Goal: Information Seeking & Learning: Learn about a topic

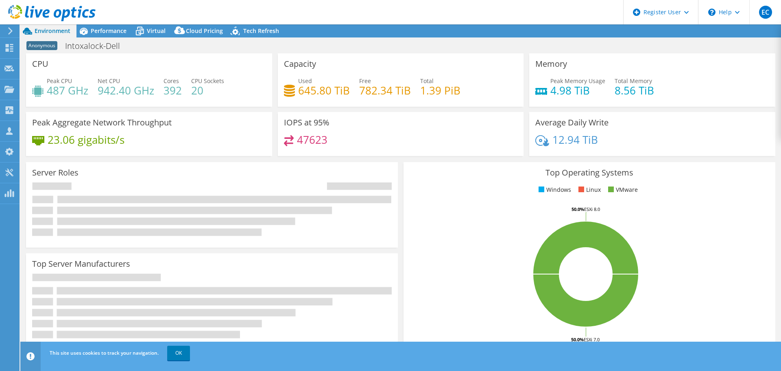
select select "USD"
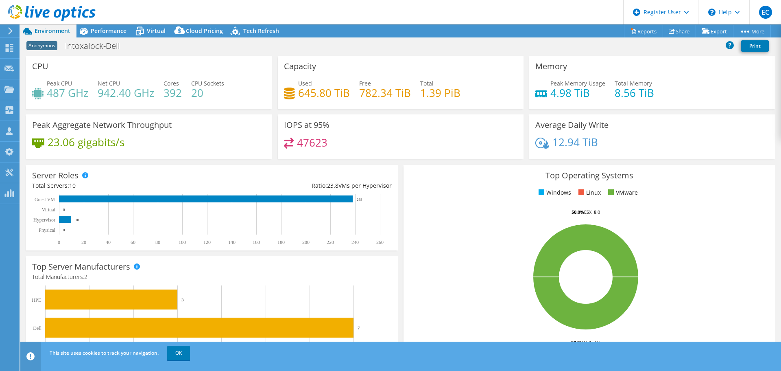
click at [104, 22] on header "EC Dell User [PERSON_NAME] [EMAIL_ADDRESS][DOMAIN_NAME] Dell My Profile Log Out…" at bounding box center [390, 12] width 781 height 24
click at [109, 27] on span "Performance" at bounding box center [109, 31] width 36 height 8
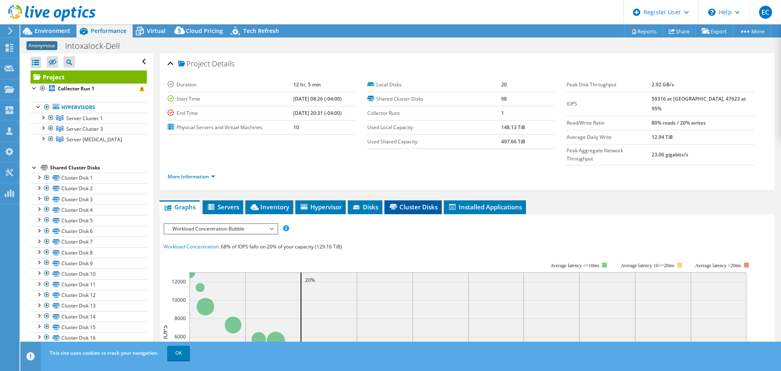
click at [417, 203] on span "Cluster Disks" at bounding box center [413, 207] width 49 height 8
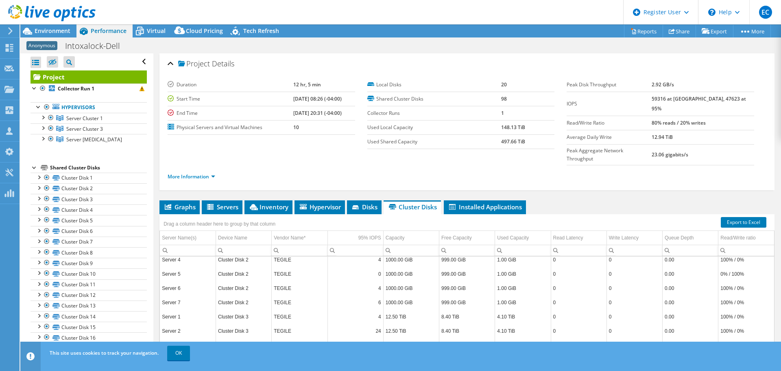
scroll to position [47, 0]
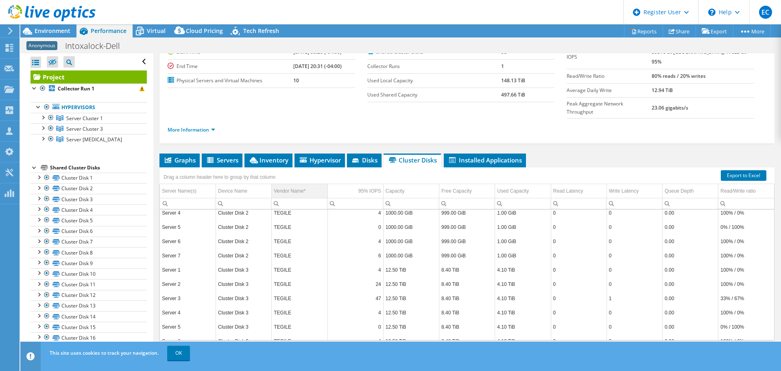
click at [307, 184] on td "Vendor Name*" at bounding box center [300, 191] width 56 height 14
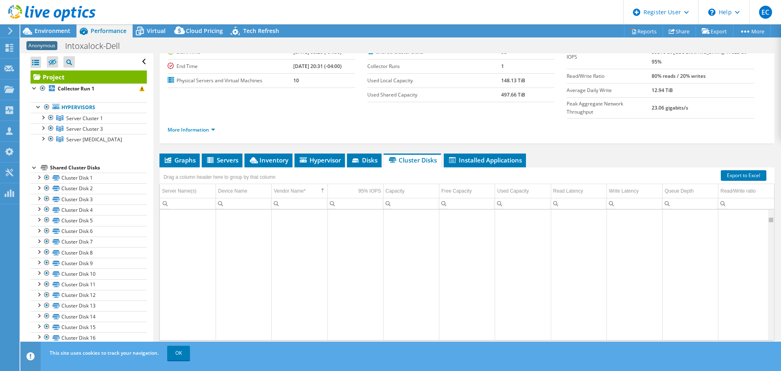
scroll to position [0, 0]
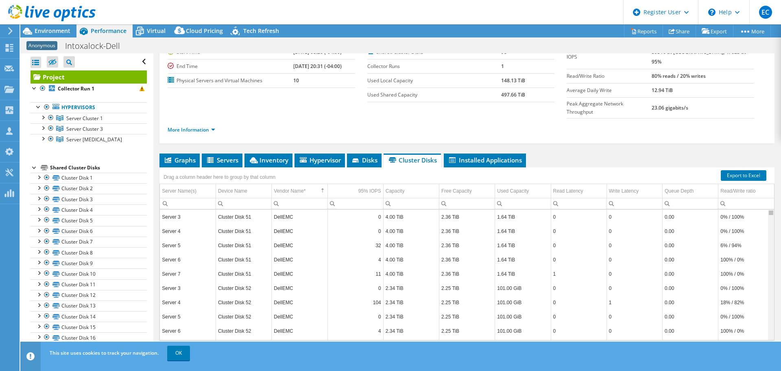
drag, startPoint x: 768, startPoint y: 196, endPoint x: 762, endPoint y: 191, distance: 7.2
click at [762, 192] on body "EC Dell User [PERSON_NAME] [EMAIL_ADDRESS][DOMAIN_NAME] Dell My Profile Log Out…" at bounding box center [390, 185] width 781 height 371
click at [181, 186] on div "Server Name(s)" at bounding box center [179, 191] width 35 height 10
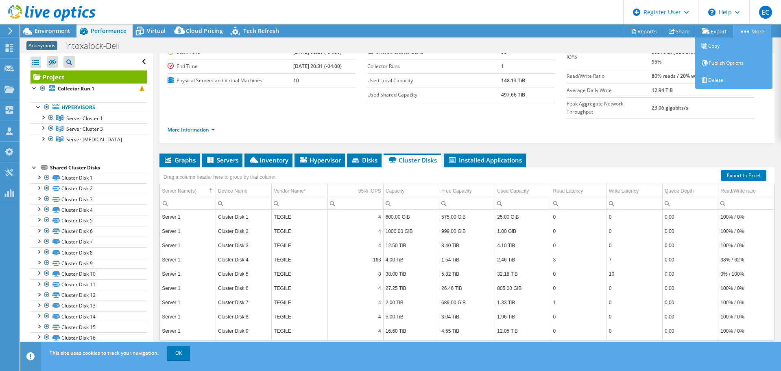
click at [751, 30] on link "More" at bounding box center [752, 31] width 38 height 13
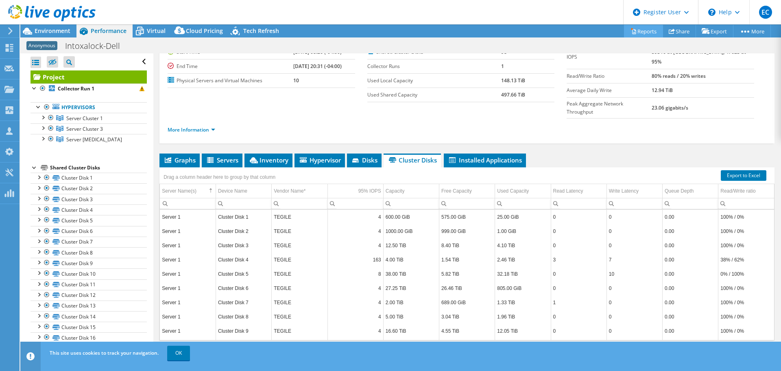
click at [632, 32] on link "Reports" at bounding box center [643, 31] width 39 height 13
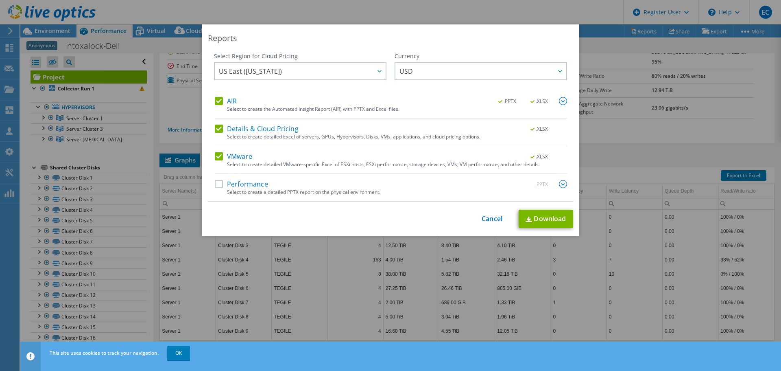
click at [229, 181] on label "Performance" at bounding box center [241, 184] width 53 height 8
click at [0, 0] on input "Performance" at bounding box center [0, 0] width 0 height 0
click at [547, 215] on link "Download" at bounding box center [546, 219] width 55 height 18
click at [642, 147] on div "Reports Select Region for Cloud Pricing Asia Pacific ([GEOGRAPHIC_DATA]) [GEOGR…" at bounding box center [390, 185] width 781 height 322
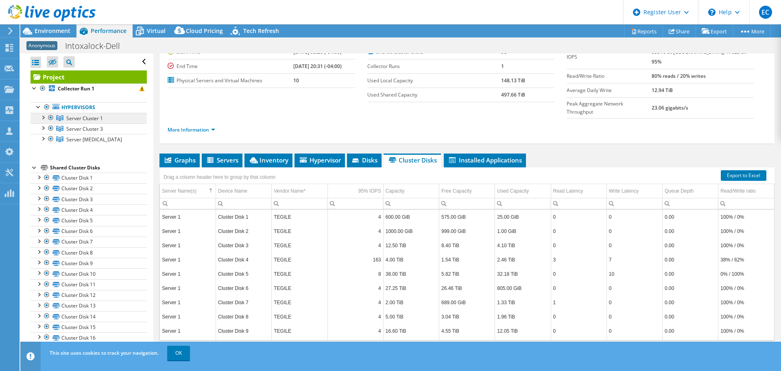
click at [90, 118] on span "Server Cluster 1" at bounding box center [84, 118] width 37 height 7
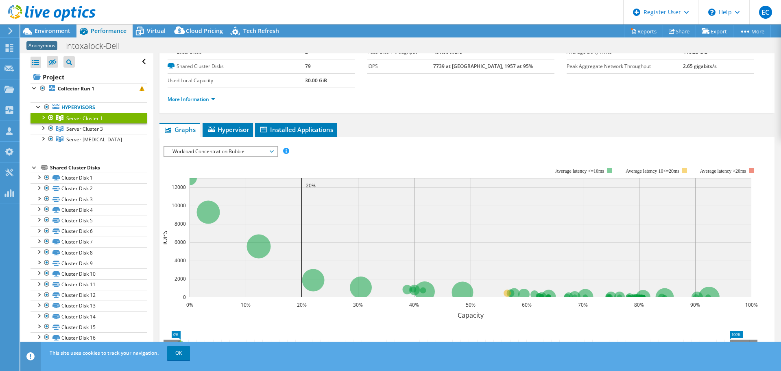
click at [264, 128] on icon at bounding box center [263, 130] width 7 height 6
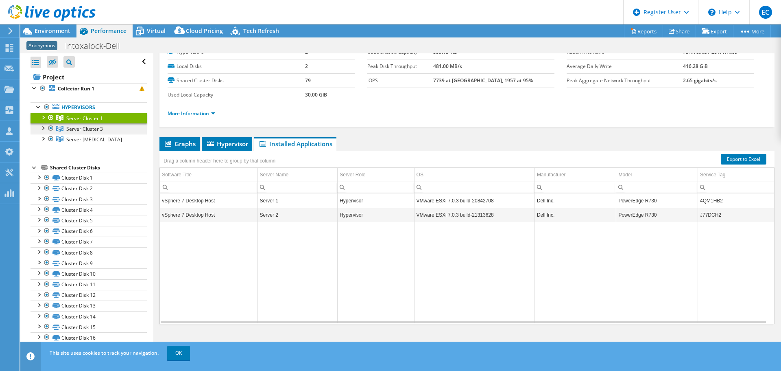
click at [88, 129] on span "Server Cluster 3" at bounding box center [84, 128] width 37 height 7
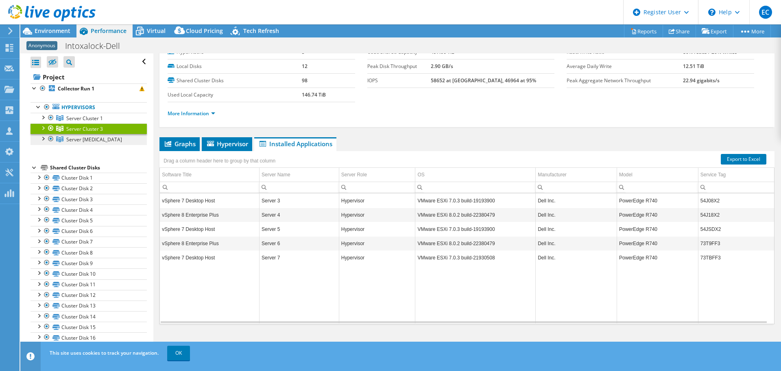
click at [86, 142] on span "Server [MEDICAL_DATA]" at bounding box center [94, 139] width 56 height 7
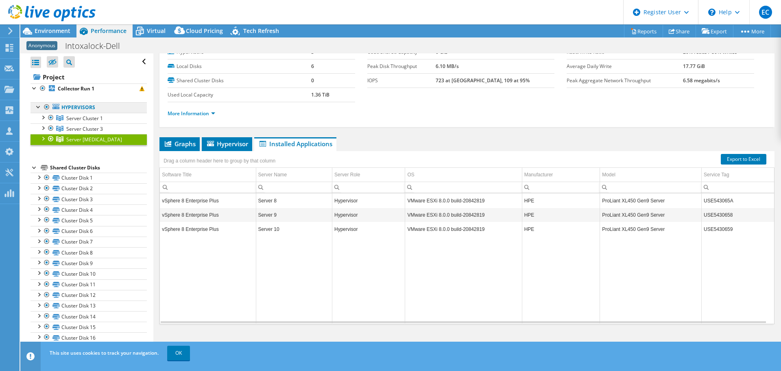
click at [82, 111] on link "Hypervisors" at bounding box center [89, 107] width 116 height 11
click at [82, 88] on b "Collector Run 1" at bounding box center [76, 88] width 37 height 7
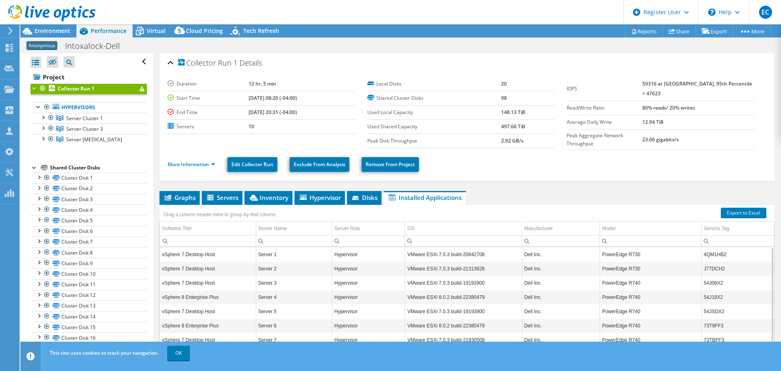
scroll to position [0, 0]
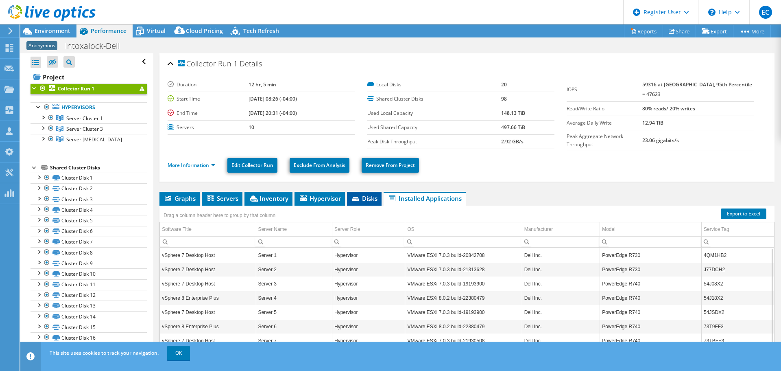
click at [351, 192] on li "Disks" at bounding box center [364, 199] width 35 height 14
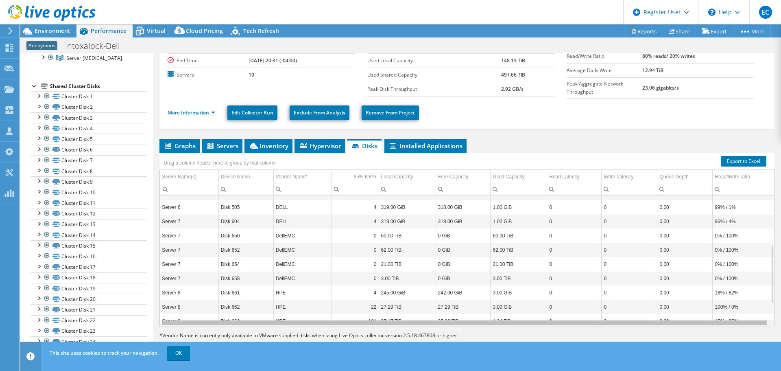
drag, startPoint x: 502, startPoint y: 323, endPoint x: 601, endPoint y: 318, distance: 99.0
click at [601, 319] on body "EC Dell User [PERSON_NAME] [EMAIL_ADDRESS][DOMAIN_NAME] Dell My Profile Log Out…" at bounding box center [390, 185] width 781 height 371
drag, startPoint x: 601, startPoint y: 318, endPoint x: 463, endPoint y: 267, distance: 147.5
click at [515, 312] on body "EC Dell User [PERSON_NAME] [EMAIL_ADDRESS][DOMAIN_NAME] Dell My Profile Log Out…" at bounding box center [390, 185] width 781 height 371
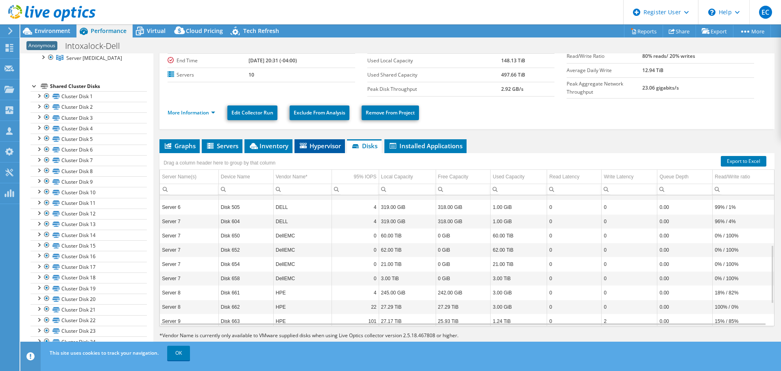
click at [318, 145] on span "Hypervisor" at bounding box center [320, 146] width 42 height 8
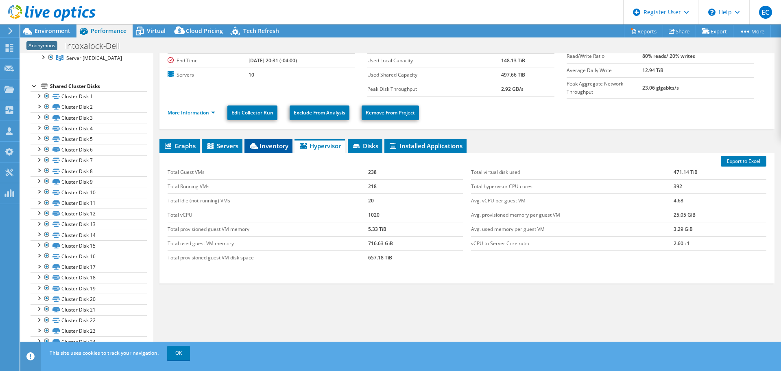
click at [270, 148] on li "Inventory" at bounding box center [269, 146] width 48 height 14
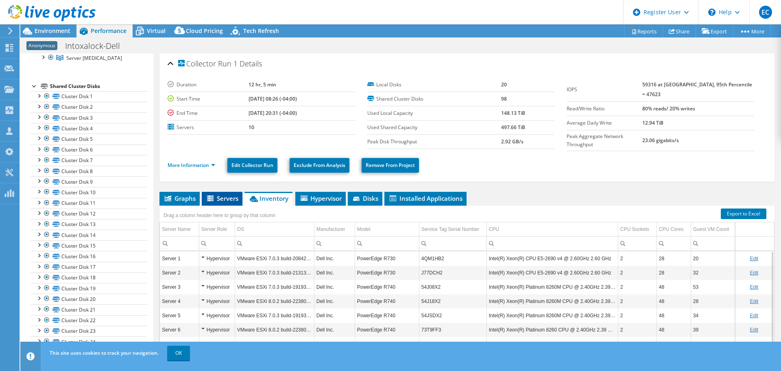
click at [230, 192] on li "Servers" at bounding box center [222, 199] width 41 height 14
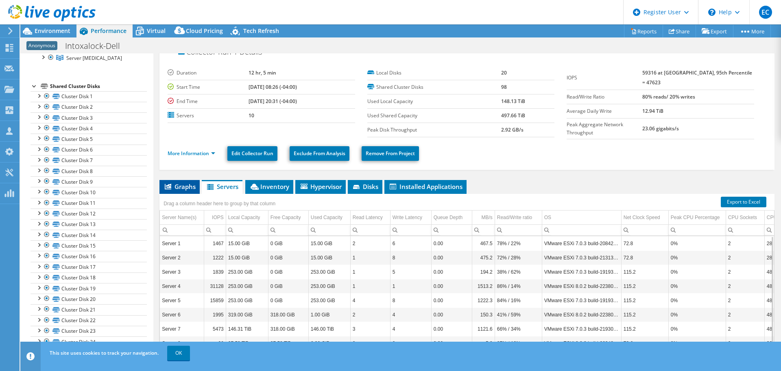
drag, startPoint x: 201, startPoint y: 186, endPoint x: 196, endPoint y: 185, distance: 5.4
click at [200, 186] on ul "Graphs Servers Inventory Hypervisor Disks Cluster Disks Installed Applications" at bounding box center [466, 187] width 615 height 14
click at [194, 185] on span "Graphs" at bounding box center [180, 186] width 32 height 8
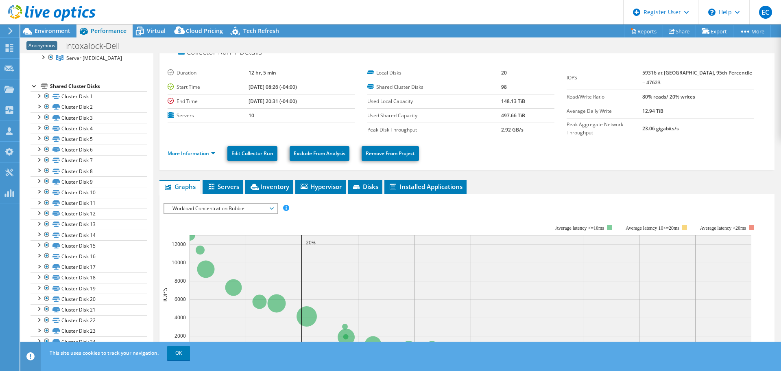
click at [227, 207] on span "Workload Concentration Bubble" at bounding box center [220, 208] width 105 height 10
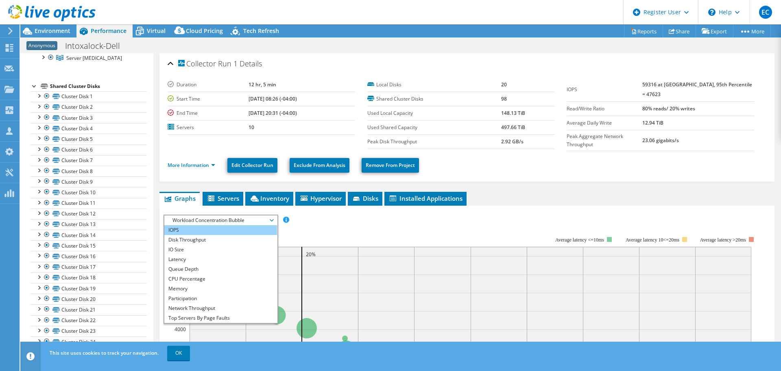
click at [208, 225] on li "IOPS" at bounding box center [220, 230] width 113 height 10
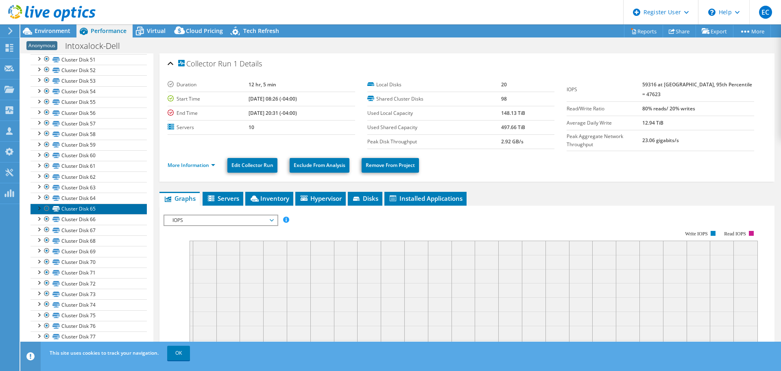
click at [91, 213] on link "Cluster Disk 65" at bounding box center [89, 208] width 116 height 11
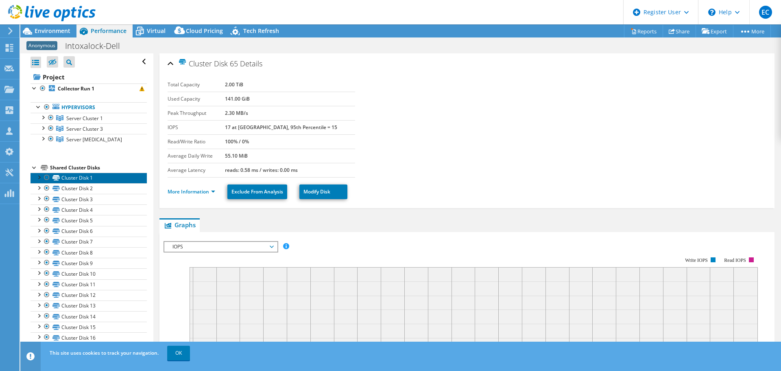
click at [85, 174] on link "Cluster Disk 1" at bounding box center [89, 178] width 116 height 11
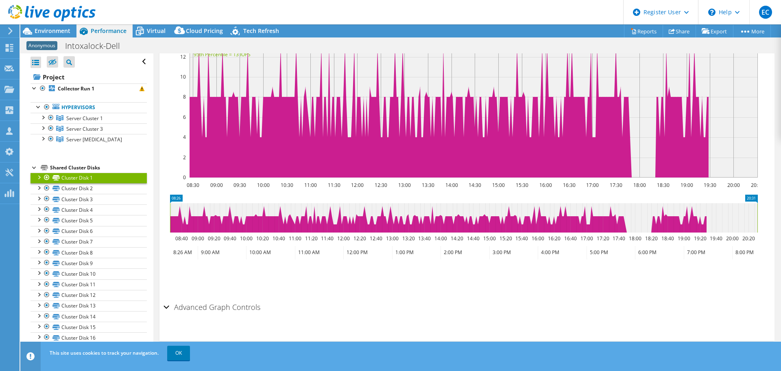
click at [170, 308] on h2 "Advanced Graph Controls" at bounding box center [212, 307] width 97 height 16
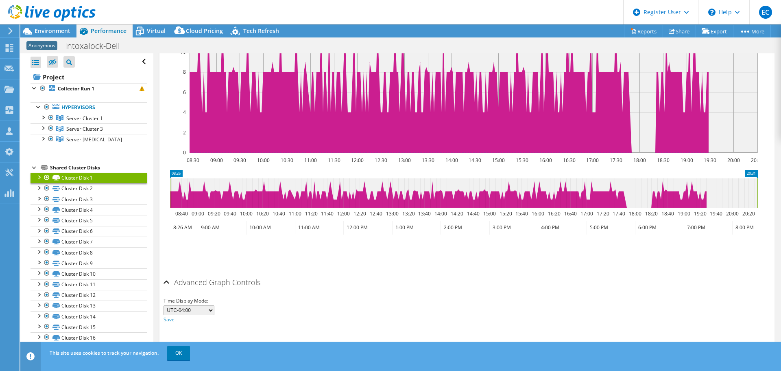
click at [229, 288] on h2 "Advanced Graph Controls" at bounding box center [212, 282] width 97 height 16
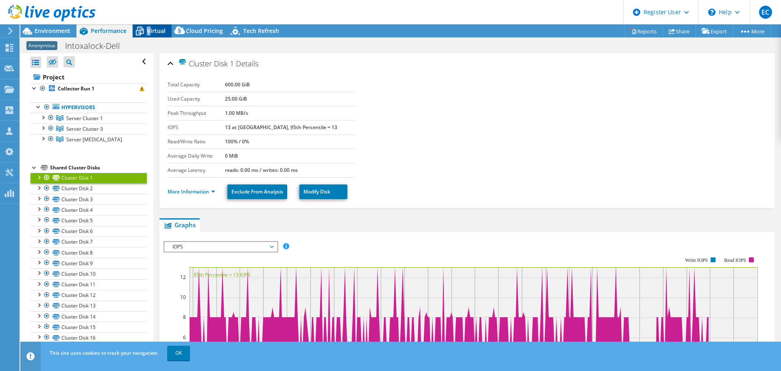
click at [149, 29] on span "Virtual" at bounding box center [156, 31] width 19 height 8
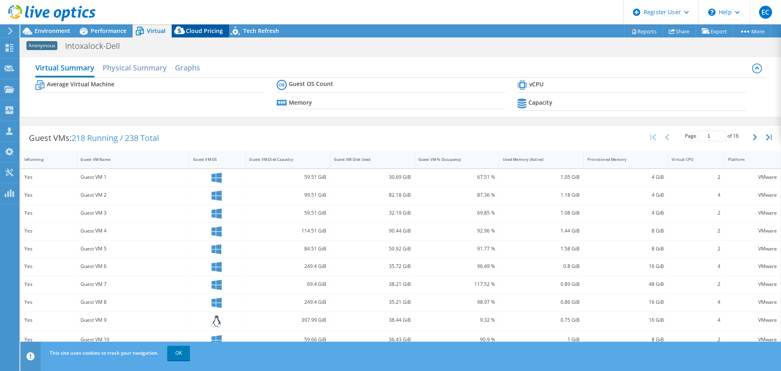
click at [186, 29] on icon at bounding box center [180, 32] width 16 height 16
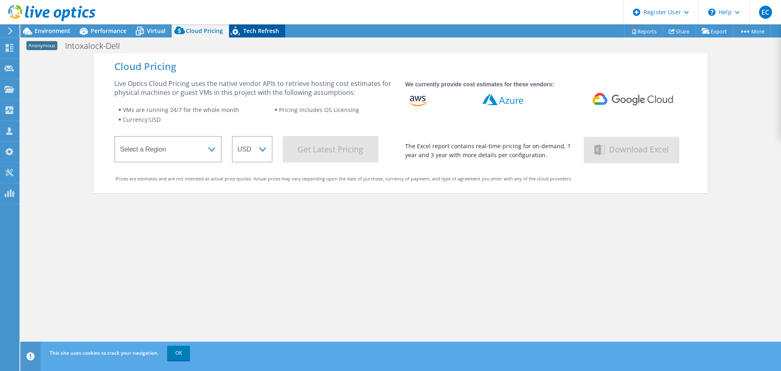
click at [251, 34] on span "Tech Refresh" at bounding box center [261, 31] width 36 height 8
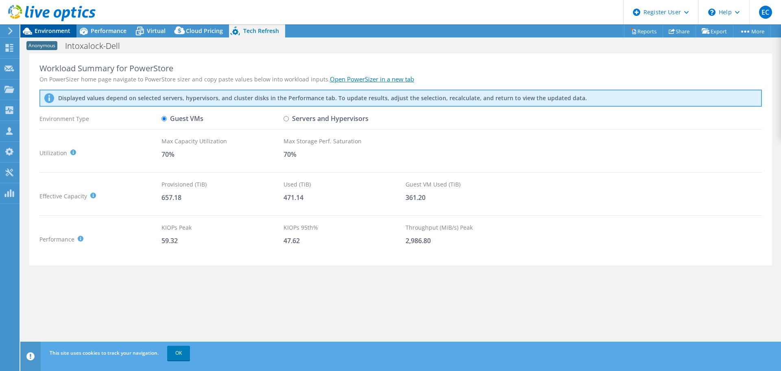
click at [54, 32] on span "Environment" at bounding box center [53, 31] width 36 height 8
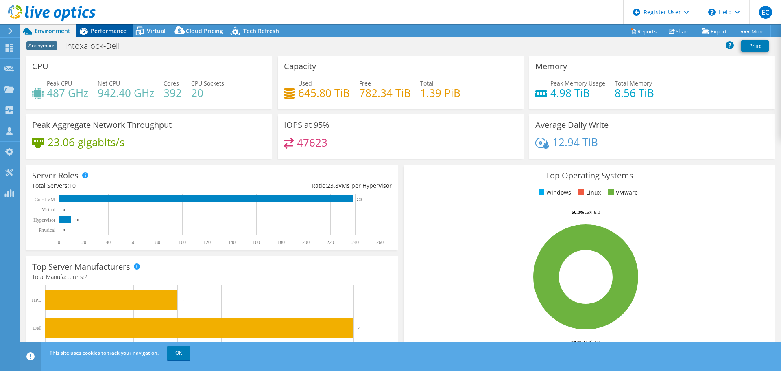
click at [92, 28] on span "Performance" at bounding box center [109, 31] width 36 height 8
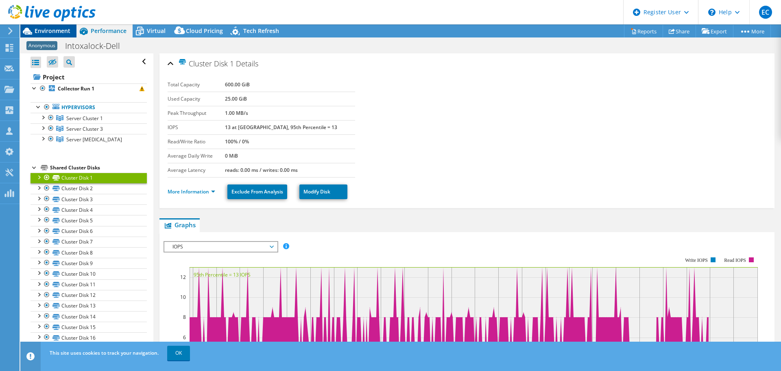
drag, startPoint x: 15, startPoint y: 28, endPoint x: 24, endPoint y: 29, distance: 9.8
click at [26, 29] on icon at bounding box center [27, 31] width 9 height 7
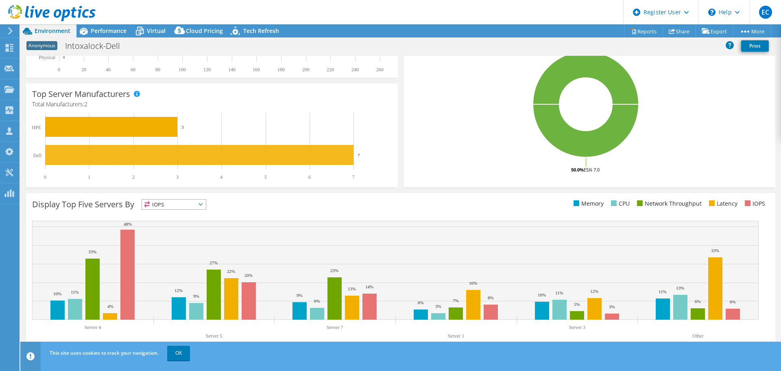
click at [172, 155] on rect at bounding box center [199, 155] width 308 height 20
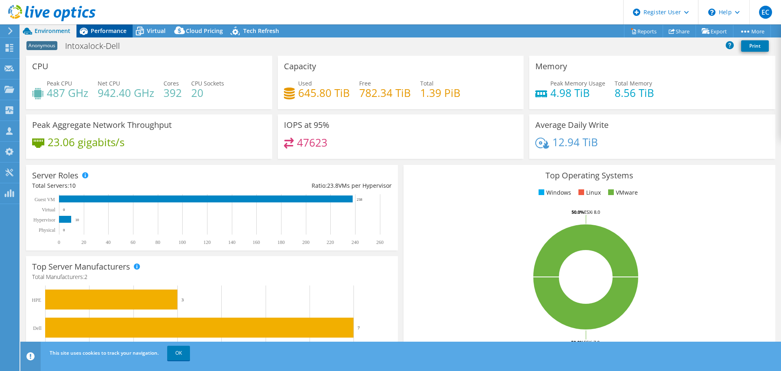
click at [90, 35] on icon at bounding box center [83, 31] width 14 height 14
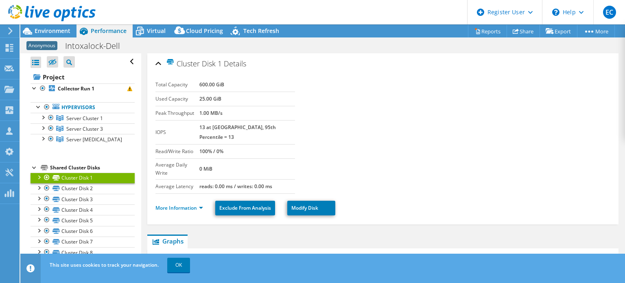
click at [39, 176] on div at bounding box center [39, 177] width 8 height 8
click at [34, 177] on link "Cluster Disk 1" at bounding box center [83, 178] width 104 height 11
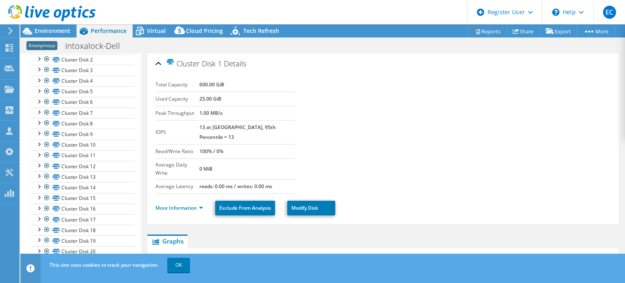
scroll to position [41, 0]
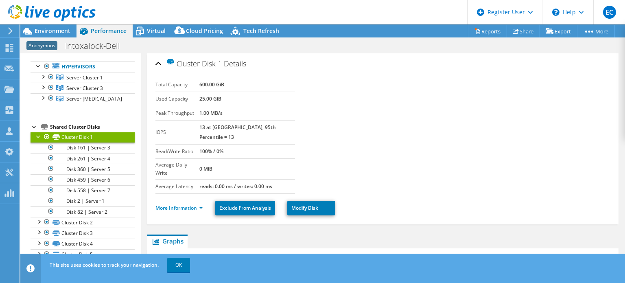
click at [39, 137] on div at bounding box center [39, 136] width 8 height 8
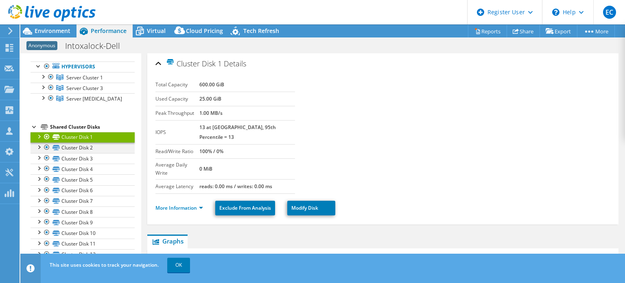
click at [38, 144] on div at bounding box center [39, 146] width 8 height 8
click at [39, 146] on div at bounding box center [39, 146] width 8 height 8
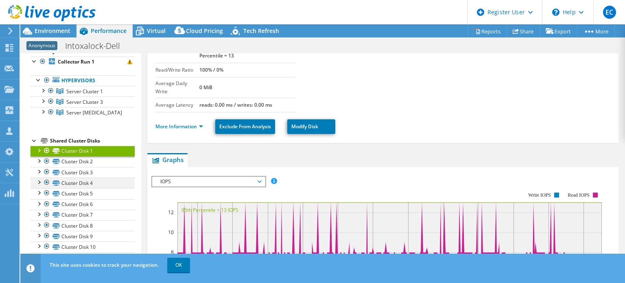
scroll to position [0, 0]
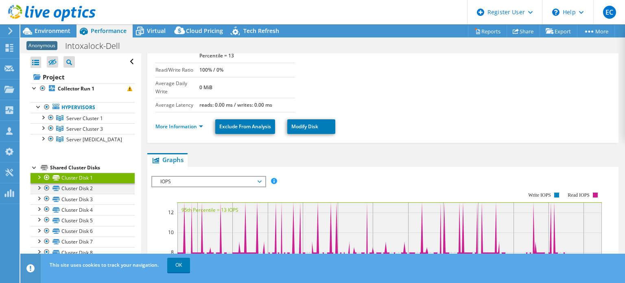
click at [37, 188] on div at bounding box center [39, 187] width 8 height 8
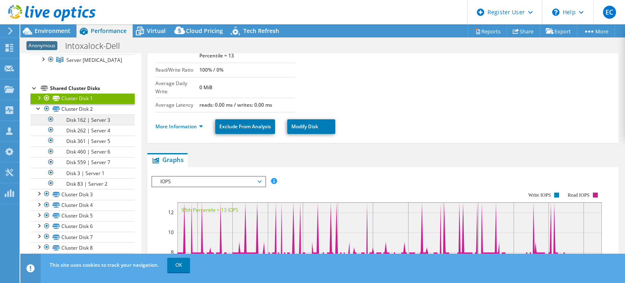
scroll to position [81, 0]
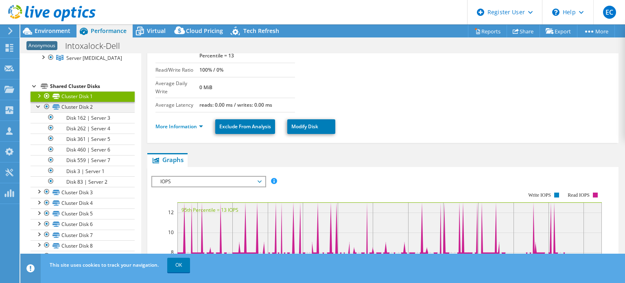
click at [37, 105] on div at bounding box center [39, 106] width 8 height 8
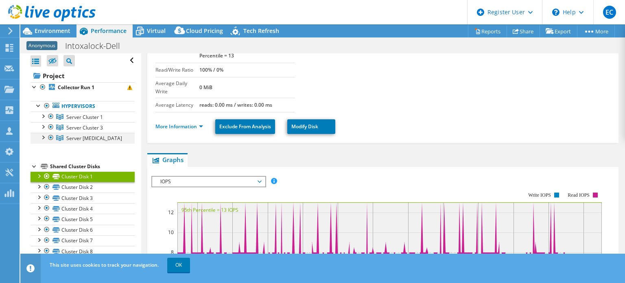
scroll to position [0, 0]
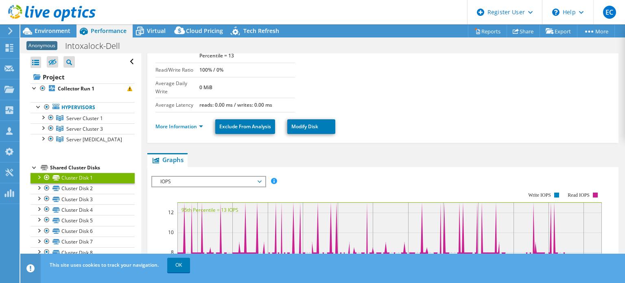
click at [36, 165] on div at bounding box center [35, 167] width 8 height 8
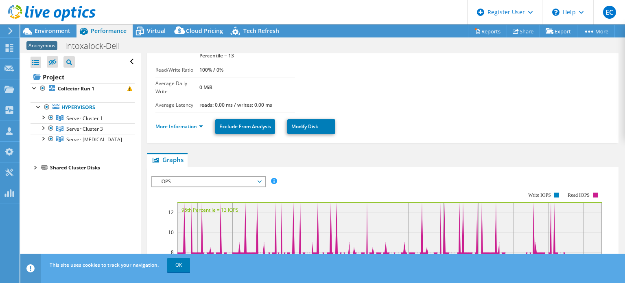
click at [35, 164] on div at bounding box center [35, 167] width 8 height 8
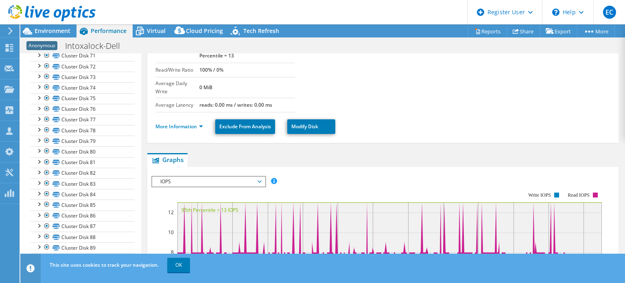
scroll to position [870, 0]
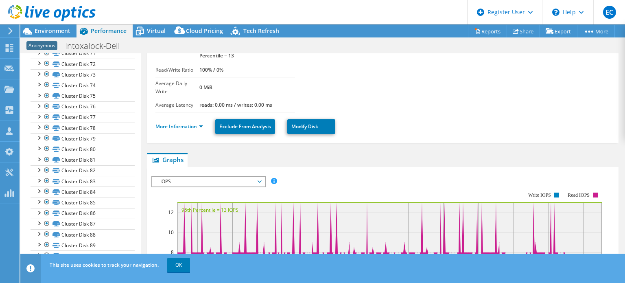
click at [163, 262] on div "This site uses cookies to track your navigation. OK" at bounding box center [338, 264] width 580 height 23
click at [172, 264] on link "OK" at bounding box center [178, 265] width 23 height 15
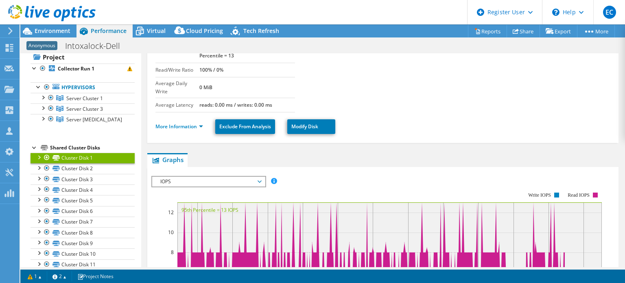
scroll to position [0, 0]
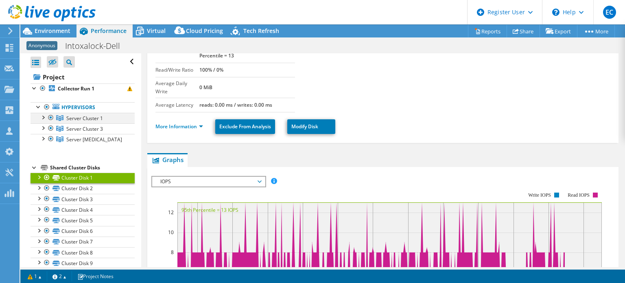
click at [43, 119] on div at bounding box center [43, 117] width 8 height 8
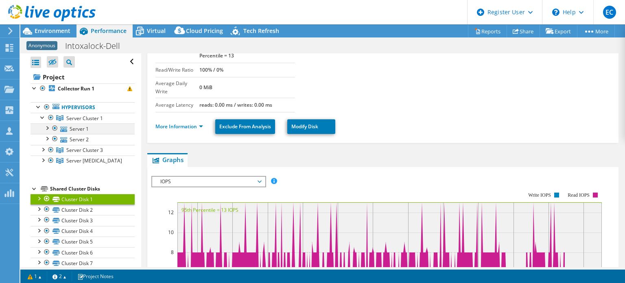
click at [47, 127] on div at bounding box center [47, 127] width 8 height 8
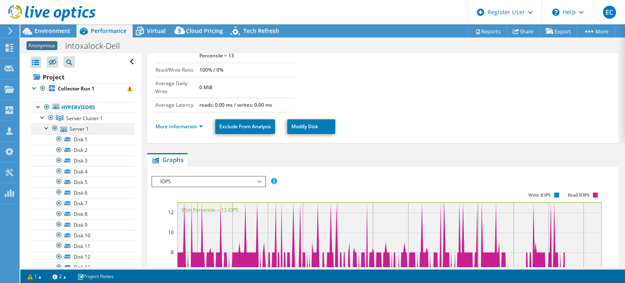
click at [47, 127] on div at bounding box center [47, 127] width 8 height 8
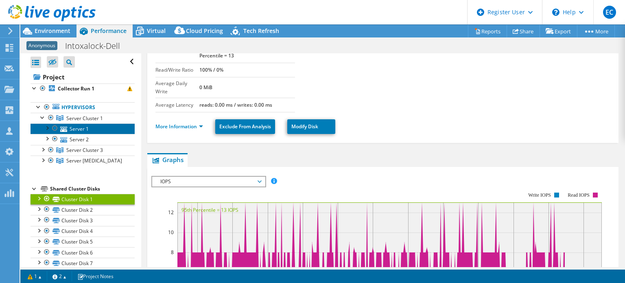
click at [85, 127] on link "Server 1" at bounding box center [83, 128] width 104 height 11
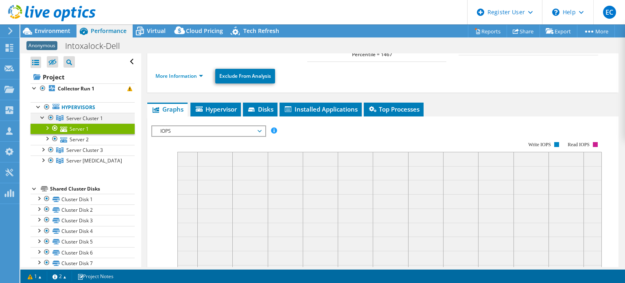
click at [39, 116] on div at bounding box center [43, 117] width 8 height 8
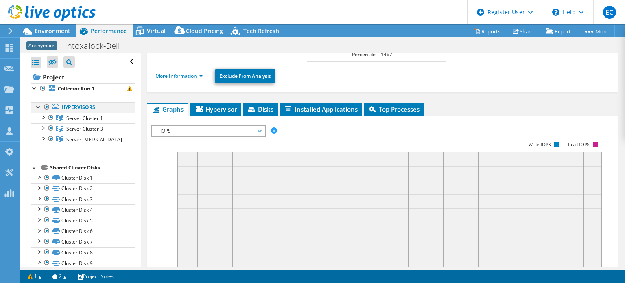
click at [37, 108] on div at bounding box center [39, 106] width 8 height 8
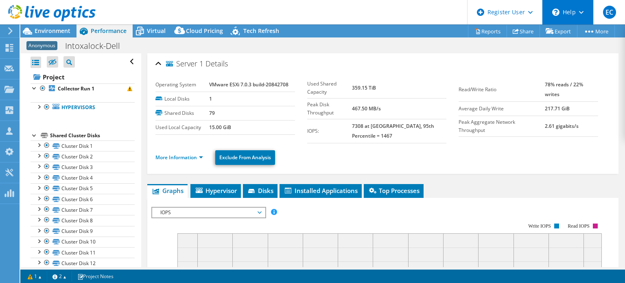
click at [564, 17] on div "\n Help" at bounding box center [567, 12] width 51 height 24
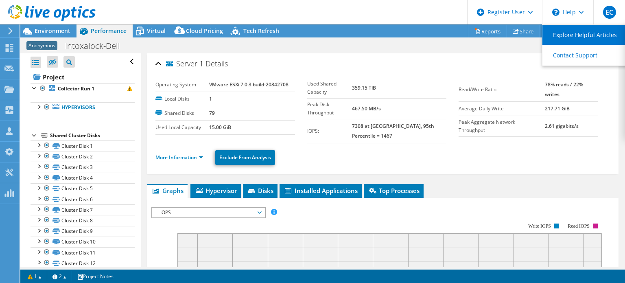
click at [574, 39] on link "Explore Helpful Articles" at bounding box center [587, 35] width 91 height 20
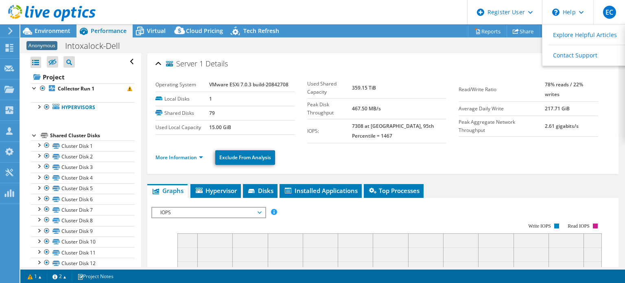
click at [391, 122] on td "7308 at [GEOGRAPHIC_DATA], 95th Percentile = 1467" at bounding box center [399, 131] width 95 height 24
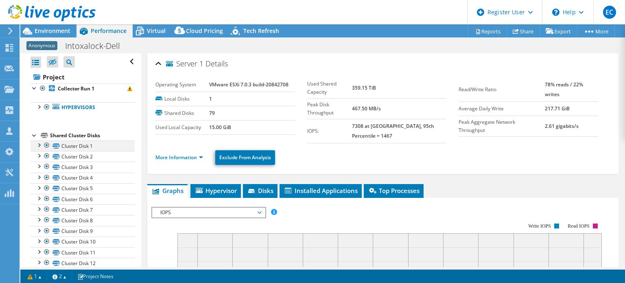
click at [41, 143] on div at bounding box center [39, 144] width 8 height 8
click at [39, 144] on div at bounding box center [39, 144] width 8 height 8
click at [39, 151] on div at bounding box center [39, 155] width 8 height 8
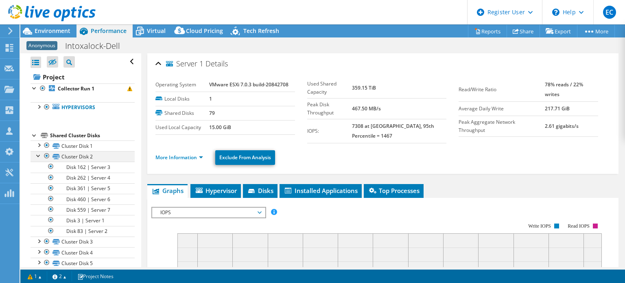
click at [39, 153] on div at bounding box center [39, 155] width 8 height 8
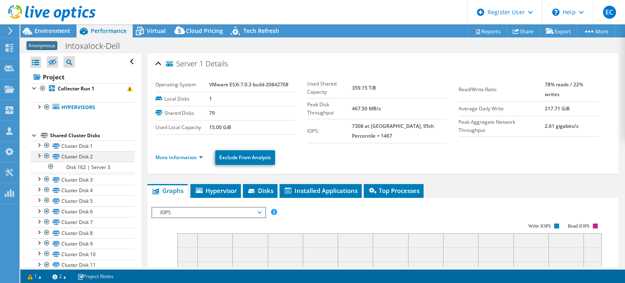
click at [39, 153] on div at bounding box center [39, 155] width 8 height 8
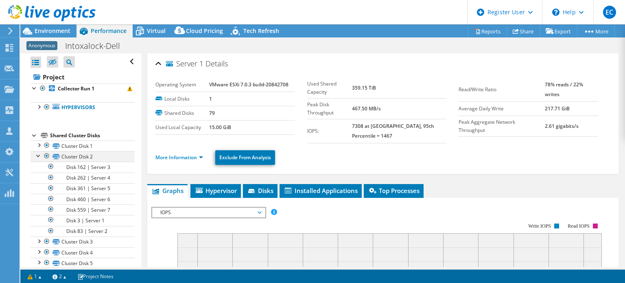
click at [39, 153] on div at bounding box center [39, 155] width 8 height 8
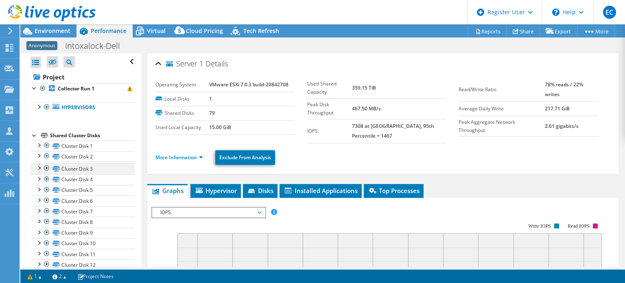
click at [37, 168] on div at bounding box center [39, 167] width 8 height 8
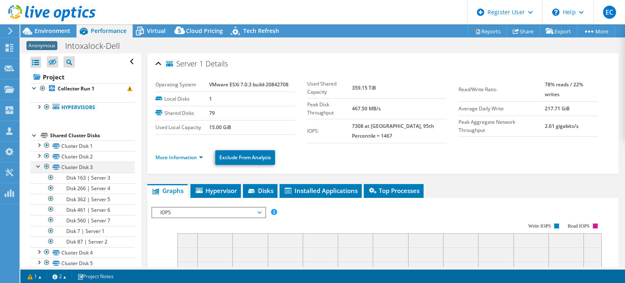
click at [37, 165] on div at bounding box center [39, 166] width 8 height 8
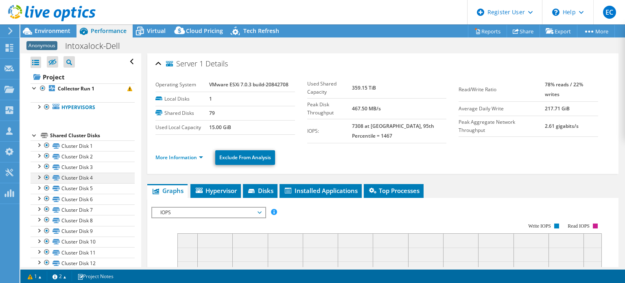
click at [37, 178] on div at bounding box center [39, 177] width 8 height 8
click at [41, 146] on div at bounding box center [39, 144] width 8 height 8
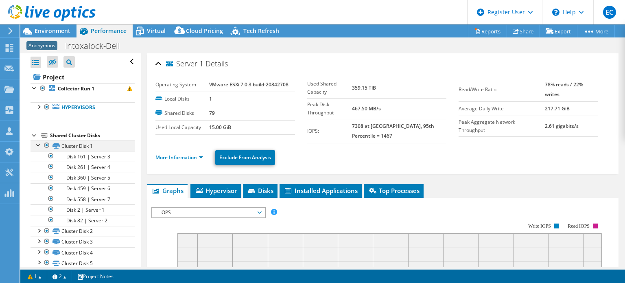
click at [39, 142] on div at bounding box center [39, 144] width 8 height 8
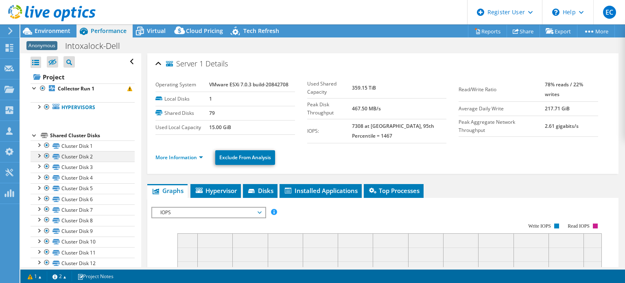
click at [39, 154] on div at bounding box center [39, 155] width 8 height 8
click at [37, 159] on link "Cluster Disk 2" at bounding box center [83, 156] width 104 height 11
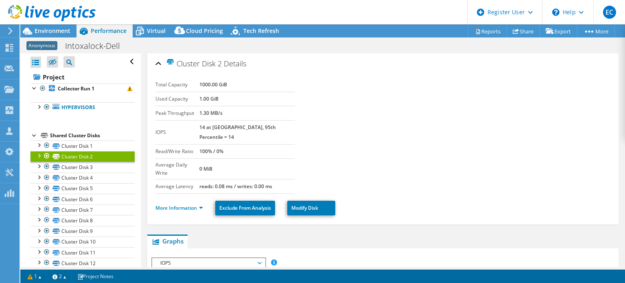
click at [38, 156] on div at bounding box center [39, 155] width 8 height 8
click at [38, 166] on div at bounding box center [39, 166] width 8 height 8
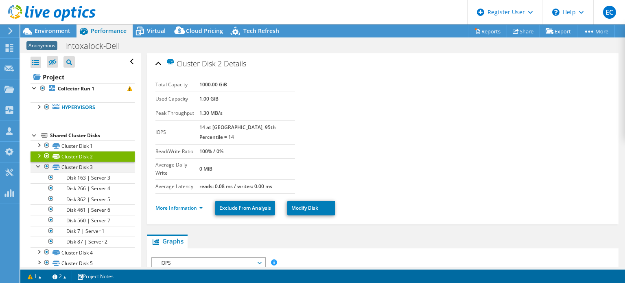
click at [38, 166] on div at bounding box center [39, 166] width 8 height 8
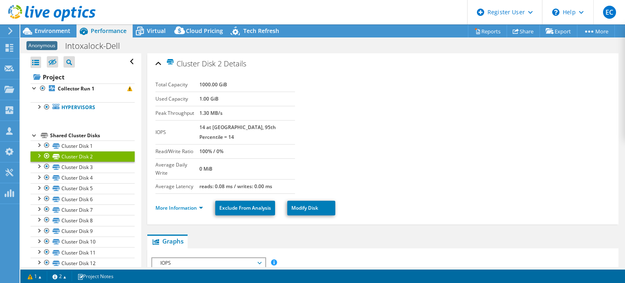
click at [37, 175] on div at bounding box center [39, 177] width 8 height 8
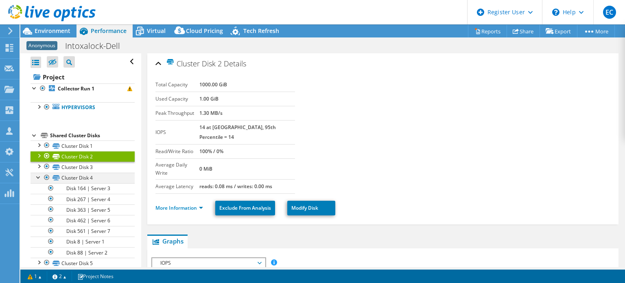
click at [37, 175] on div at bounding box center [39, 177] width 8 height 8
click at [37, 178] on div at bounding box center [39, 177] width 8 height 8
click at [37, 177] on div at bounding box center [39, 177] width 8 height 8
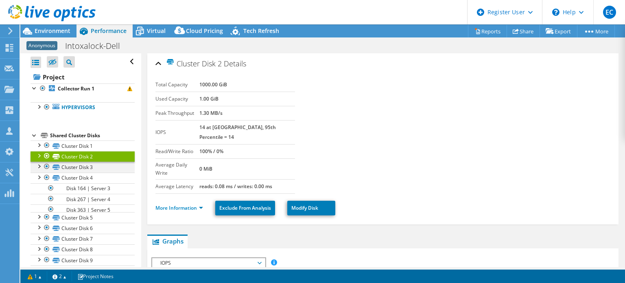
click at [38, 166] on div at bounding box center [39, 166] width 8 height 8
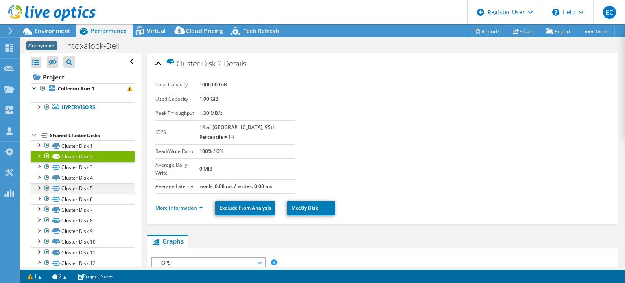
scroll to position [41, 0]
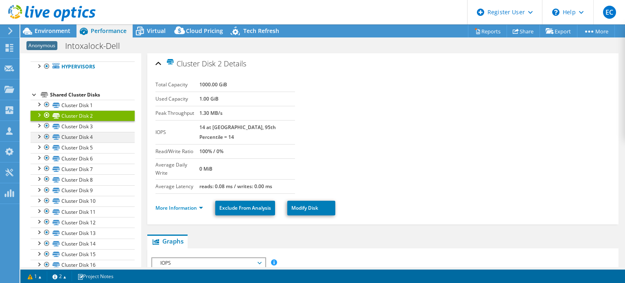
click at [37, 135] on div at bounding box center [39, 136] width 8 height 8
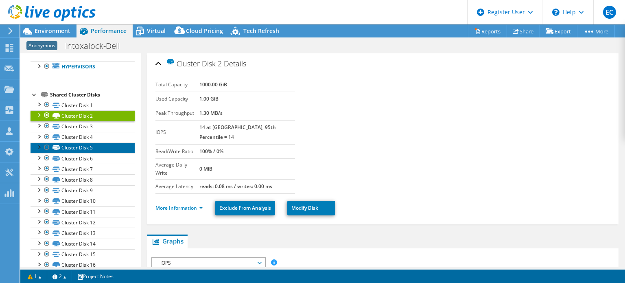
click at [38, 150] on link "Cluster Disk 5" at bounding box center [83, 147] width 104 height 11
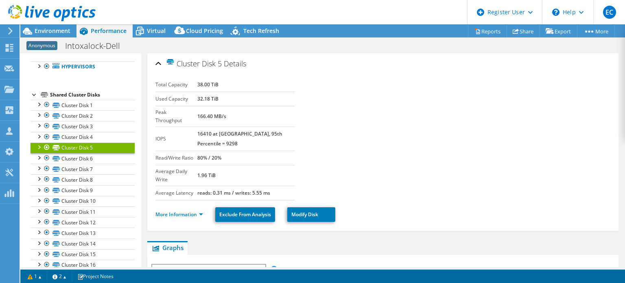
click at [38, 147] on div at bounding box center [39, 146] width 8 height 8
click at [37, 161] on link "Cluster Disk 6" at bounding box center [83, 158] width 104 height 11
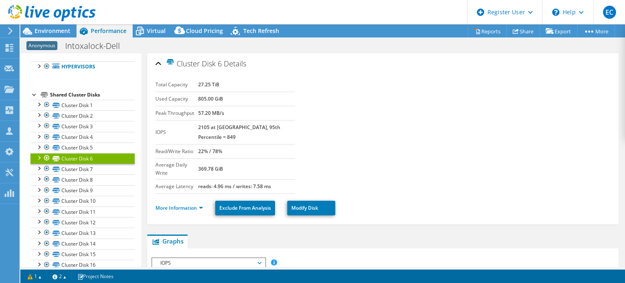
click at [37, 158] on div at bounding box center [39, 157] width 8 height 8
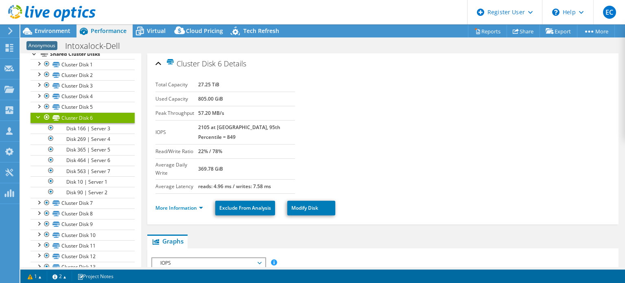
click at [39, 118] on div at bounding box center [39, 116] width 8 height 8
click at [38, 118] on div at bounding box center [39, 116] width 8 height 8
click at [37, 130] on div at bounding box center [39, 127] width 8 height 8
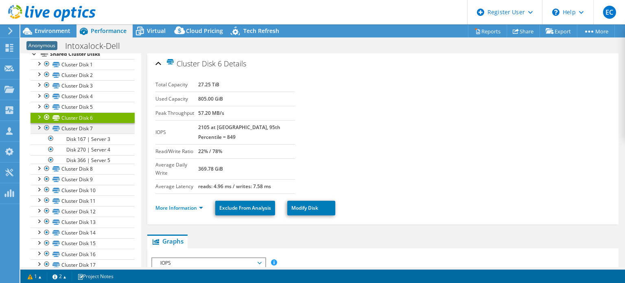
click at [37, 130] on div at bounding box center [39, 127] width 8 height 8
click at [39, 130] on div at bounding box center [39, 127] width 8 height 8
click at [41, 130] on div at bounding box center [39, 127] width 8 height 8
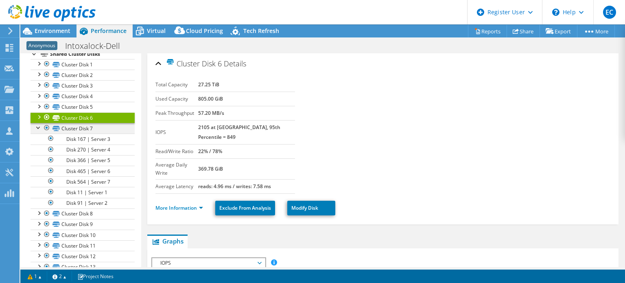
click at [41, 130] on div at bounding box center [39, 127] width 8 height 8
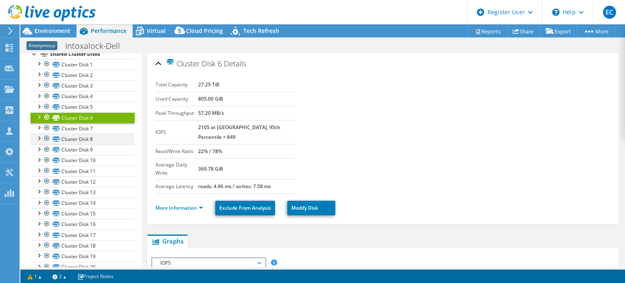
click at [40, 140] on div at bounding box center [39, 137] width 8 height 8
click at [37, 136] on div at bounding box center [39, 137] width 8 height 8
click at [37, 145] on div at bounding box center [39, 148] width 8 height 8
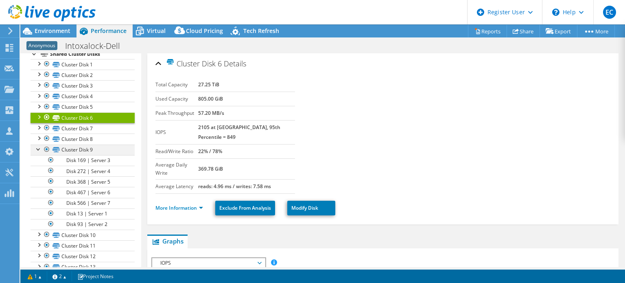
click at [37, 145] on div at bounding box center [39, 148] width 8 height 8
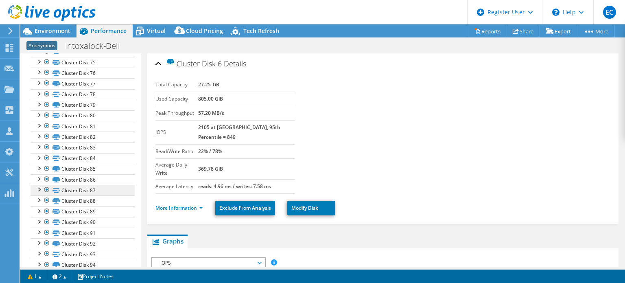
scroll to position [919, 0]
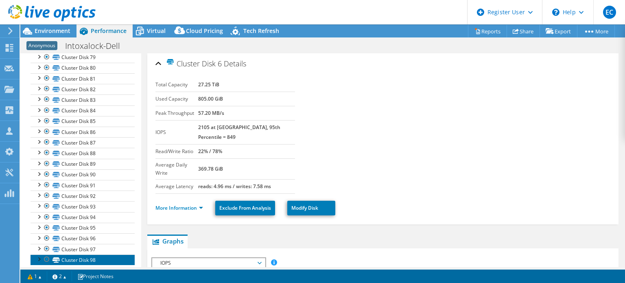
click at [39, 255] on link "Cluster Disk 98" at bounding box center [83, 259] width 104 height 11
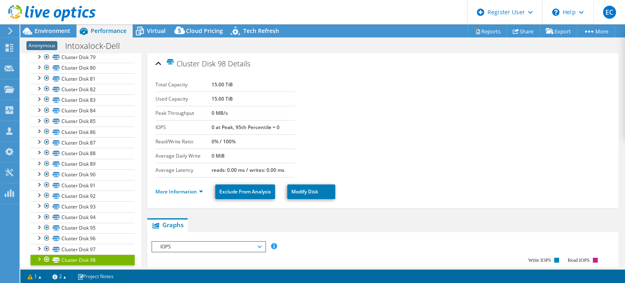
click at [41, 254] on div at bounding box center [39, 258] width 8 height 8
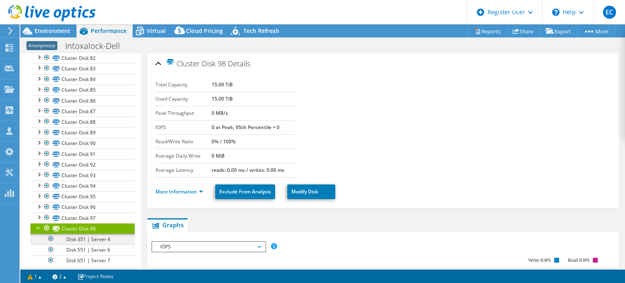
scroll to position [951, 0]
click at [37, 223] on div at bounding box center [39, 227] width 8 height 8
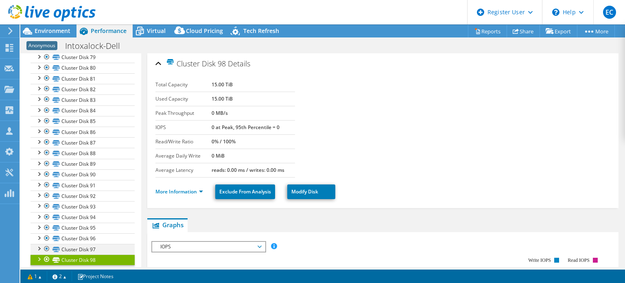
click at [39, 244] on div at bounding box center [39, 248] width 8 height 8
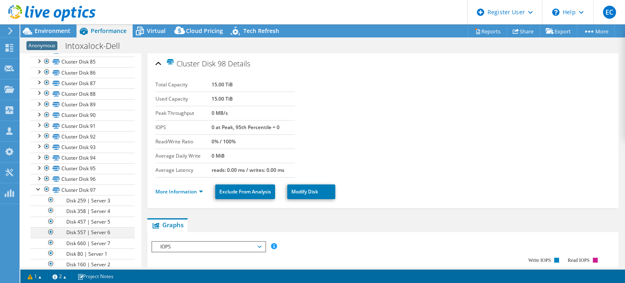
scroll to position [994, 0]
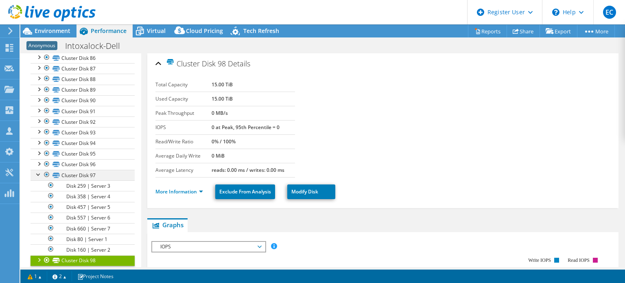
click at [37, 170] on div at bounding box center [39, 174] width 8 height 8
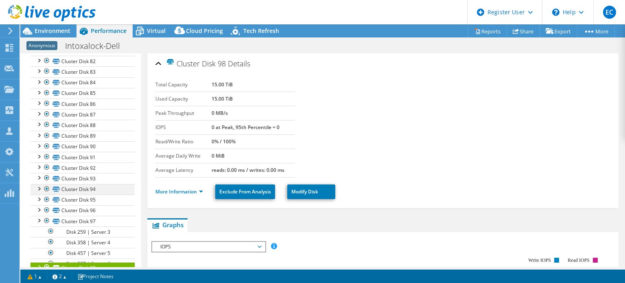
scroll to position [919, 0]
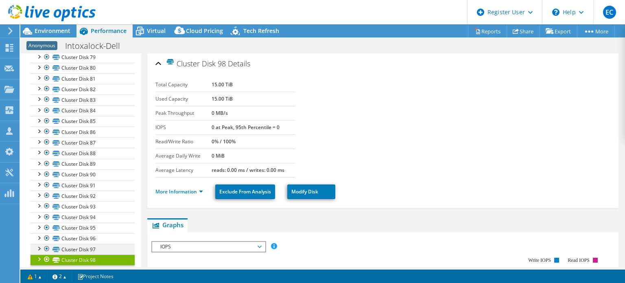
click at [35, 244] on div at bounding box center [39, 248] width 8 height 8
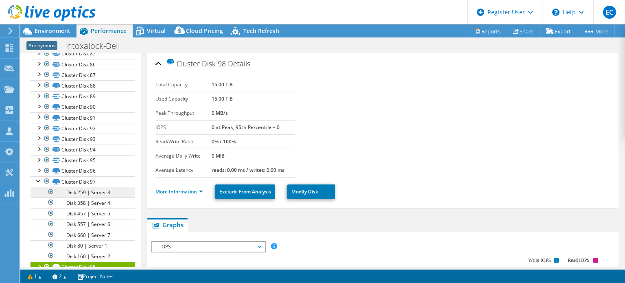
scroll to position [994, 0]
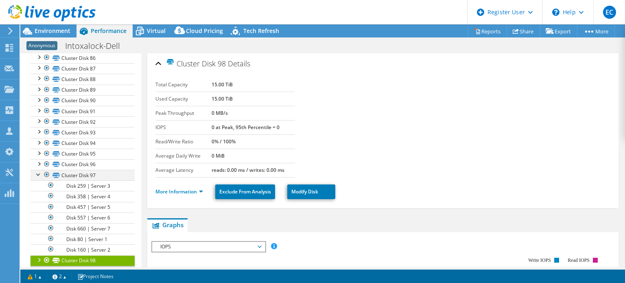
click at [37, 170] on div at bounding box center [39, 174] width 8 height 8
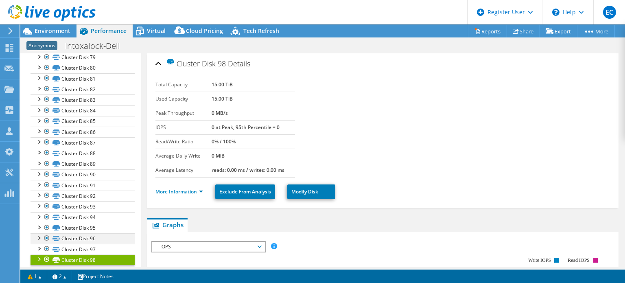
click at [36, 233] on div at bounding box center [39, 237] width 8 height 8
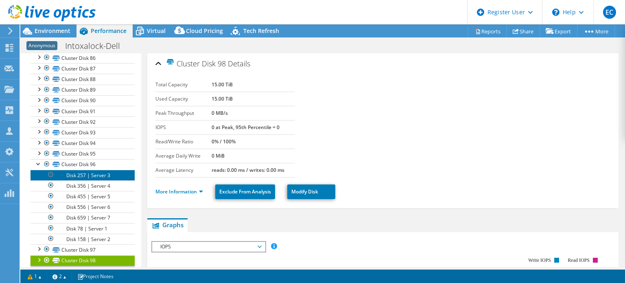
click at [110, 170] on link "Disk 257 | Server 3" at bounding box center [83, 175] width 104 height 11
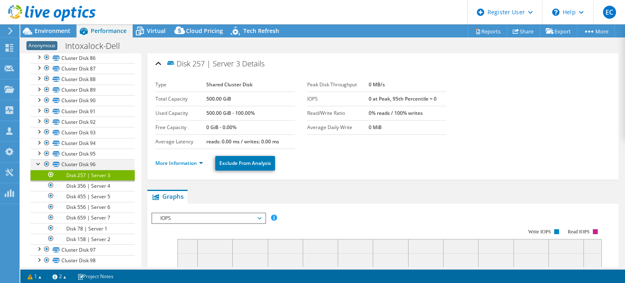
click at [37, 159] on div at bounding box center [39, 163] width 8 height 8
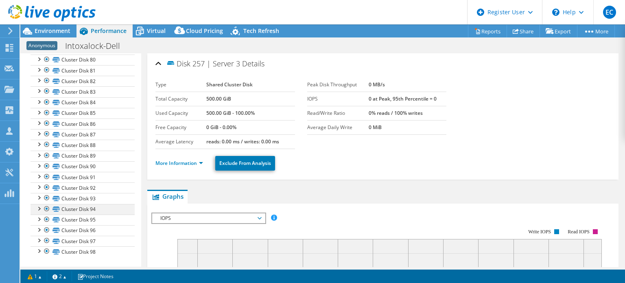
scroll to position [919, 0]
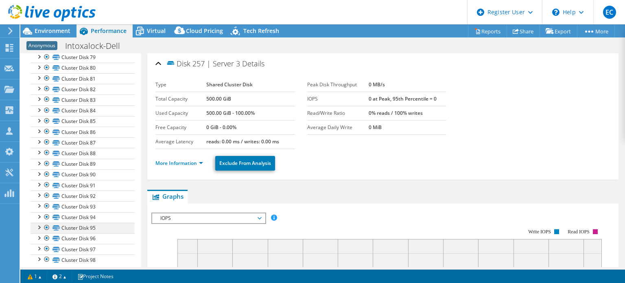
click at [37, 223] on div at bounding box center [39, 227] width 8 height 8
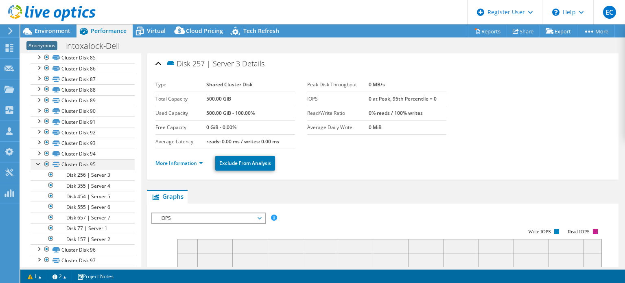
scroll to position [994, 0]
click at [37, 149] on div at bounding box center [39, 153] width 8 height 8
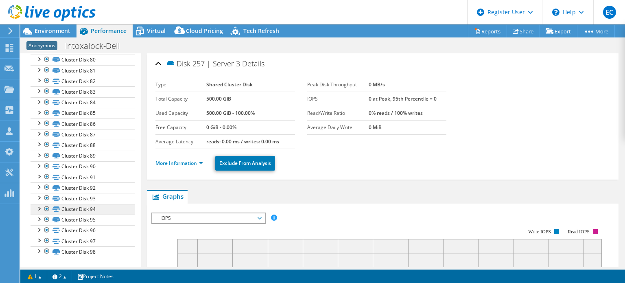
scroll to position [919, 0]
click at [41, 201] on div at bounding box center [39, 205] width 8 height 8
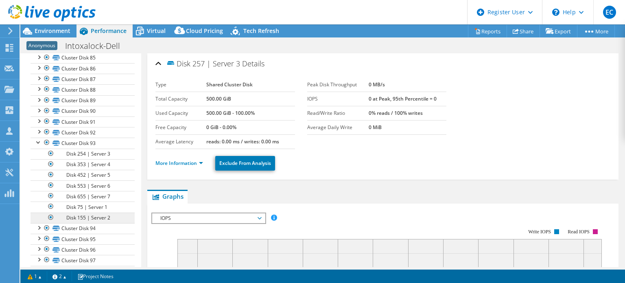
scroll to position [994, 0]
click at [35, 127] on div at bounding box center [39, 131] width 8 height 8
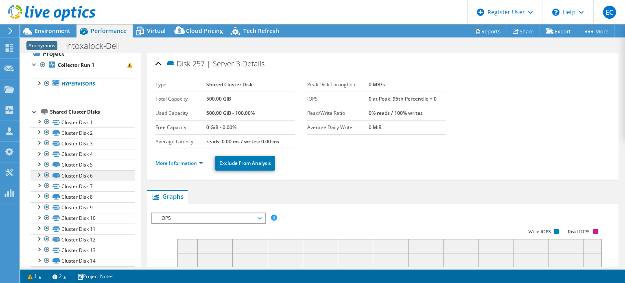
scroll to position [0, 0]
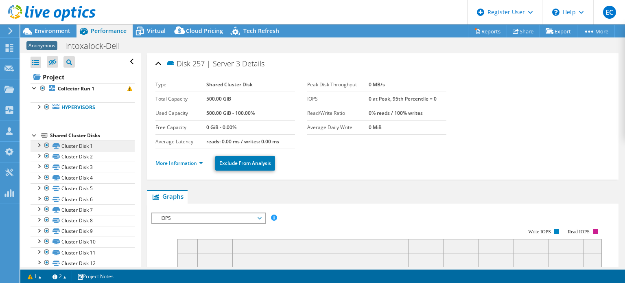
click at [35, 145] on div at bounding box center [39, 144] width 8 height 8
click at [35, 144] on div at bounding box center [39, 144] width 8 height 8
click at [45, 144] on div at bounding box center [47, 145] width 8 height 10
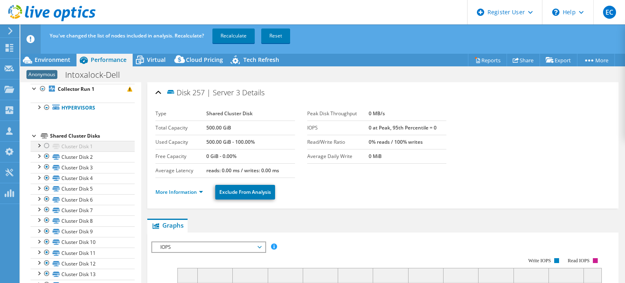
scroll to position [41, 0]
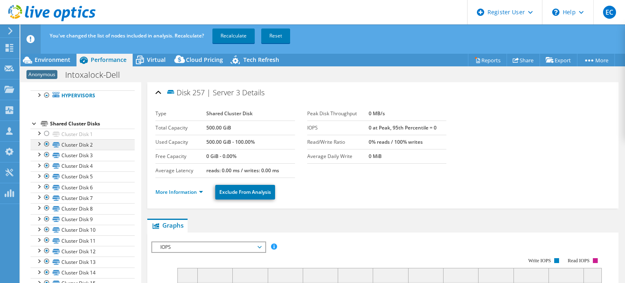
click at [35, 142] on div at bounding box center [39, 143] width 8 height 8
click at [46, 146] on div at bounding box center [47, 144] width 8 height 10
click at [43, 145] on div at bounding box center [47, 144] width 8 height 10
click at [48, 144] on div at bounding box center [47, 144] width 8 height 10
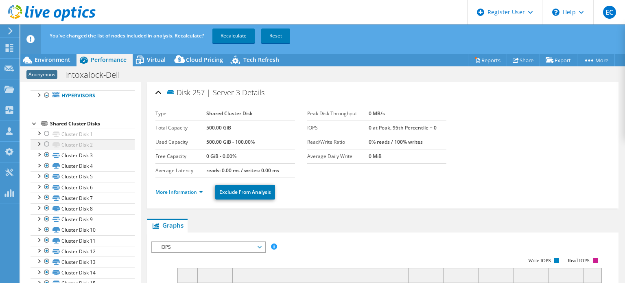
click at [39, 144] on div at bounding box center [39, 143] width 8 height 8
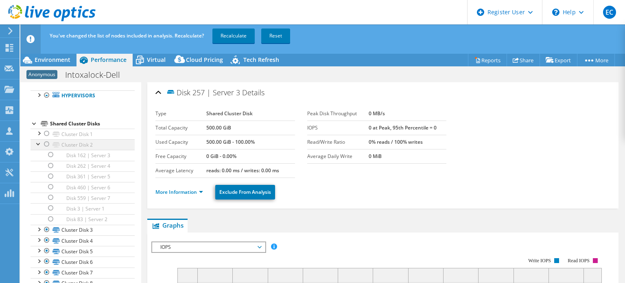
click at [36, 144] on div at bounding box center [39, 143] width 8 height 8
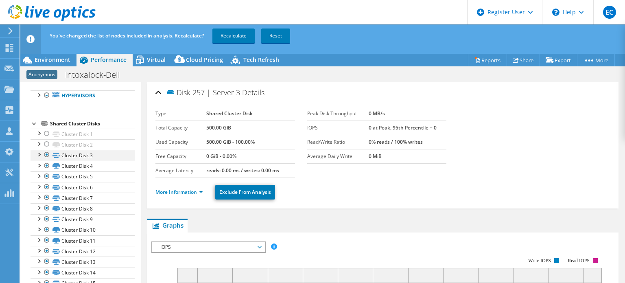
click at [37, 154] on div at bounding box center [39, 154] width 8 height 8
click at [45, 155] on div at bounding box center [47, 155] width 8 height 10
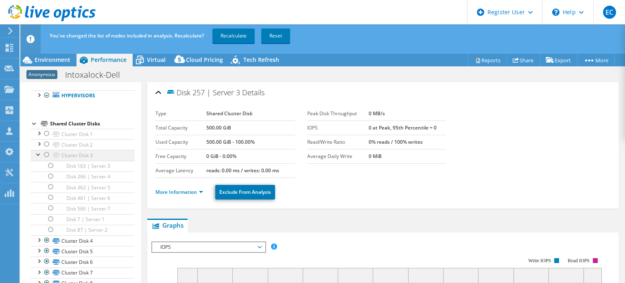
click at [37, 155] on div at bounding box center [39, 154] width 8 height 8
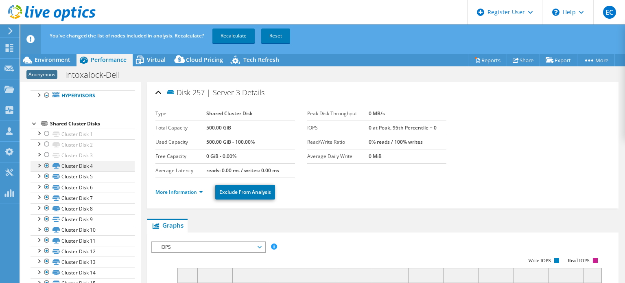
click at [37, 167] on div at bounding box center [39, 165] width 8 height 8
click at [43, 167] on div at bounding box center [47, 166] width 8 height 10
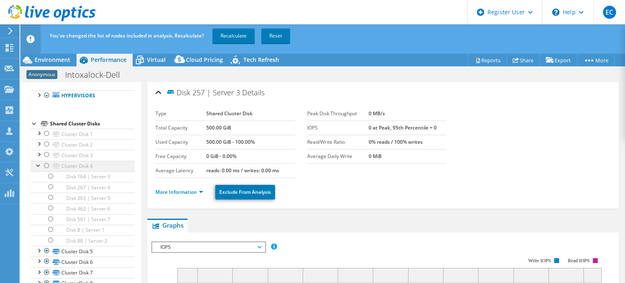
click at [38, 166] on div at bounding box center [39, 165] width 8 height 8
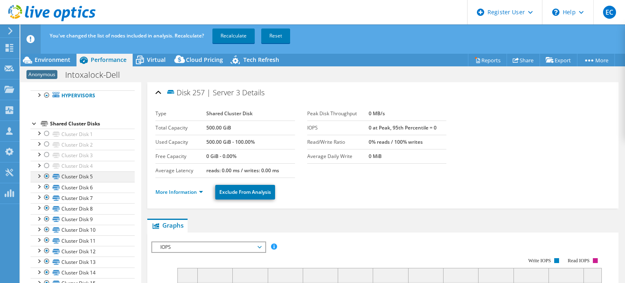
click at [39, 177] on div at bounding box center [39, 175] width 8 height 8
click at [37, 174] on div at bounding box center [39, 175] width 8 height 8
click at [36, 175] on div at bounding box center [39, 175] width 8 height 8
click at [35, 175] on div at bounding box center [39, 175] width 8 height 8
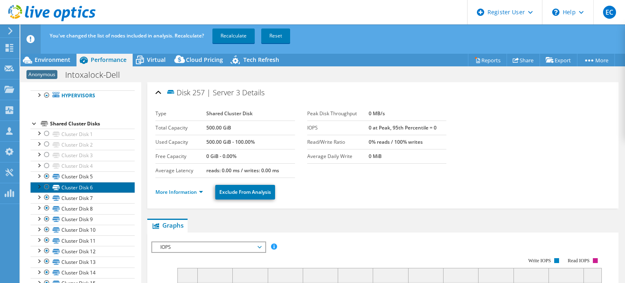
click at [37, 190] on link "Cluster Disk 6" at bounding box center [83, 187] width 104 height 11
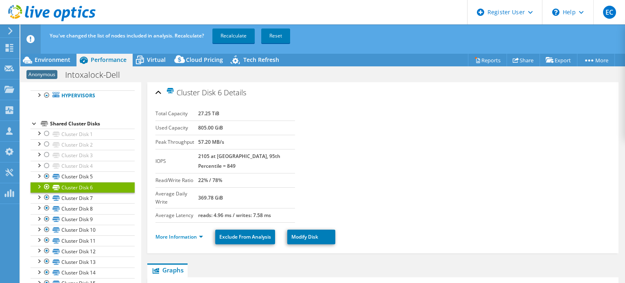
click at [37, 187] on div at bounding box center [39, 186] width 8 height 8
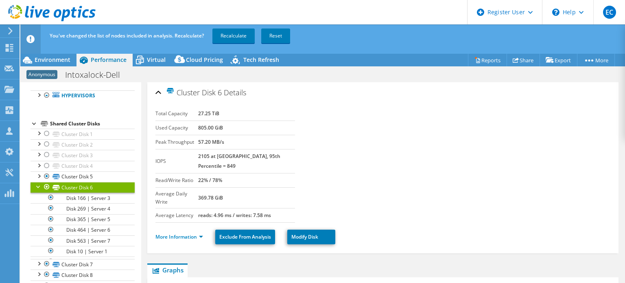
click at [37, 187] on div at bounding box center [39, 186] width 8 height 8
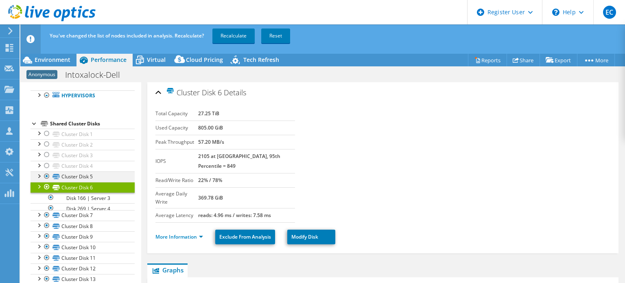
click at [39, 174] on div at bounding box center [39, 175] width 8 height 8
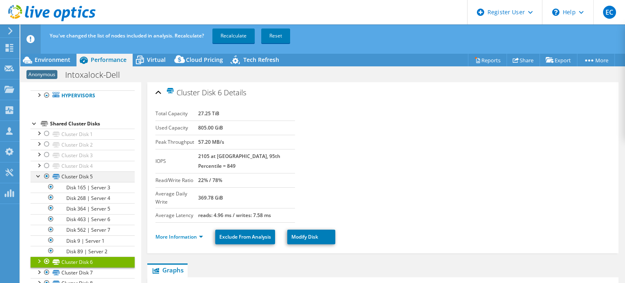
click at [39, 174] on div at bounding box center [39, 175] width 8 height 8
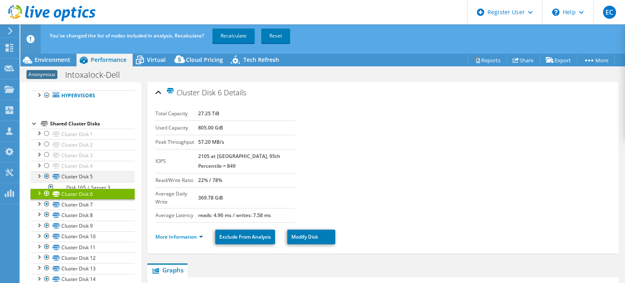
click at [46, 177] on div at bounding box center [47, 176] width 8 height 10
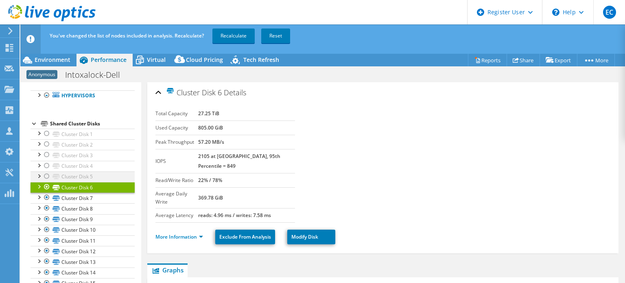
click at [38, 176] on div at bounding box center [39, 175] width 8 height 8
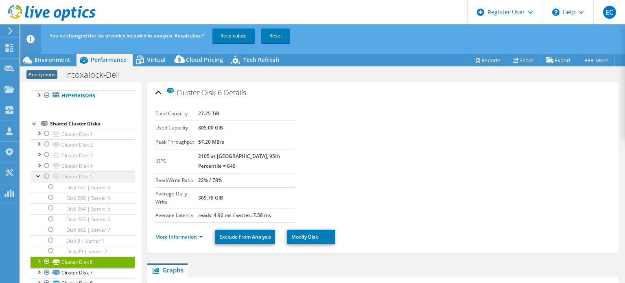
click at [38, 176] on div at bounding box center [39, 175] width 8 height 8
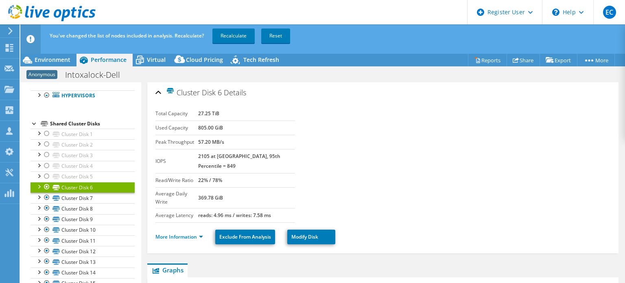
click at [39, 188] on div at bounding box center [39, 186] width 8 height 8
click at [34, 189] on link "Cluster Disk 6" at bounding box center [83, 187] width 104 height 11
click at [37, 187] on div at bounding box center [39, 186] width 8 height 8
click at [37, 196] on div at bounding box center [39, 196] width 8 height 8
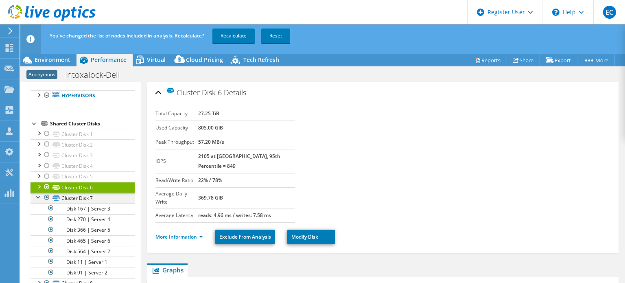
click at [37, 196] on div at bounding box center [39, 196] width 8 height 8
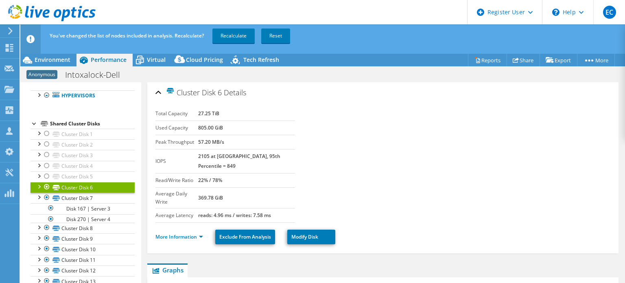
click at [41, 188] on div at bounding box center [39, 186] width 8 height 8
click at [46, 186] on div at bounding box center [47, 187] width 8 height 10
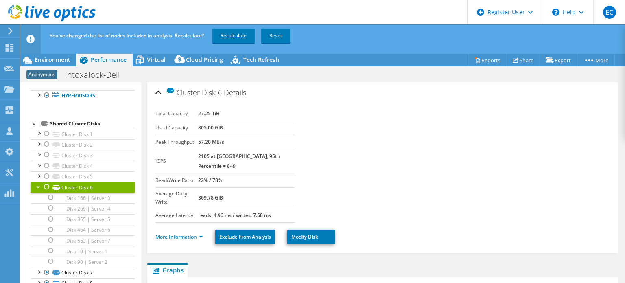
click at [38, 187] on div at bounding box center [39, 186] width 8 height 8
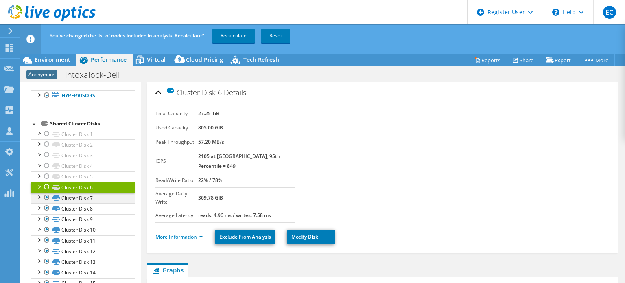
click at [38, 198] on div at bounding box center [39, 196] width 8 height 8
click at [47, 198] on div at bounding box center [47, 197] width 8 height 10
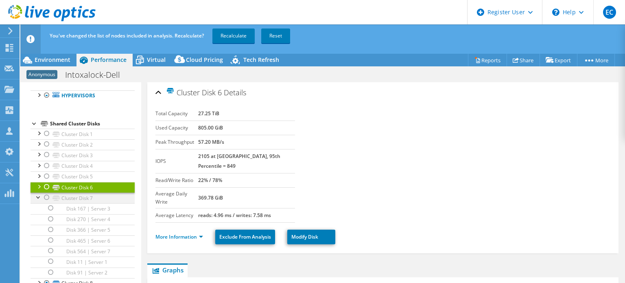
click at [35, 198] on div at bounding box center [39, 196] width 8 height 8
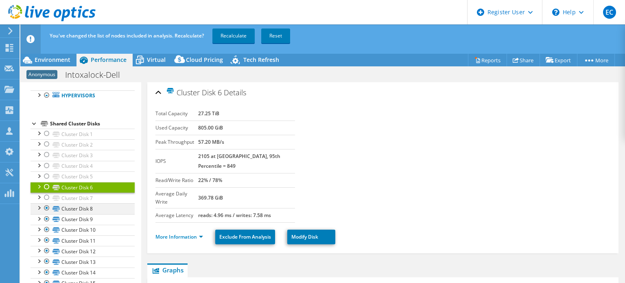
click at [39, 205] on div at bounding box center [39, 207] width 8 height 8
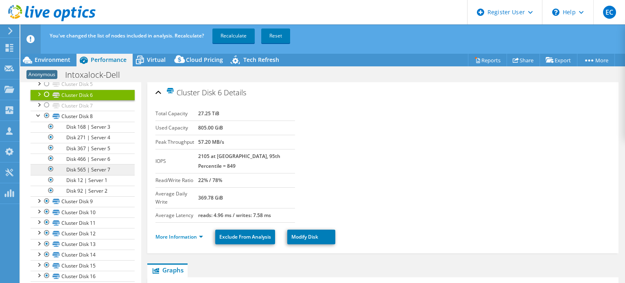
scroll to position [122, 0]
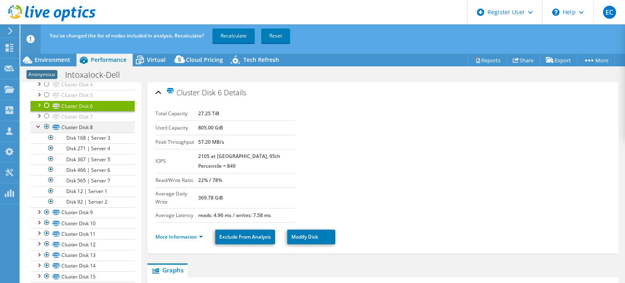
click at [38, 124] on div at bounding box center [39, 126] width 8 height 8
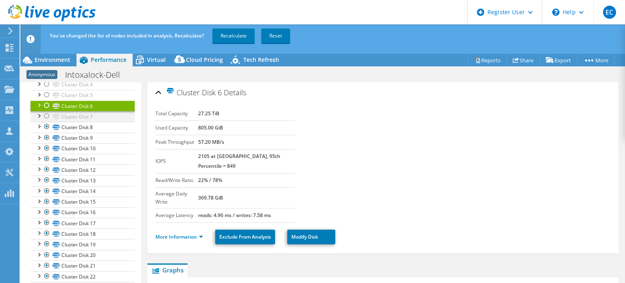
click at [46, 114] on div at bounding box center [47, 116] width 8 height 10
click at [48, 107] on div at bounding box center [47, 105] width 8 height 10
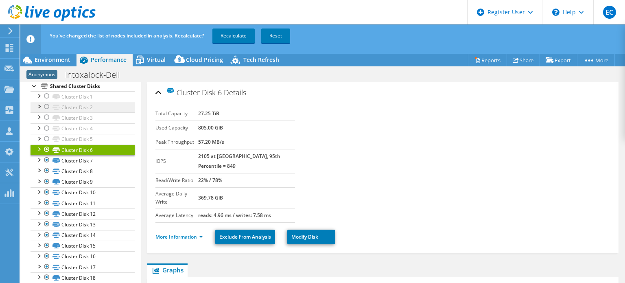
scroll to position [41, 0]
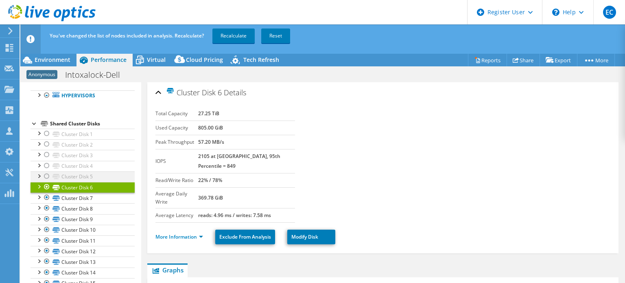
click at [46, 177] on div at bounding box center [47, 176] width 8 height 10
click at [49, 164] on div at bounding box center [47, 166] width 8 height 10
click at [48, 157] on div at bounding box center [47, 155] width 8 height 10
click at [47, 144] on div at bounding box center [47, 144] width 8 height 10
click at [47, 135] on div at bounding box center [47, 134] width 8 height 10
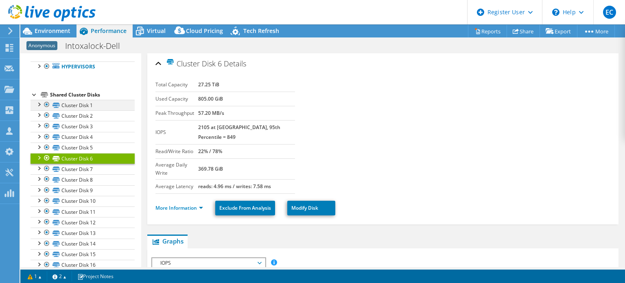
click at [36, 105] on div at bounding box center [39, 104] width 8 height 8
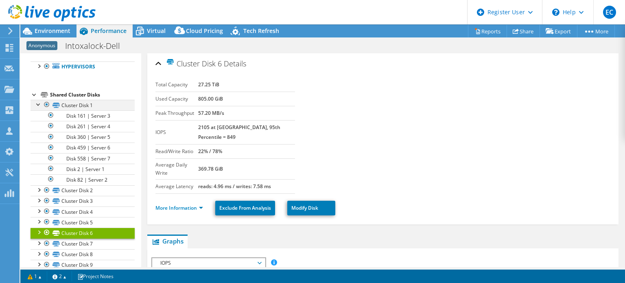
click at [35, 105] on div at bounding box center [39, 104] width 8 height 8
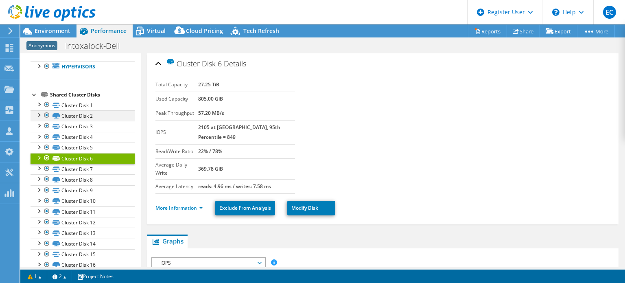
click at [38, 115] on div at bounding box center [39, 114] width 8 height 8
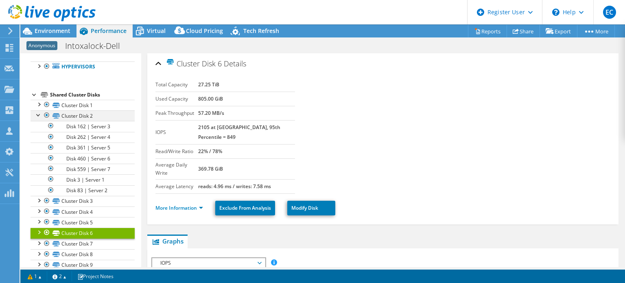
click at [39, 114] on div at bounding box center [39, 114] width 8 height 8
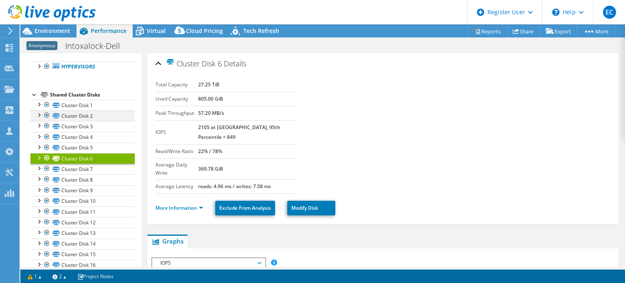
click at [39, 116] on div at bounding box center [39, 114] width 8 height 8
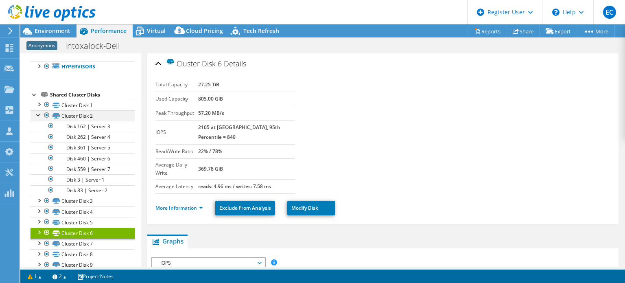
click at [39, 116] on div at bounding box center [39, 114] width 8 height 8
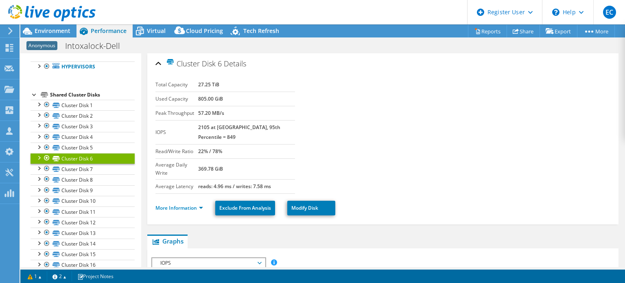
click at [38, 128] on div at bounding box center [39, 125] width 8 height 8
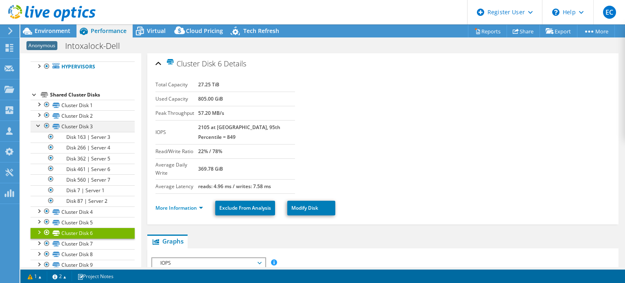
click at [40, 124] on div at bounding box center [39, 125] width 8 height 8
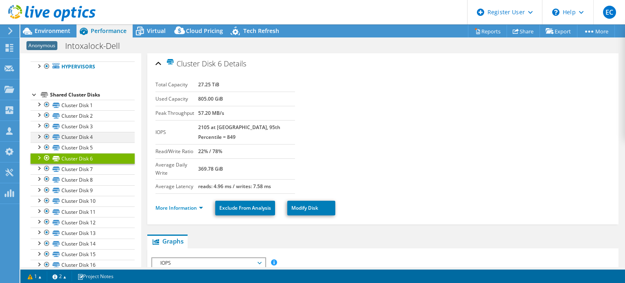
click at [37, 135] on div at bounding box center [39, 136] width 8 height 8
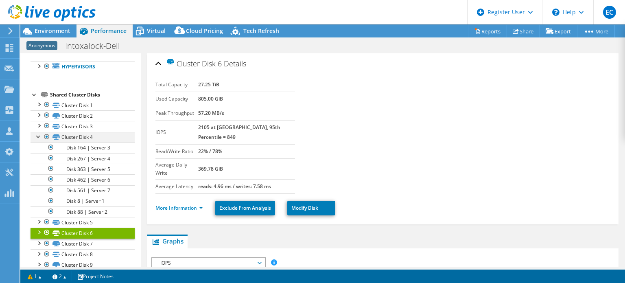
click at [39, 135] on div at bounding box center [39, 136] width 8 height 8
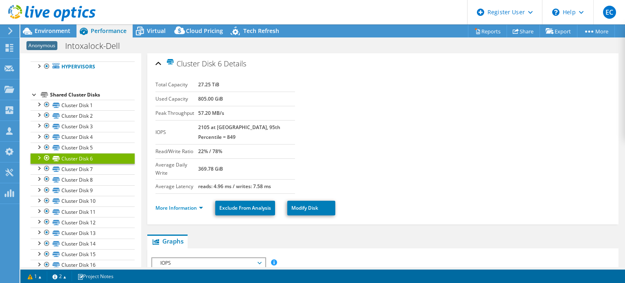
drag, startPoint x: 39, startPoint y: 105, endPoint x: 43, endPoint y: 93, distance: 12.6
click at [43, 93] on icon at bounding box center [44, 94] width 7 height 5
click at [39, 104] on div at bounding box center [39, 104] width 8 height 8
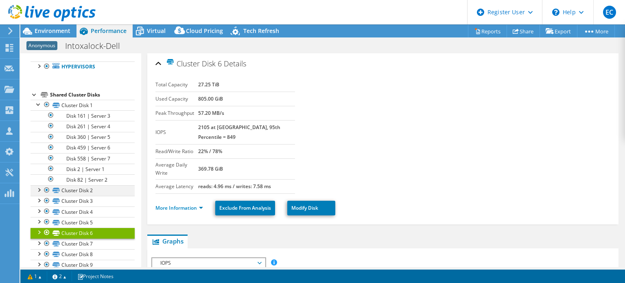
click at [37, 189] on div at bounding box center [39, 189] width 8 height 8
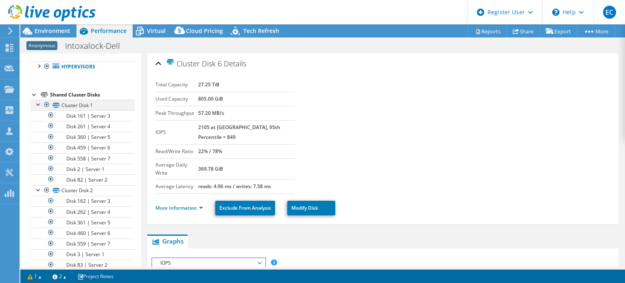
click at [37, 103] on div at bounding box center [39, 104] width 8 height 8
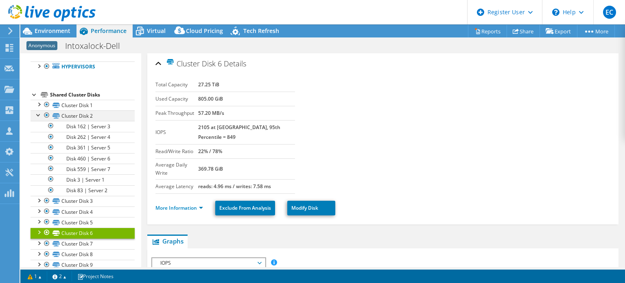
click at [40, 112] on div at bounding box center [39, 114] width 8 height 8
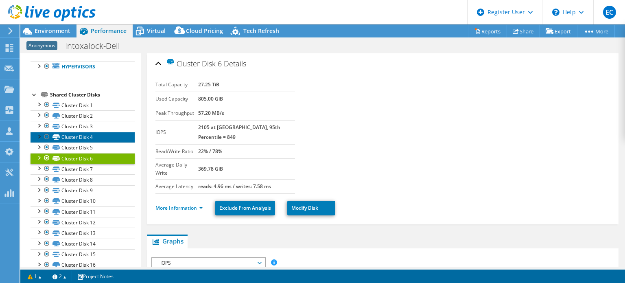
click at [37, 140] on link "Cluster Disk 4" at bounding box center [83, 137] width 104 height 11
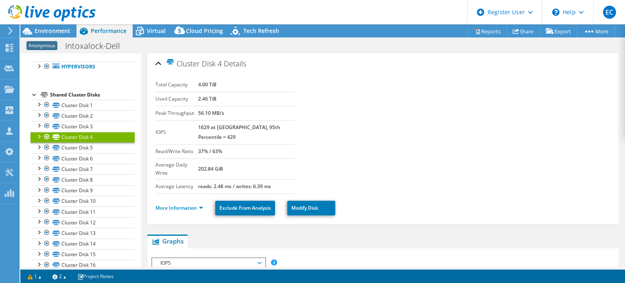
click at [38, 138] on div at bounding box center [39, 136] width 8 height 8
click at [33, 136] on link "Cluster Disk 4" at bounding box center [83, 137] width 104 height 11
click at [36, 138] on div at bounding box center [39, 136] width 8 height 8
click at [37, 138] on div at bounding box center [39, 136] width 8 height 8
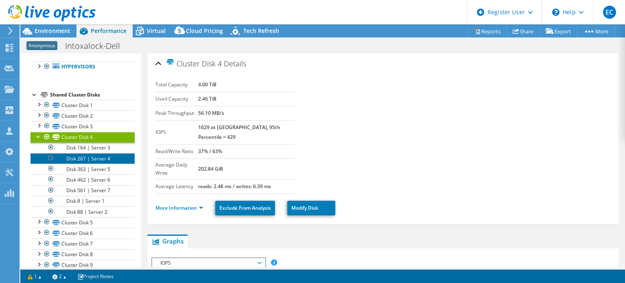
click at [93, 157] on link "Disk 267 | Server 4" at bounding box center [83, 158] width 104 height 11
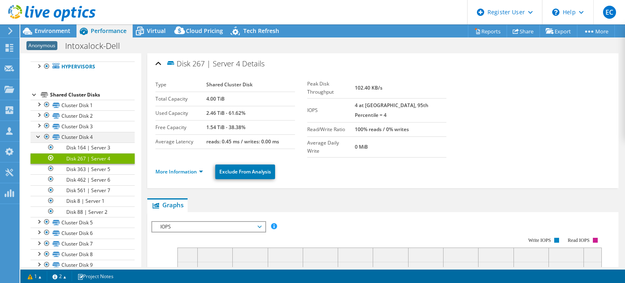
click at [39, 137] on div at bounding box center [39, 136] width 8 height 8
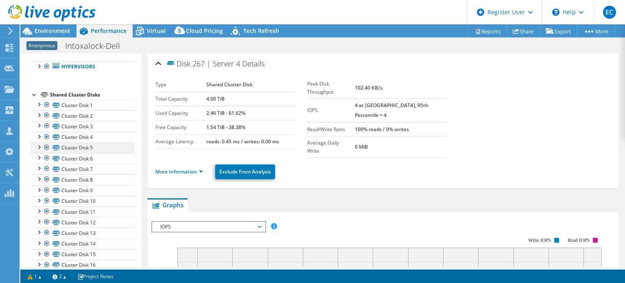
click at [38, 148] on div at bounding box center [39, 146] width 8 height 8
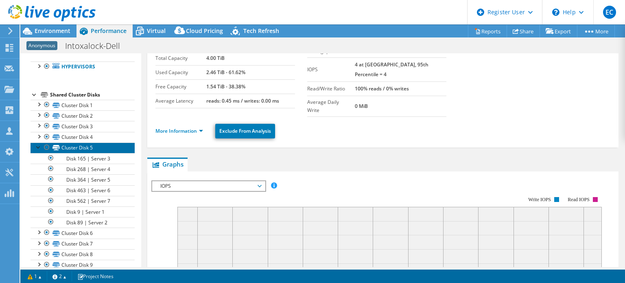
click at [38, 150] on link "Cluster Disk 5" at bounding box center [83, 147] width 104 height 11
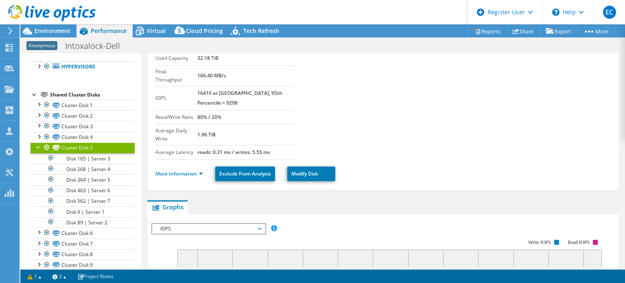
click at [38, 146] on div at bounding box center [39, 146] width 8 height 8
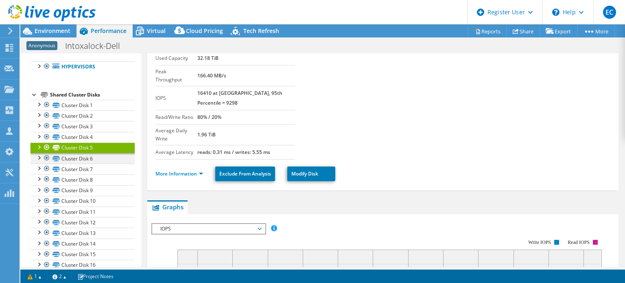
click at [38, 157] on div at bounding box center [39, 157] width 8 height 8
click at [37, 159] on div at bounding box center [39, 157] width 8 height 8
click at [66, 169] on link "Cluster Disk 7" at bounding box center [83, 169] width 104 height 11
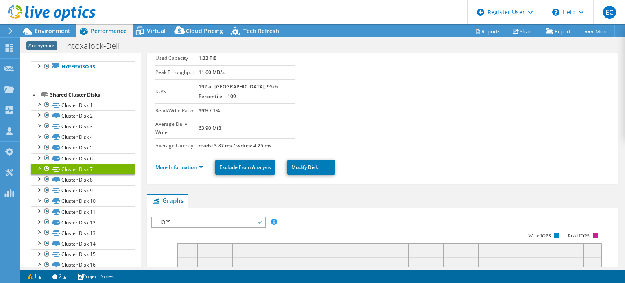
click at [39, 166] on div at bounding box center [39, 168] width 8 height 8
click at [38, 168] on div at bounding box center [39, 168] width 8 height 8
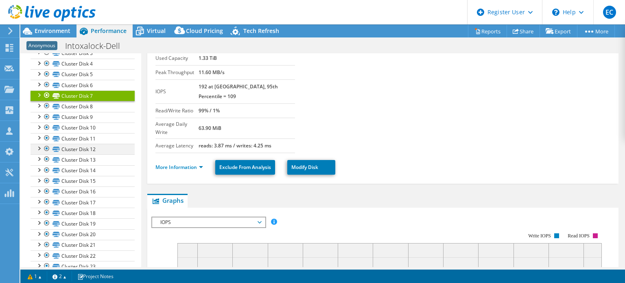
scroll to position [122, 0]
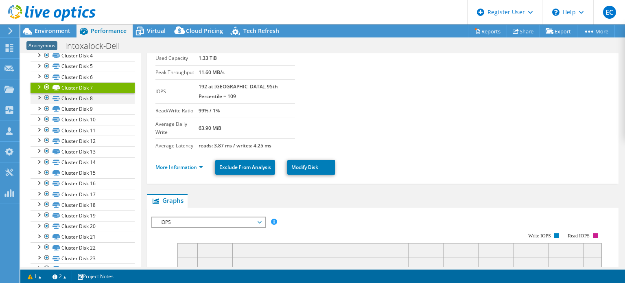
click at [36, 99] on div at bounding box center [39, 97] width 8 height 8
click at [37, 98] on div at bounding box center [39, 97] width 8 height 8
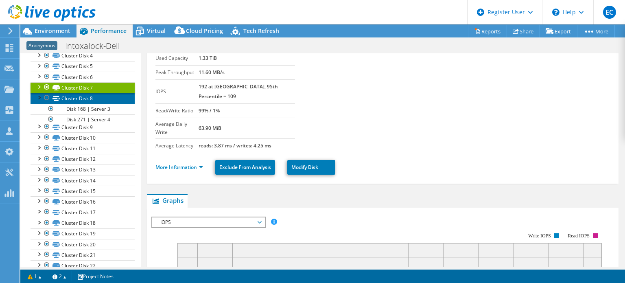
click at [72, 98] on link "Cluster Disk 8" at bounding box center [83, 98] width 104 height 11
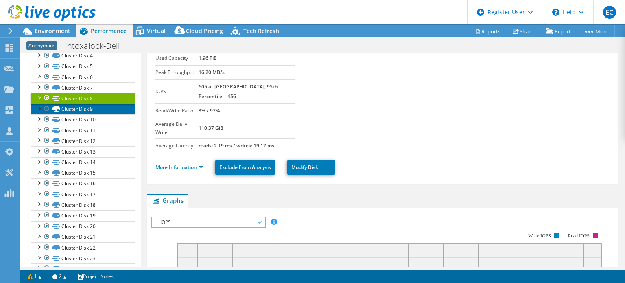
click at [76, 111] on link "Cluster Disk 9" at bounding box center [83, 109] width 104 height 11
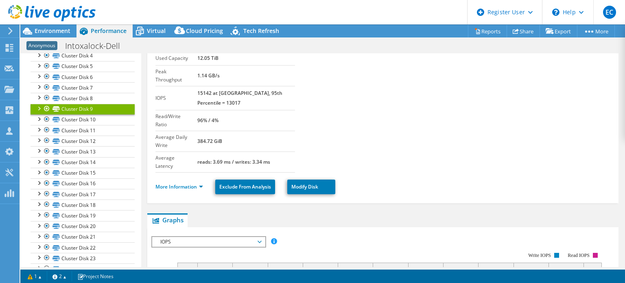
click at [37, 109] on div at bounding box center [39, 108] width 8 height 8
click at [38, 108] on div at bounding box center [39, 108] width 8 height 8
click at [44, 121] on div at bounding box center [47, 119] width 8 height 10
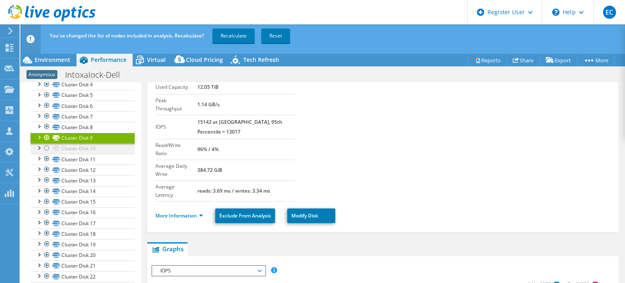
click at [45, 150] on div at bounding box center [47, 148] width 8 height 10
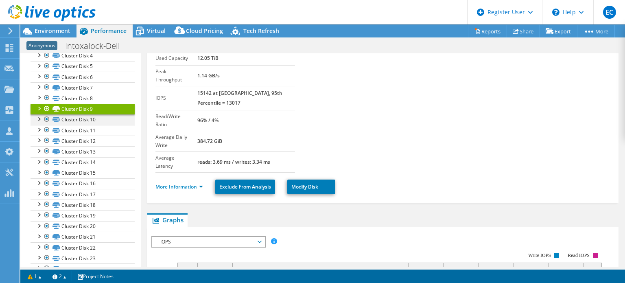
click at [38, 121] on div at bounding box center [39, 118] width 8 height 8
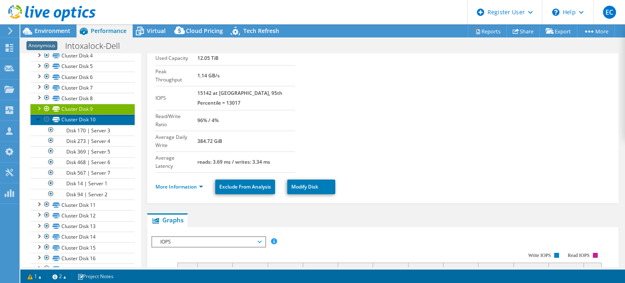
click at [92, 118] on link "Cluster Disk 10" at bounding box center [83, 119] width 104 height 11
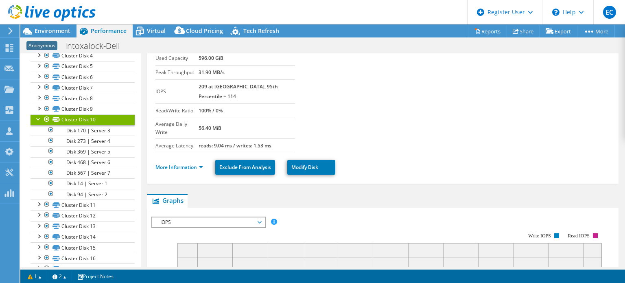
click at [33, 117] on link "Cluster Disk 10" at bounding box center [83, 119] width 104 height 11
click at [39, 120] on div at bounding box center [39, 118] width 8 height 8
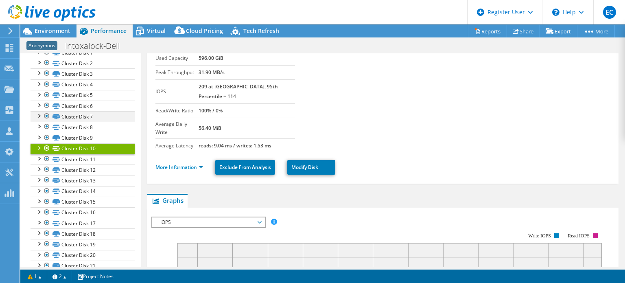
scroll to position [81, 0]
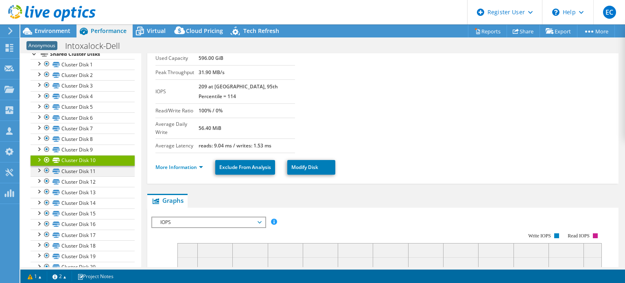
click at [37, 168] on div at bounding box center [39, 170] width 8 height 8
click at [42, 168] on div at bounding box center [39, 170] width 8 height 8
drag, startPoint x: 41, startPoint y: 176, endPoint x: 37, endPoint y: 180, distance: 5.5
click at [40, 177] on div at bounding box center [39, 180] width 8 height 8
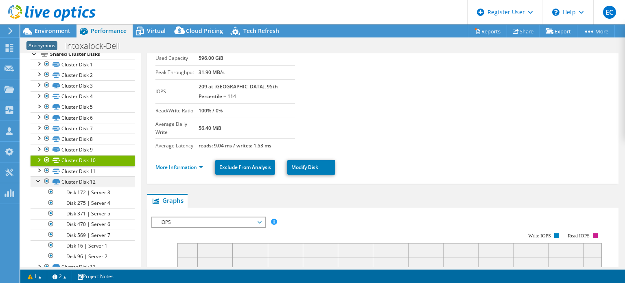
click at [37, 181] on div at bounding box center [39, 180] width 8 height 8
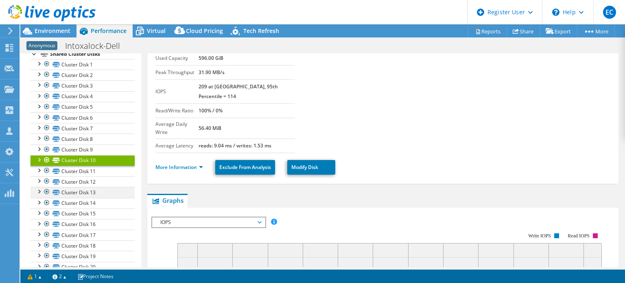
click at [37, 191] on div at bounding box center [39, 191] width 8 height 8
click at [39, 202] on div at bounding box center [39, 202] width 8 height 8
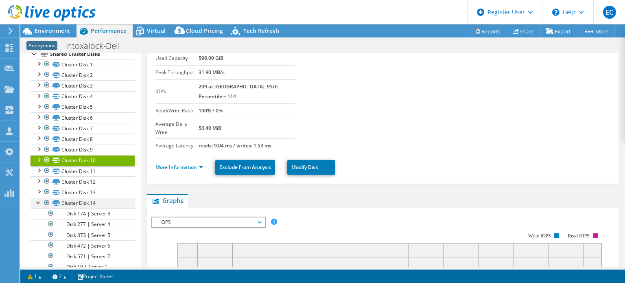
click at [39, 202] on div at bounding box center [39, 202] width 8 height 8
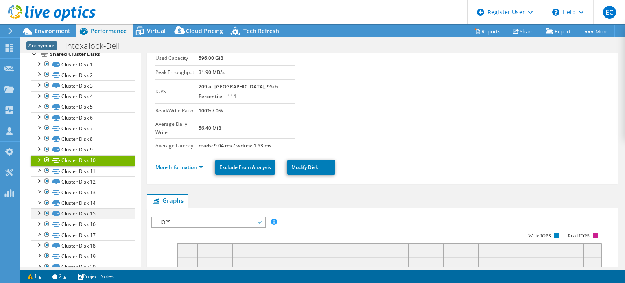
click at [39, 211] on div at bounding box center [39, 212] width 8 height 8
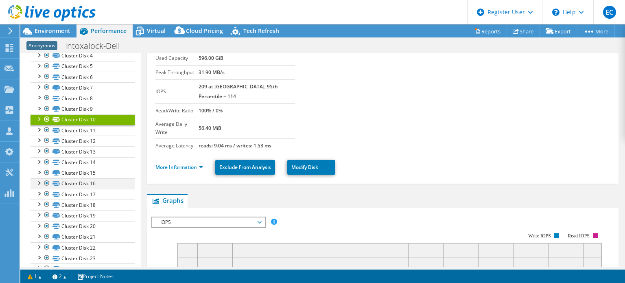
click at [41, 184] on div at bounding box center [39, 182] width 8 height 8
click at [38, 184] on div at bounding box center [39, 182] width 8 height 8
click at [37, 192] on div at bounding box center [39, 193] width 8 height 8
click at [37, 202] on div at bounding box center [39, 203] width 8 height 8
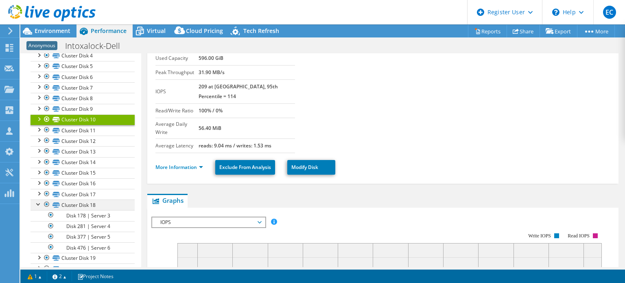
click at [37, 203] on div at bounding box center [39, 203] width 8 height 8
click at [39, 214] on div at bounding box center [39, 214] width 8 height 8
click at [37, 224] on div at bounding box center [39, 225] width 8 height 8
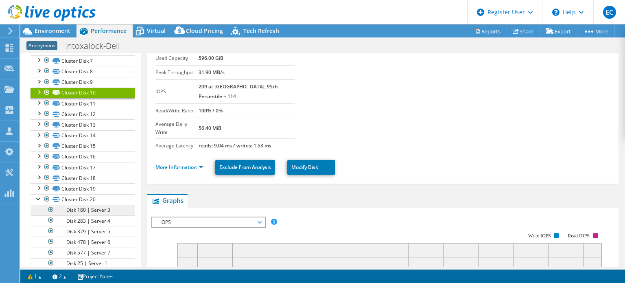
scroll to position [163, 0]
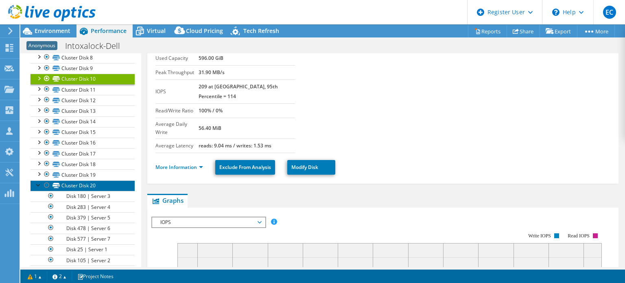
click at [95, 183] on link "Cluster Disk 20" at bounding box center [83, 185] width 104 height 11
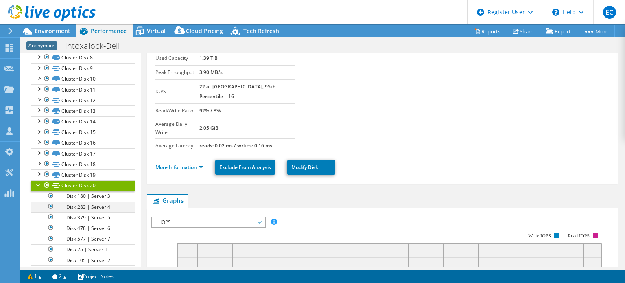
scroll to position [203, 0]
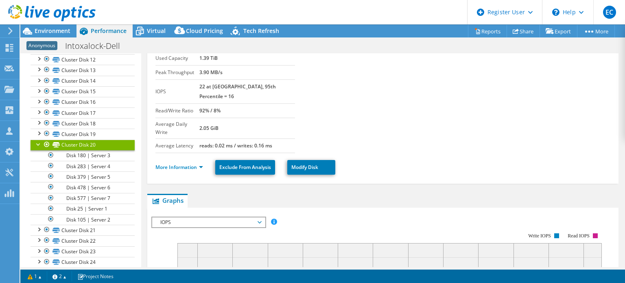
click at [35, 146] on div at bounding box center [39, 144] width 8 height 8
click at [39, 154] on div at bounding box center [39, 154] width 8 height 8
click at [38, 154] on div at bounding box center [39, 154] width 8 height 8
click at [39, 154] on div at bounding box center [39, 154] width 8 height 8
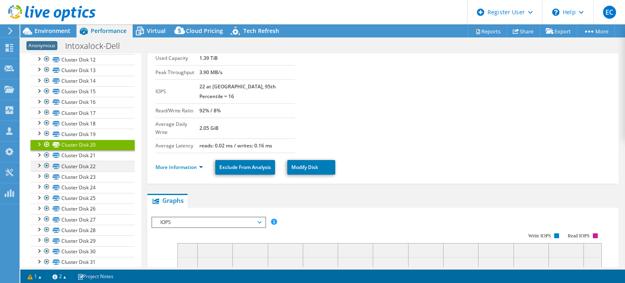
click at [38, 164] on div at bounding box center [39, 165] width 8 height 8
click at [41, 176] on div at bounding box center [39, 175] width 8 height 8
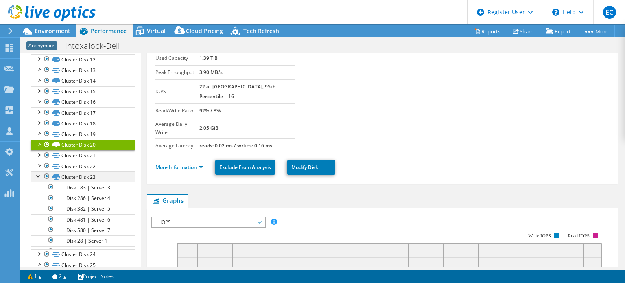
click at [41, 176] on div at bounding box center [39, 175] width 8 height 8
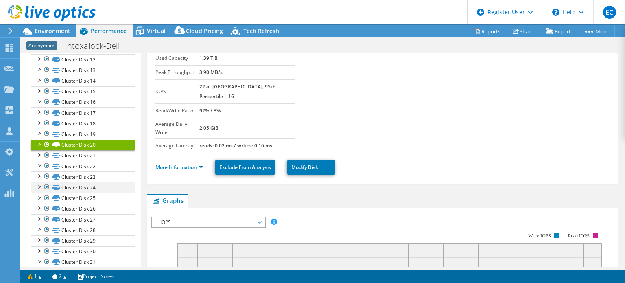
click at [41, 185] on div at bounding box center [39, 186] width 8 height 8
click at [39, 195] on div at bounding box center [39, 197] width 8 height 8
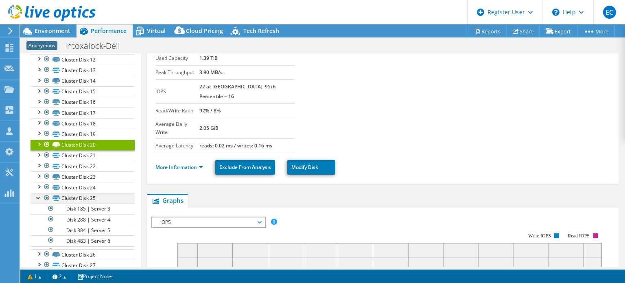
click at [37, 196] on div at bounding box center [39, 197] width 8 height 8
click at [36, 205] on div at bounding box center [39, 207] width 8 height 8
click at [38, 205] on div at bounding box center [39, 207] width 8 height 8
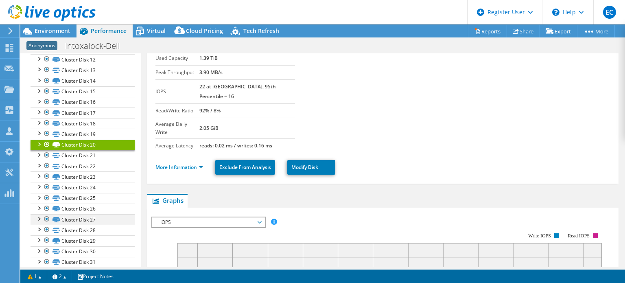
click at [36, 218] on div at bounding box center [39, 218] width 8 height 8
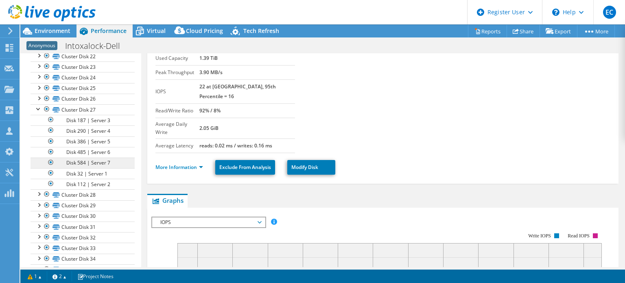
scroll to position [325, 0]
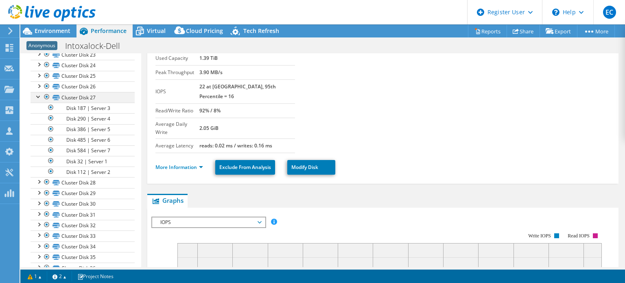
click at [39, 96] on div at bounding box center [39, 96] width 8 height 8
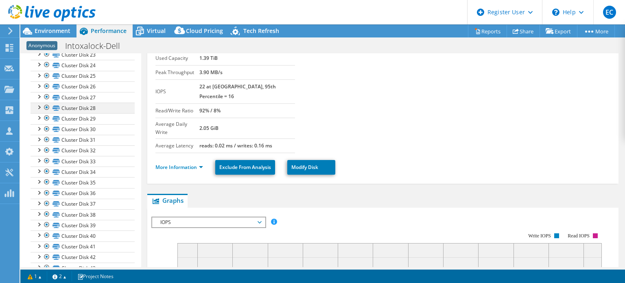
click at [39, 105] on div at bounding box center [39, 107] width 8 height 8
click at [39, 115] on div at bounding box center [39, 117] width 8 height 8
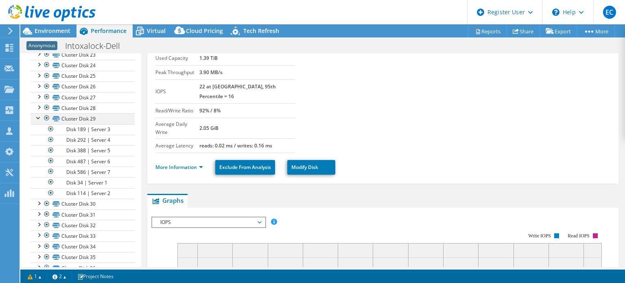
click at [39, 114] on div at bounding box center [39, 117] width 8 height 8
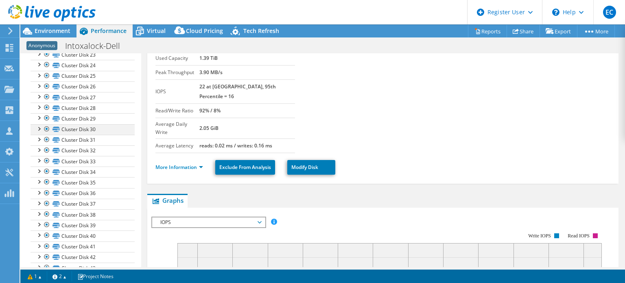
click at [37, 127] on div at bounding box center [39, 128] width 8 height 8
click at [35, 139] on div at bounding box center [39, 139] width 8 height 8
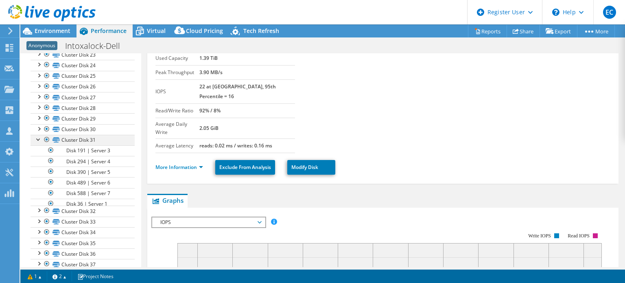
click at [37, 139] on div at bounding box center [39, 139] width 8 height 8
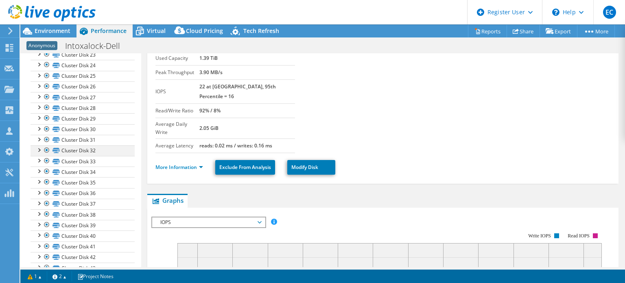
click at [37, 146] on div at bounding box center [39, 149] width 8 height 8
click at [38, 159] on div at bounding box center [39, 160] width 8 height 8
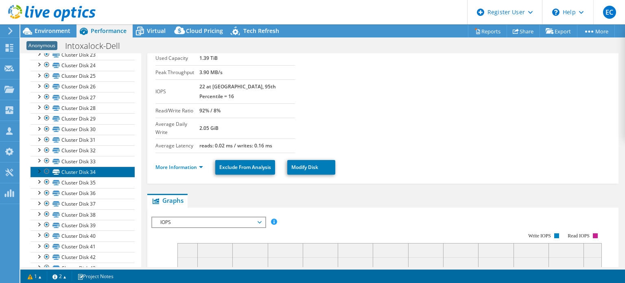
click at [39, 172] on link "Cluster Disk 34" at bounding box center [83, 171] width 104 height 11
click at [38, 167] on div at bounding box center [39, 170] width 8 height 8
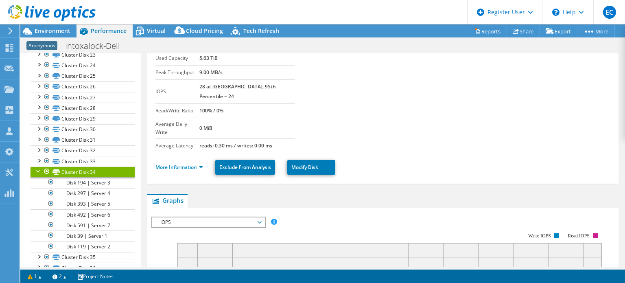
click at [38, 167] on div at bounding box center [39, 170] width 8 height 8
click at [34, 170] on link "Cluster Disk 34" at bounding box center [83, 171] width 104 height 11
click at [39, 167] on div at bounding box center [39, 170] width 8 height 8
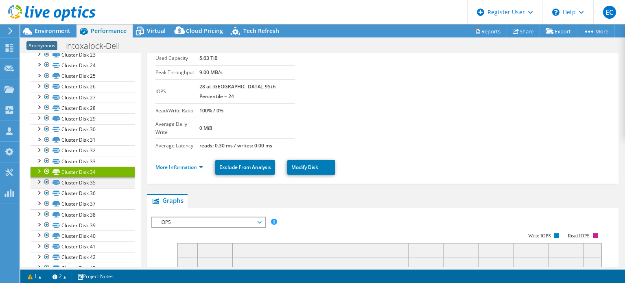
click at [39, 178] on div at bounding box center [39, 181] width 8 height 8
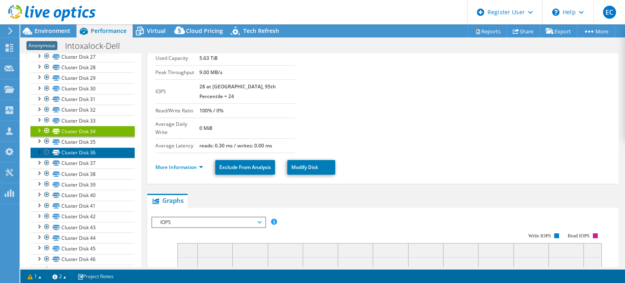
click at [87, 147] on link "Cluster Disk 36" at bounding box center [83, 152] width 104 height 11
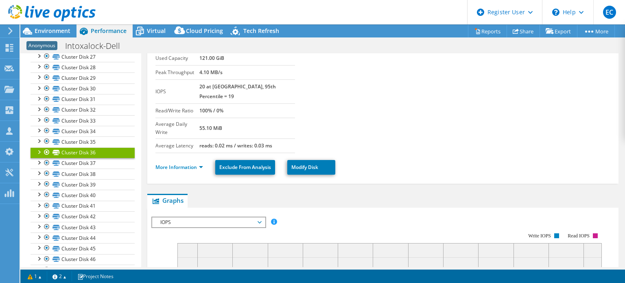
click at [36, 148] on div at bounding box center [39, 151] width 8 height 8
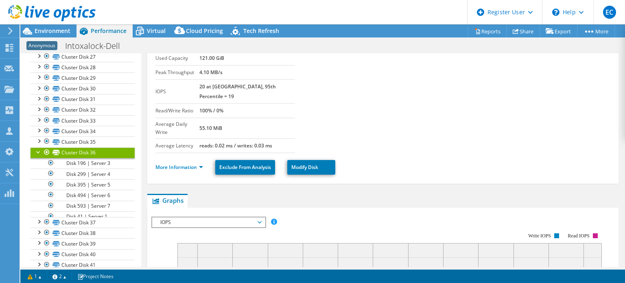
click at [37, 148] on div at bounding box center [39, 151] width 8 height 8
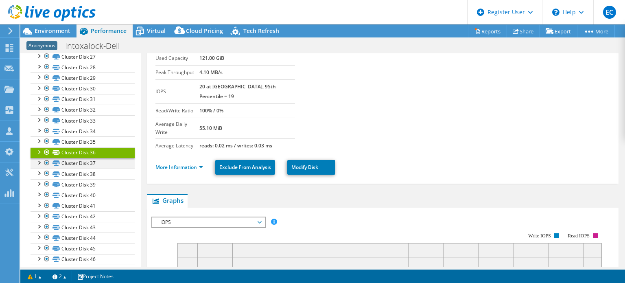
click at [37, 159] on div at bounding box center [39, 162] width 8 height 8
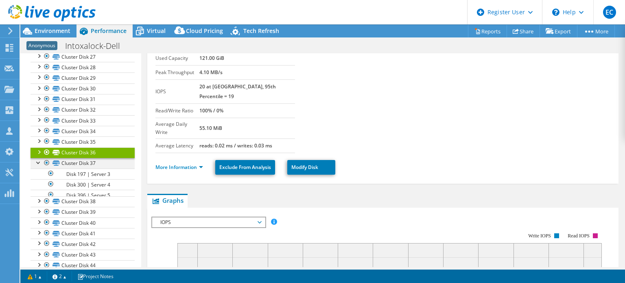
click at [37, 159] on div at bounding box center [39, 162] width 8 height 8
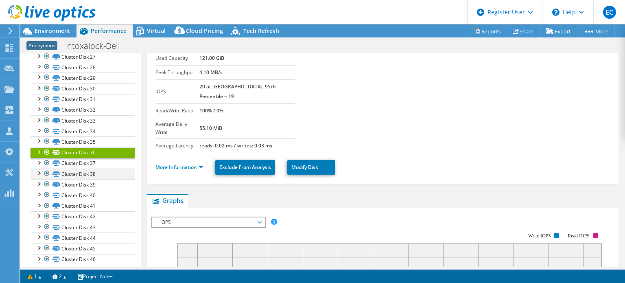
click at [39, 172] on div at bounding box center [39, 172] width 8 height 8
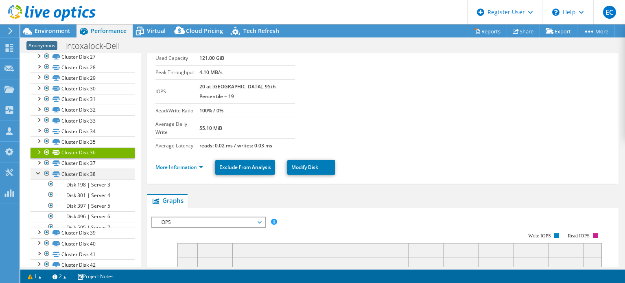
click at [39, 172] on div at bounding box center [39, 172] width 8 height 8
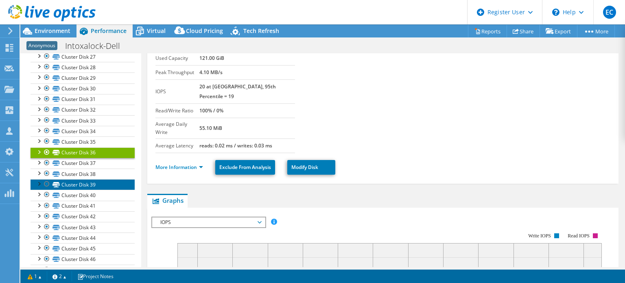
click at [40, 185] on link "Cluster Disk 39" at bounding box center [83, 184] width 104 height 11
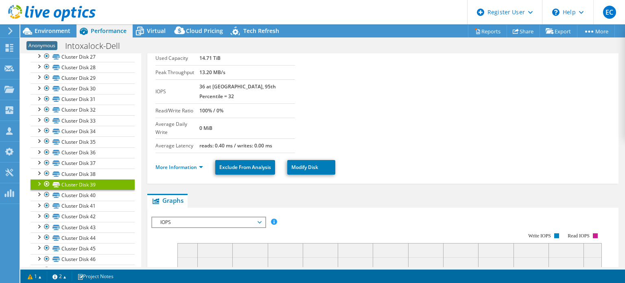
click at [39, 181] on div at bounding box center [39, 183] width 8 height 8
click at [63, 190] on link "Cluster Disk 40" at bounding box center [83, 195] width 104 height 11
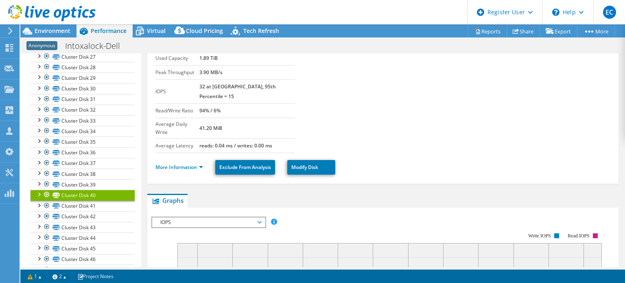
click at [39, 190] on div at bounding box center [39, 194] width 8 height 8
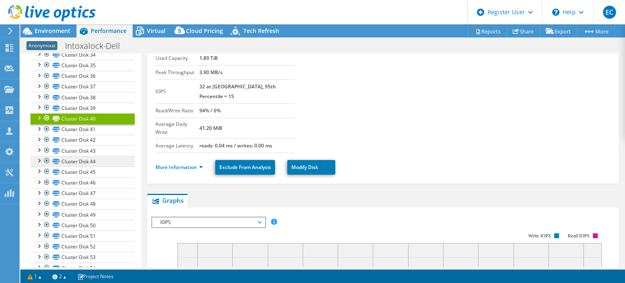
scroll to position [448, 0]
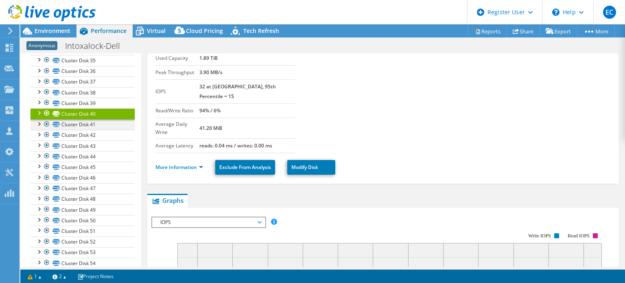
click at [37, 122] on div at bounding box center [39, 123] width 8 height 8
click at [36, 131] on div at bounding box center [39, 134] width 8 height 8
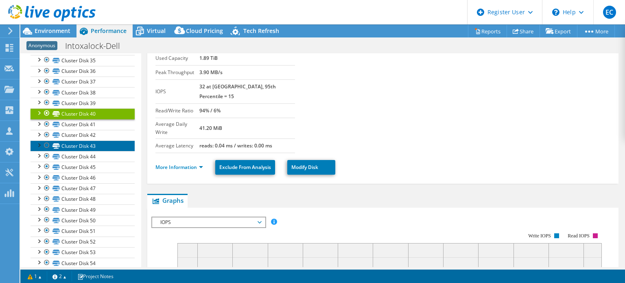
click at [37, 146] on link "Cluster Disk 43" at bounding box center [83, 145] width 104 height 11
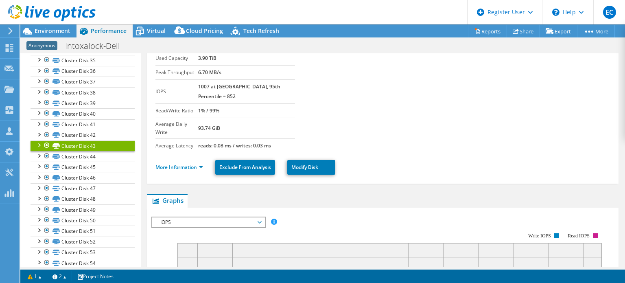
click at [39, 142] on div at bounding box center [39, 144] width 8 height 8
click at [39, 154] on div at bounding box center [39, 155] width 8 height 8
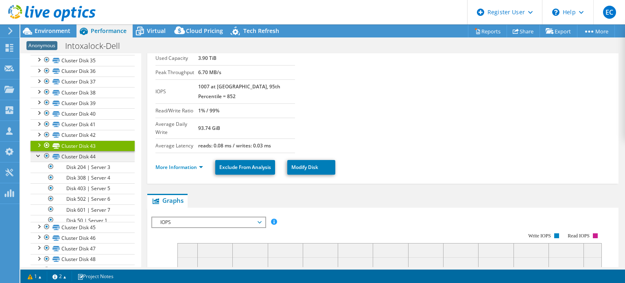
click at [39, 154] on div at bounding box center [39, 155] width 8 height 8
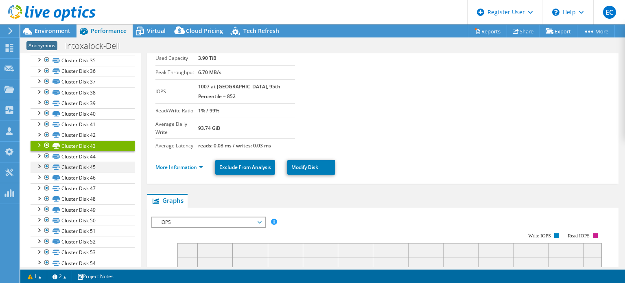
click at [39, 162] on div at bounding box center [39, 166] width 8 height 8
click at [37, 175] on div at bounding box center [39, 177] width 8 height 8
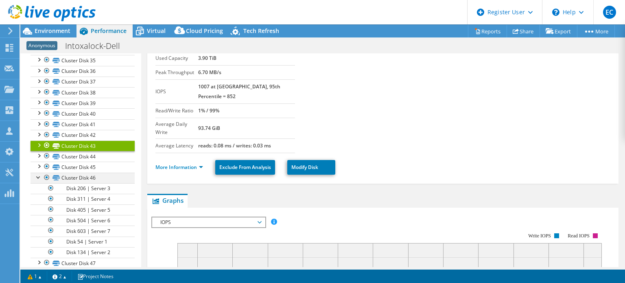
click at [37, 175] on div at bounding box center [39, 177] width 8 height 8
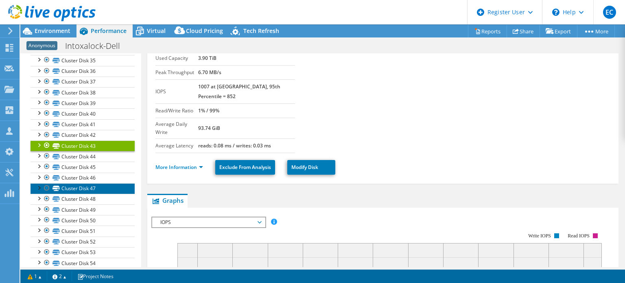
click at [72, 183] on link "Cluster Disk 47" at bounding box center [83, 188] width 104 height 11
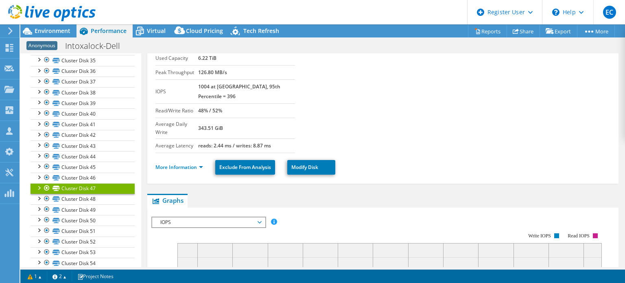
click at [39, 184] on div at bounding box center [39, 187] width 8 height 8
click at [39, 196] on div at bounding box center [39, 198] width 8 height 8
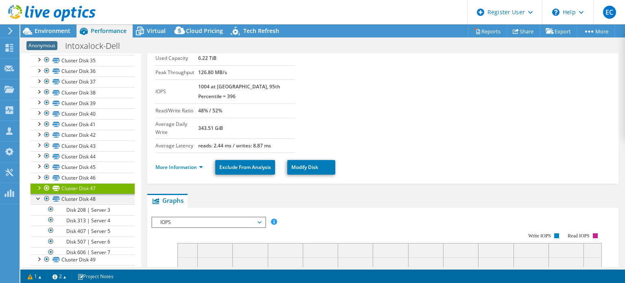
click at [39, 196] on div at bounding box center [39, 198] width 8 height 8
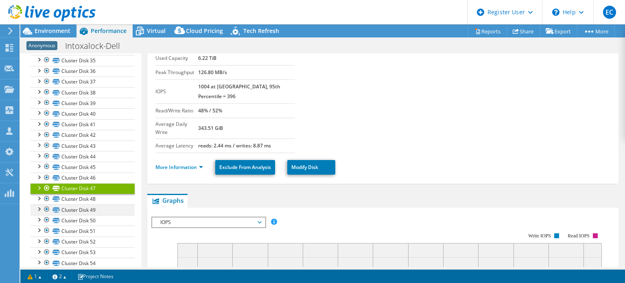
click at [38, 207] on div at bounding box center [39, 208] width 8 height 8
click at [37, 207] on div at bounding box center [39, 208] width 8 height 8
click at [75, 206] on link "Cluster Disk 49" at bounding box center [83, 209] width 104 height 11
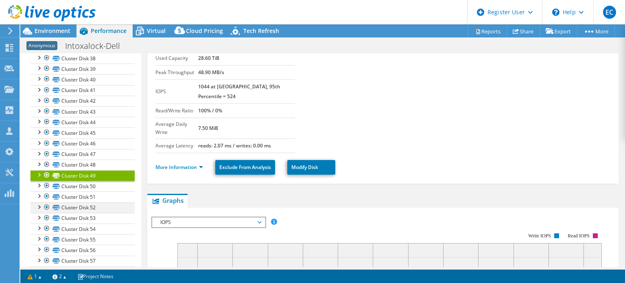
scroll to position [488, 0]
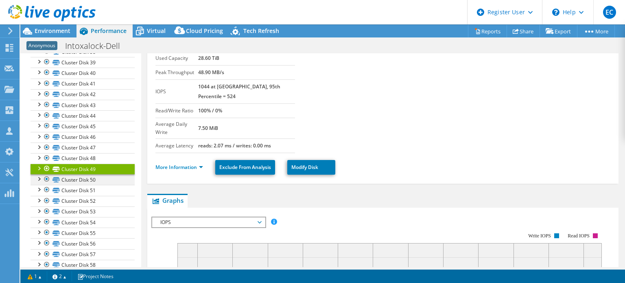
click at [39, 176] on div at bounding box center [39, 178] width 8 height 8
click at [37, 176] on div at bounding box center [39, 178] width 8 height 8
click at [37, 166] on div at bounding box center [39, 168] width 8 height 8
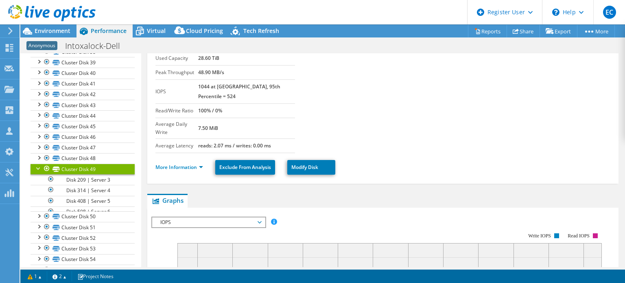
click at [38, 164] on div at bounding box center [39, 168] width 8 height 8
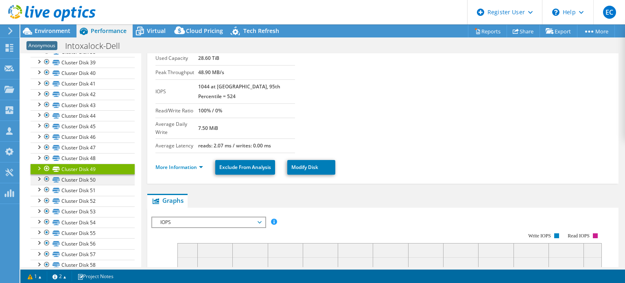
click at [39, 175] on div at bounding box center [39, 178] width 8 height 8
click at [68, 176] on link "Cluster Disk 50" at bounding box center [83, 179] width 104 height 11
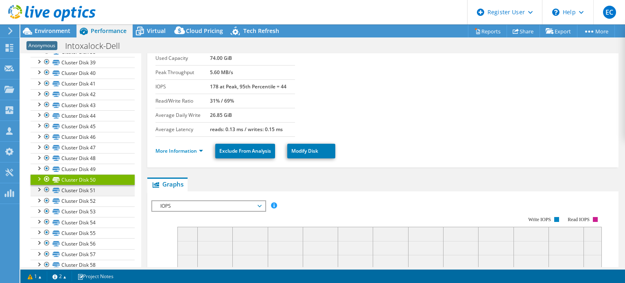
click at [39, 187] on div at bounding box center [39, 189] width 8 height 8
click at [78, 179] on link "Cluster Disk 50" at bounding box center [83, 179] width 104 height 11
click at [39, 176] on div at bounding box center [39, 178] width 8 height 8
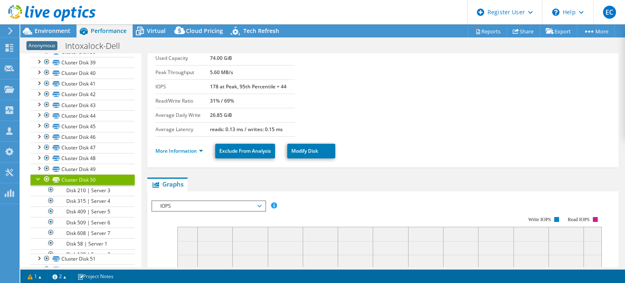
drag, startPoint x: 37, startPoint y: 175, endPoint x: 50, endPoint y: 184, distance: 15.9
click at [37, 175] on div at bounding box center [39, 178] width 8 height 8
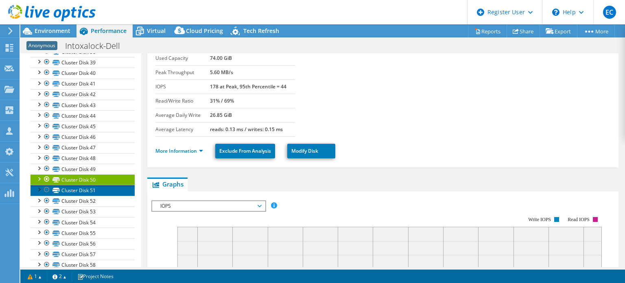
click at [65, 188] on link "Cluster Disk 51" at bounding box center [83, 190] width 104 height 11
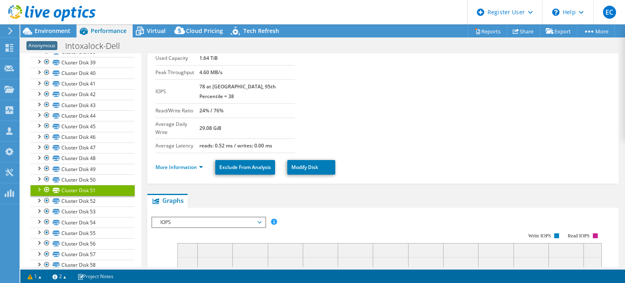
click at [36, 185] on div at bounding box center [39, 189] width 8 height 8
click at [47, 187] on div at bounding box center [47, 190] width 8 height 10
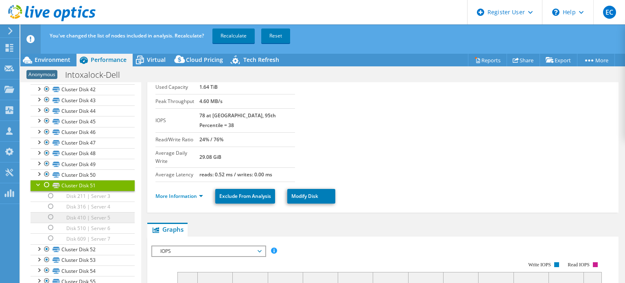
scroll to position [529, 0]
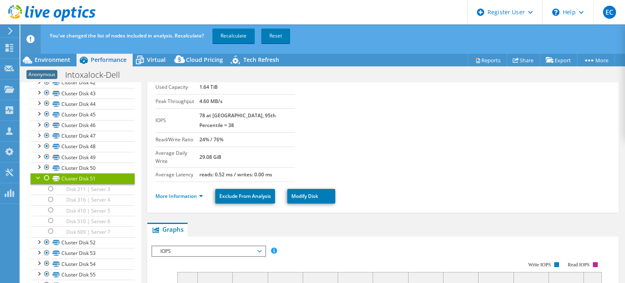
click at [35, 174] on div at bounding box center [39, 177] width 8 height 8
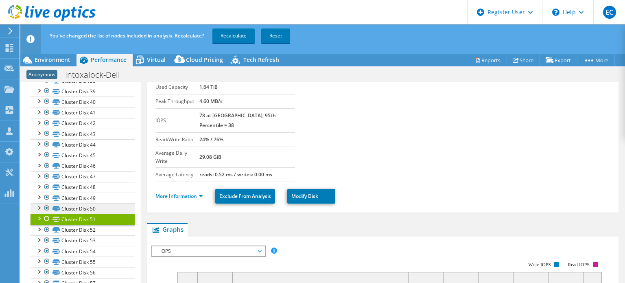
scroll to position [570, 0]
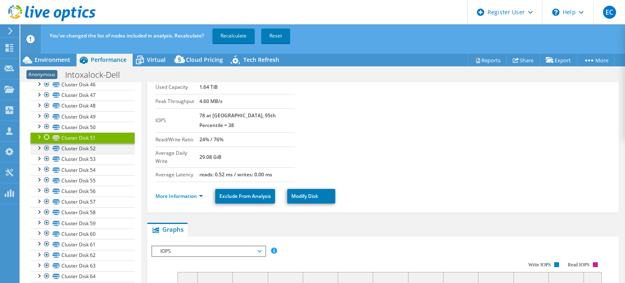
click at [37, 143] on div at bounding box center [39, 147] width 8 height 8
click at [47, 144] on div at bounding box center [47, 148] width 8 height 10
click at [39, 155] on div at bounding box center [39, 158] width 8 height 8
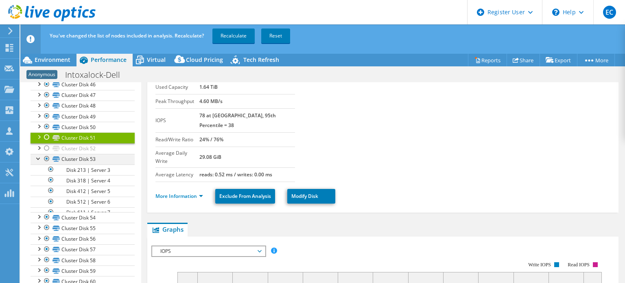
click at [39, 155] on div at bounding box center [39, 158] width 8 height 8
click at [46, 155] on div at bounding box center [47, 159] width 8 height 10
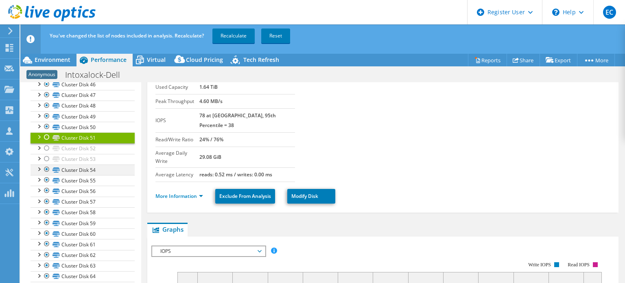
click at [40, 165] on div at bounding box center [39, 168] width 8 height 8
click at [39, 166] on div at bounding box center [39, 168] width 8 height 8
drag, startPoint x: 47, startPoint y: 167, endPoint x: 44, endPoint y: 170, distance: 4.3
click at [47, 167] on div at bounding box center [47, 169] width 8 height 10
click at [41, 175] on div at bounding box center [39, 179] width 8 height 8
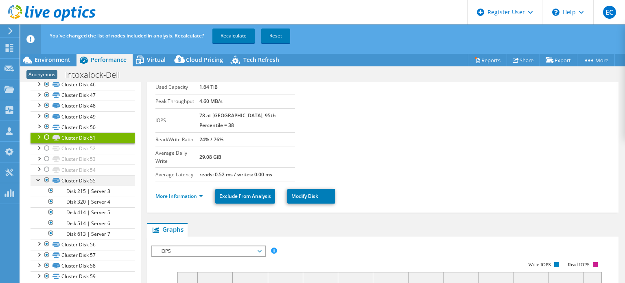
click at [39, 175] on div at bounding box center [39, 179] width 8 height 8
click at [47, 175] on div at bounding box center [47, 180] width 8 height 10
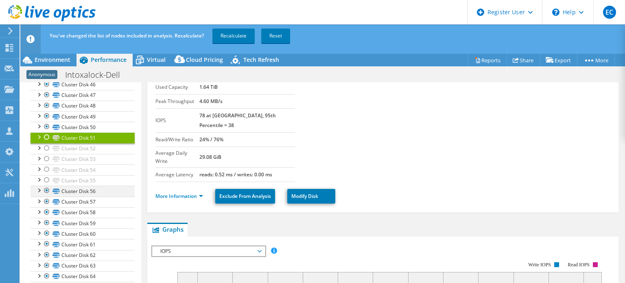
click at [39, 186] on div at bounding box center [39, 190] width 8 height 8
click at [45, 186] on div at bounding box center [47, 191] width 8 height 10
click at [37, 188] on div at bounding box center [39, 190] width 8 height 8
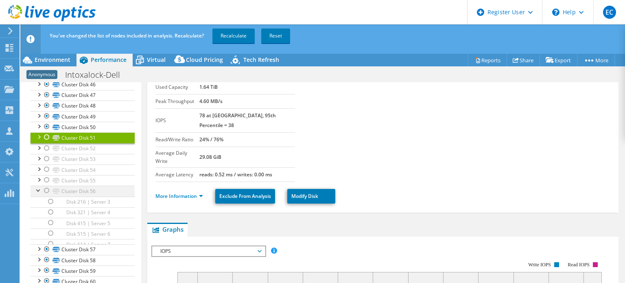
click at [39, 186] on div at bounding box center [39, 190] width 8 height 8
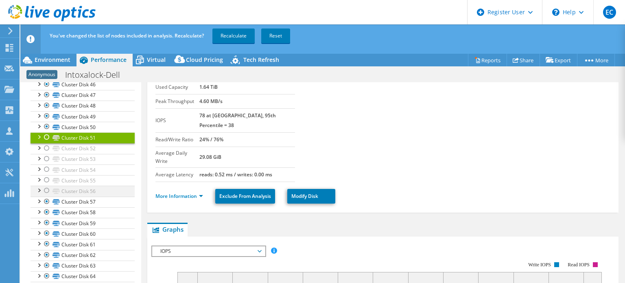
click at [37, 186] on div at bounding box center [39, 190] width 8 height 8
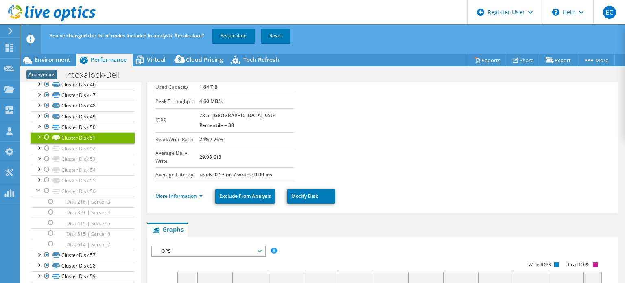
click at [46, 133] on div at bounding box center [47, 137] width 8 height 10
click at [43, 146] on div at bounding box center [47, 148] width 8 height 10
click at [44, 155] on div at bounding box center [47, 159] width 8 height 10
click at [46, 164] on div at bounding box center [47, 169] width 8 height 10
click at [46, 175] on div at bounding box center [47, 180] width 8 height 10
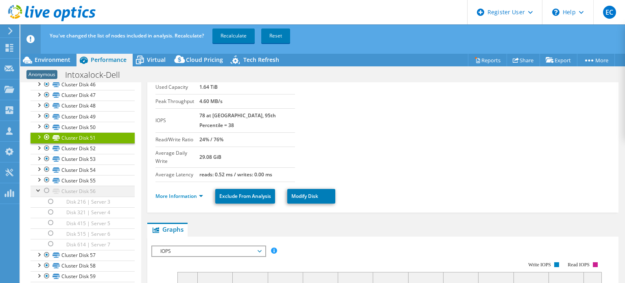
click at [46, 186] on div at bounding box center [47, 191] width 8 height 10
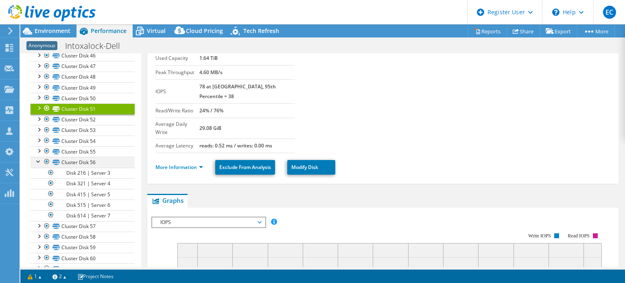
click at [37, 157] on div at bounding box center [39, 161] width 8 height 8
click at [40, 107] on div at bounding box center [39, 107] width 8 height 8
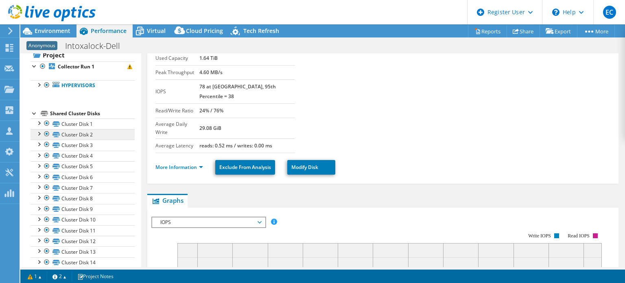
scroll to position [0, 0]
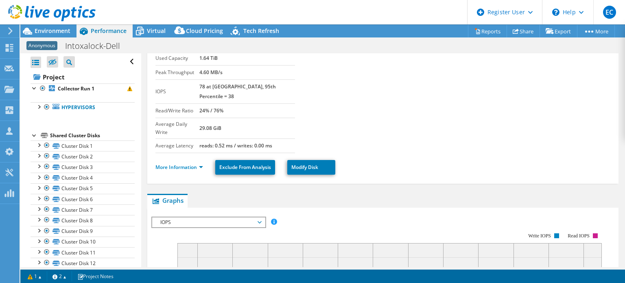
click at [75, 132] on div "Shared Cluster Disks" at bounding box center [92, 136] width 85 height 10
click at [74, 132] on div "Shared Cluster Disks" at bounding box center [92, 136] width 85 height 10
click at [50, 135] on div "Shared Cluster Disks" at bounding box center [92, 136] width 85 height 10
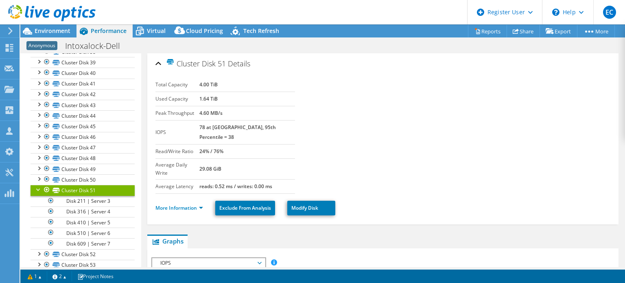
click at [35, 185] on div at bounding box center [39, 189] width 8 height 8
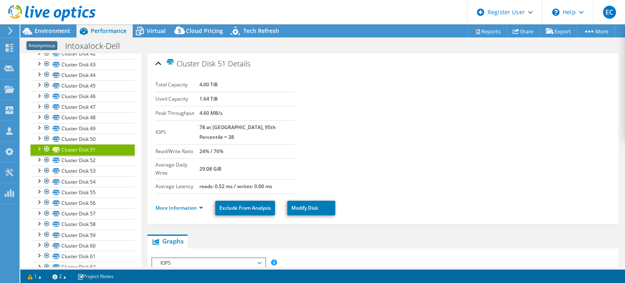
click at [44, 146] on div at bounding box center [47, 149] width 8 height 10
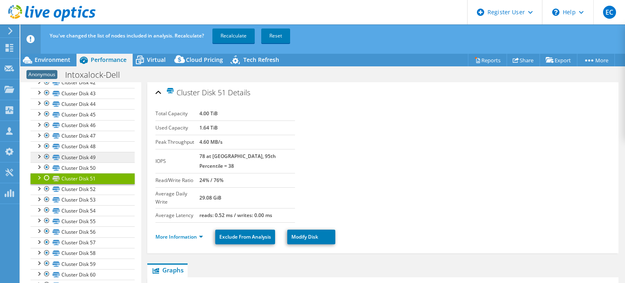
click at [45, 154] on ul "Cluster Disk 1 Disk 161 | Server 3 Disk 261 | Server 4" at bounding box center [83, 162] width 104 height 1044
click at [46, 184] on div at bounding box center [47, 189] width 8 height 10
click at [46, 194] on div at bounding box center [47, 199] width 8 height 10
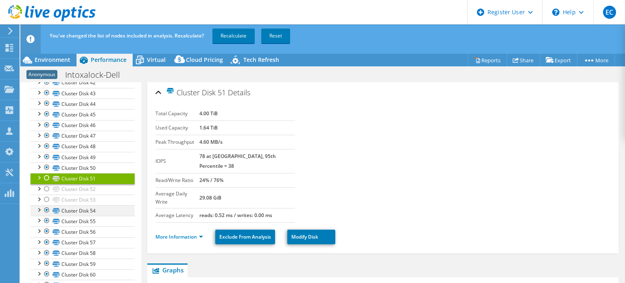
click at [41, 205] on div at bounding box center [39, 209] width 8 height 8
click at [39, 205] on div at bounding box center [39, 209] width 8 height 8
click at [48, 205] on div at bounding box center [47, 210] width 8 height 10
click at [39, 217] on div at bounding box center [39, 220] width 8 height 8
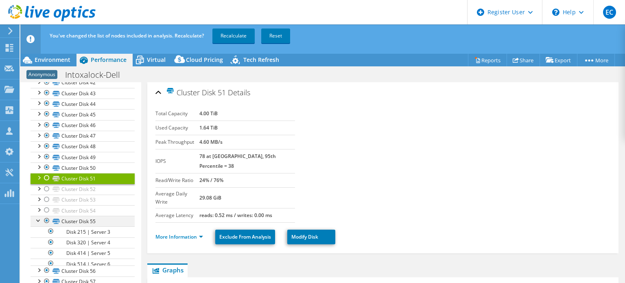
click at [39, 217] on div at bounding box center [39, 220] width 8 height 8
click at [47, 217] on div at bounding box center [47, 221] width 8 height 10
click at [40, 229] on div at bounding box center [39, 230] width 8 height 8
click at [39, 229] on div at bounding box center [39, 230] width 8 height 8
click at [46, 228] on div at bounding box center [47, 231] width 8 height 10
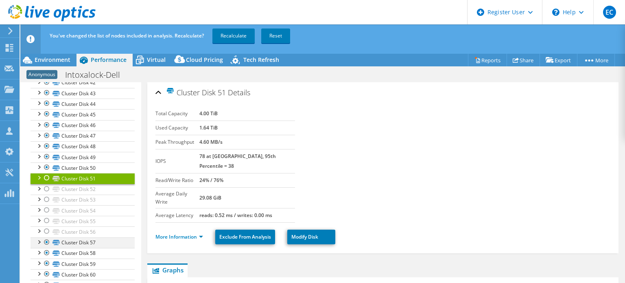
click at [39, 237] on div at bounding box center [39, 241] width 8 height 8
click at [47, 237] on div at bounding box center [47, 242] width 8 height 10
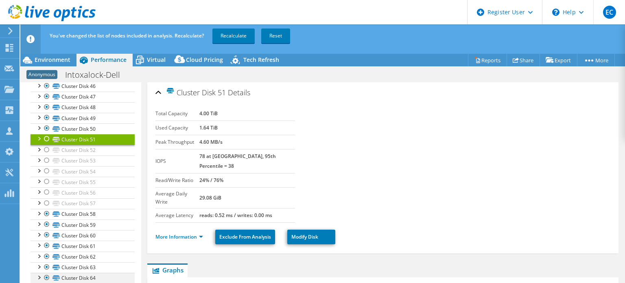
scroll to position [610, 0]
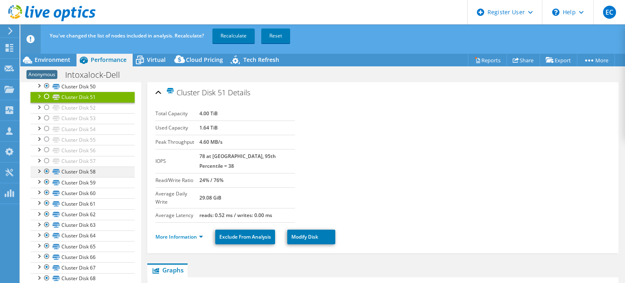
click at [36, 166] on div at bounding box center [39, 170] width 8 height 8
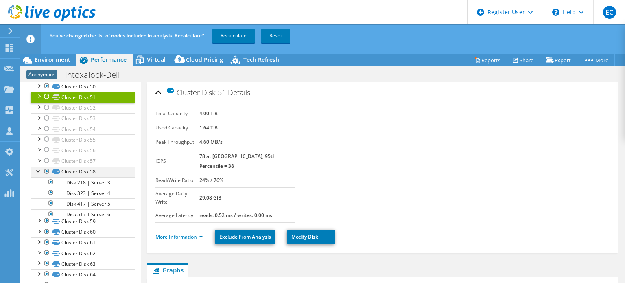
click at [45, 166] on div at bounding box center [47, 171] width 8 height 10
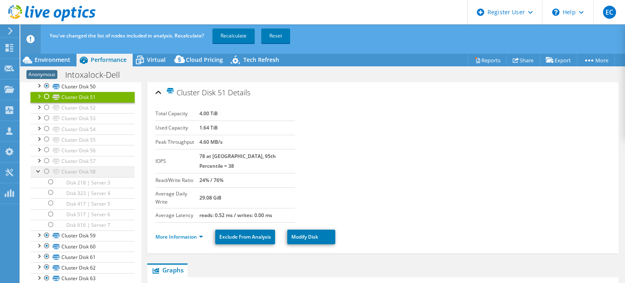
click at [38, 166] on div at bounding box center [39, 170] width 8 height 8
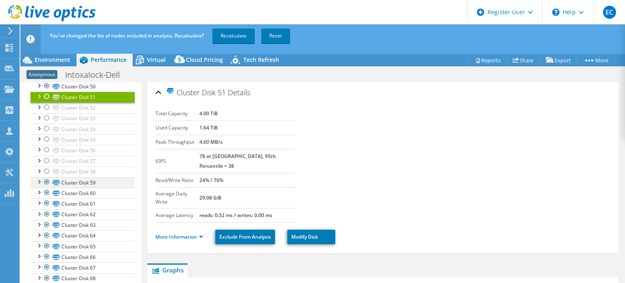
click at [37, 177] on div at bounding box center [39, 181] width 8 height 8
click at [49, 177] on div at bounding box center [47, 182] width 8 height 10
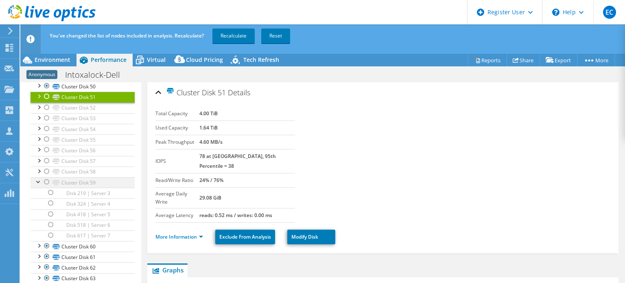
click at [37, 177] on div at bounding box center [39, 181] width 8 height 8
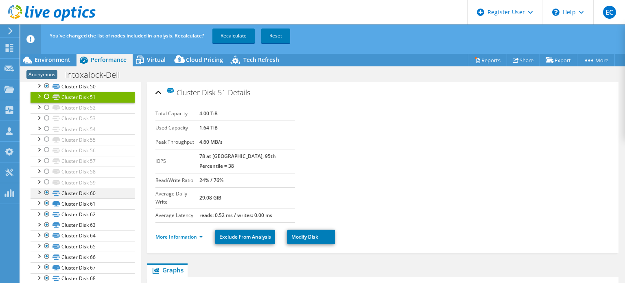
click at [35, 188] on div at bounding box center [39, 192] width 8 height 8
click at [49, 189] on div at bounding box center [47, 193] width 8 height 10
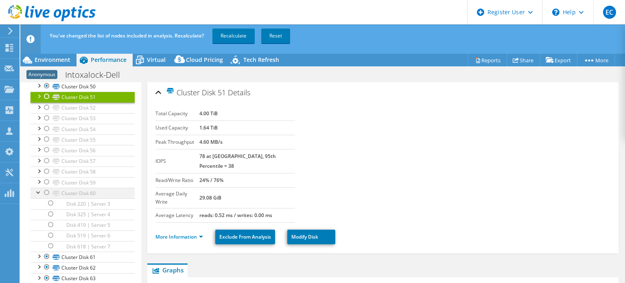
click at [38, 188] on div at bounding box center [39, 192] width 8 height 8
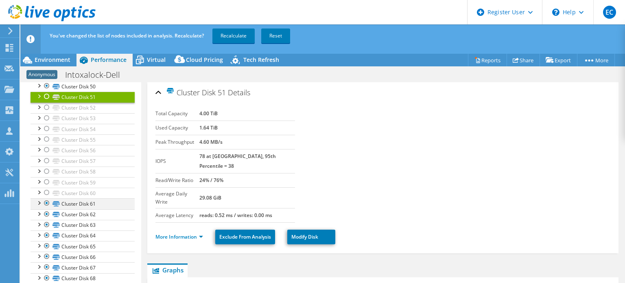
click at [37, 198] on div at bounding box center [39, 202] width 8 height 8
drag, startPoint x: 46, startPoint y: 199, endPoint x: 36, endPoint y: 201, distance: 10.8
click at [46, 199] on div at bounding box center [47, 203] width 8 height 10
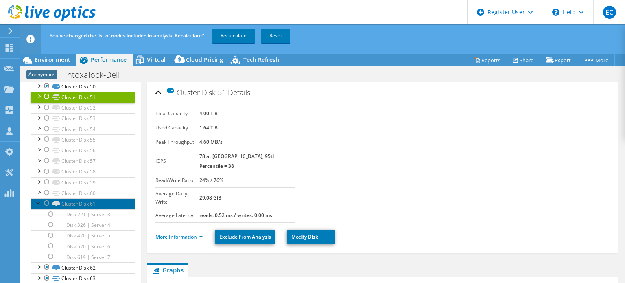
click at [33, 201] on link "Cluster Disk 61" at bounding box center [83, 203] width 104 height 11
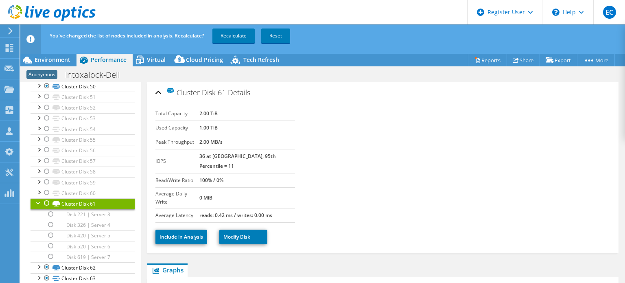
click at [41, 198] on div at bounding box center [39, 202] width 8 height 8
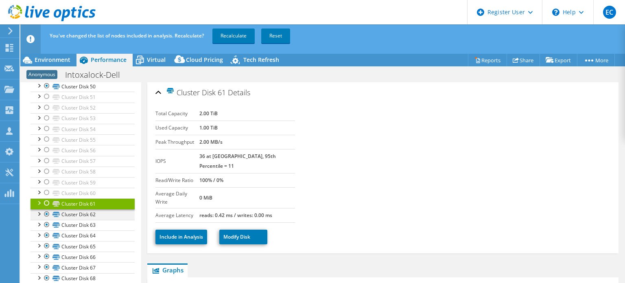
click at [40, 212] on div at bounding box center [39, 213] width 8 height 8
click at [46, 210] on div at bounding box center [47, 214] width 8 height 10
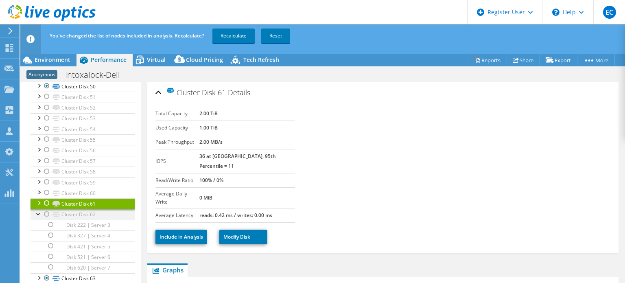
click at [37, 209] on div at bounding box center [39, 213] width 8 height 8
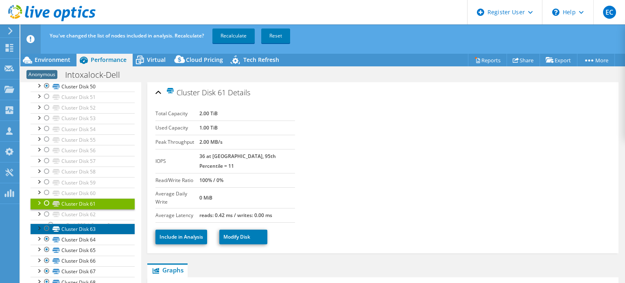
click at [34, 223] on link "Cluster Disk 63" at bounding box center [83, 228] width 104 height 11
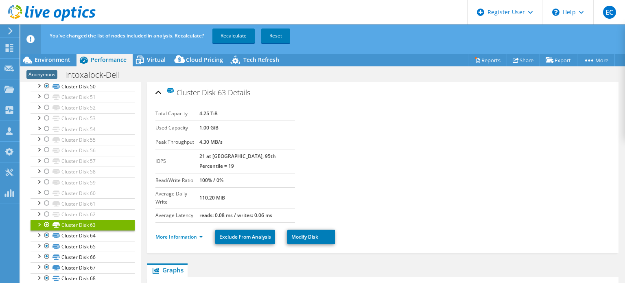
click at [34, 220] on link "Cluster Disk 63" at bounding box center [83, 225] width 104 height 11
click at [39, 220] on div at bounding box center [39, 224] width 8 height 8
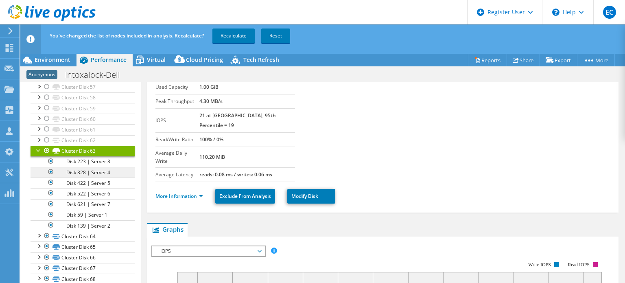
scroll to position [692, 0]
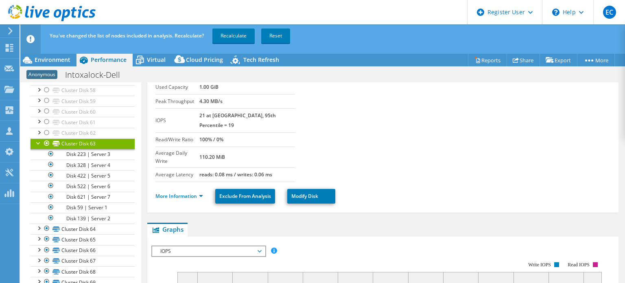
click at [39, 138] on div at bounding box center [39, 142] width 8 height 8
click at [37, 150] on div at bounding box center [39, 153] width 8 height 8
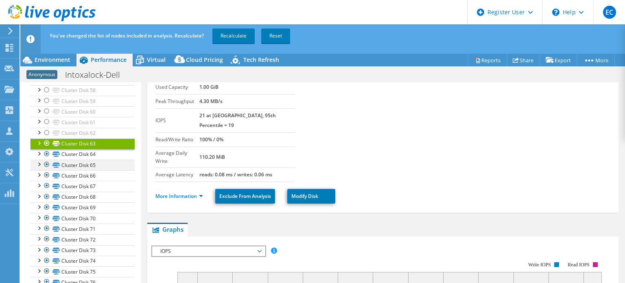
click at [36, 161] on div at bounding box center [39, 163] width 8 height 8
click at [37, 159] on div at bounding box center [39, 163] width 8 height 8
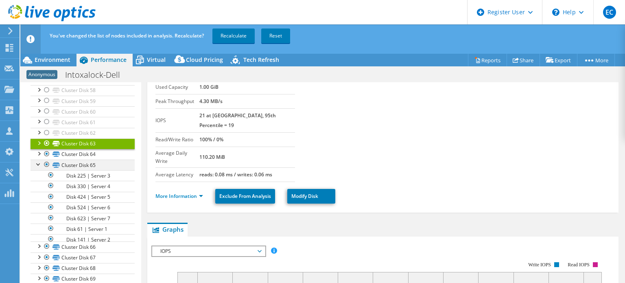
click at [37, 159] on div at bounding box center [39, 163] width 8 height 8
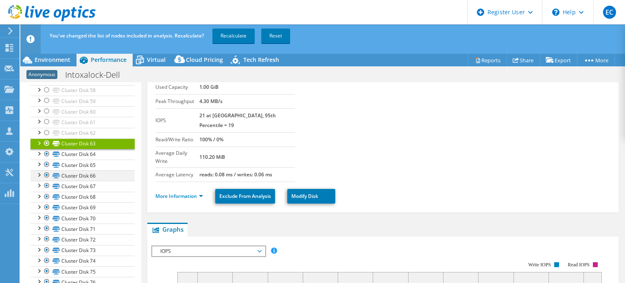
click at [39, 170] on div at bounding box center [39, 174] width 8 height 8
click at [46, 170] on div at bounding box center [47, 175] width 8 height 10
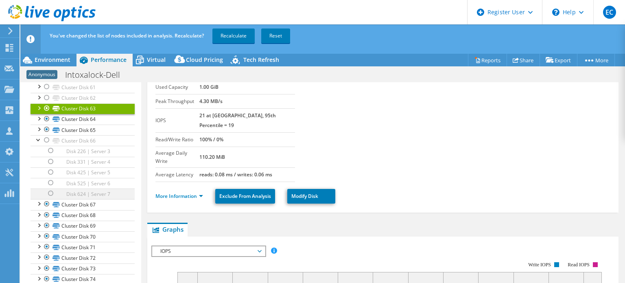
scroll to position [732, 0]
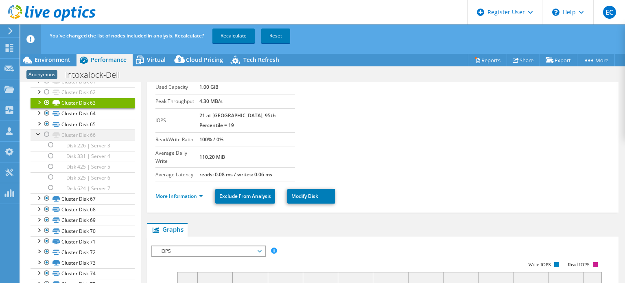
click at [35, 129] on div at bounding box center [39, 133] width 8 height 8
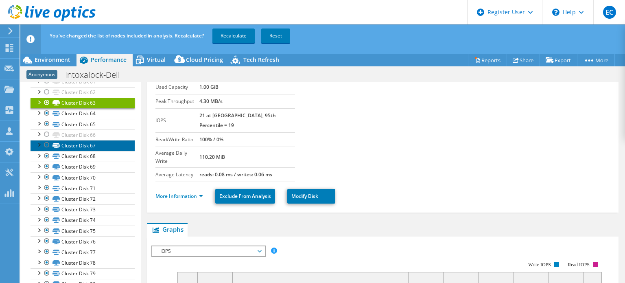
click at [66, 140] on link "Cluster Disk 67" at bounding box center [83, 145] width 104 height 11
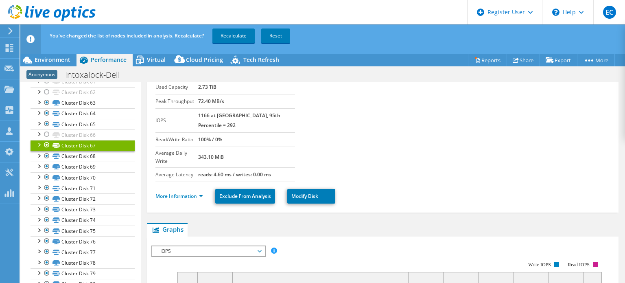
click at [39, 140] on div at bounding box center [39, 144] width 8 height 8
click at [36, 140] on div at bounding box center [39, 144] width 8 height 8
click at [94, 129] on link "Cluster Disk 66" at bounding box center [83, 134] width 104 height 11
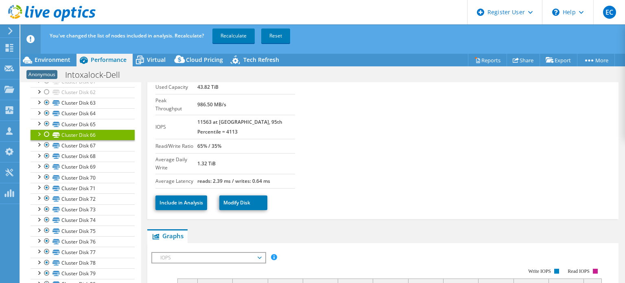
click at [35, 129] on div at bounding box center [39, 133] width 8 height 8
click at [34, 129] on link "Cluster Disk 66" at bounding box center [83, 134] width 104 height 11
click at [39, 129] on div at bounding box center [39, 133] width 8 height 8
click at [70, 142] on link "Cluster Disk 67" at bounding box center [83, 145] width 104 height 11
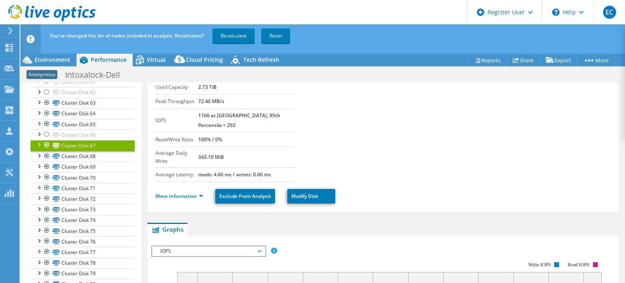
click at [37, 141] on div at bounding box center [39, 144] width 8 height 8
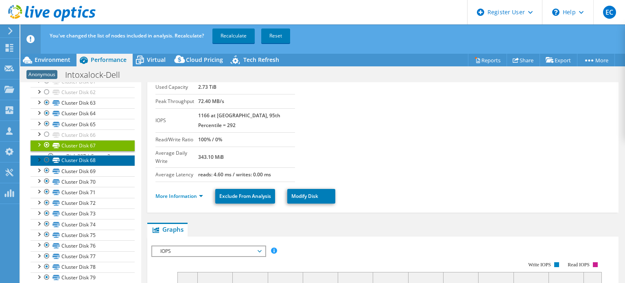
click at [64, 155] on link "Cluster Disk 68" at bounding box center [83, 160] width 104 height 11
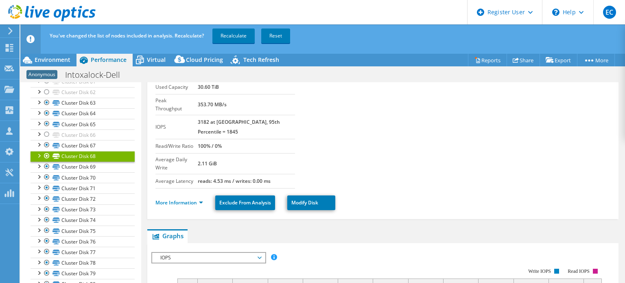
click at [33, 151] on link "Cluster Disk 68" at bounding box center [83, 156] width 104 height 11
click at [38, 151] on div at bounding box center [39, 155] width 8 height 8
click at [37, 151] on div at bounding box center [39, 155] width 8 height 8
click at [39, 162] on div at bounding box center [39, 166] width 8 height 8
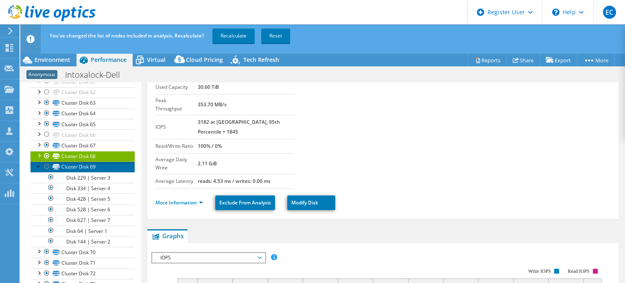
click at [85, 162] on link "Cluster Disk 69" at bounding box center [83, 167] width 104 height 11
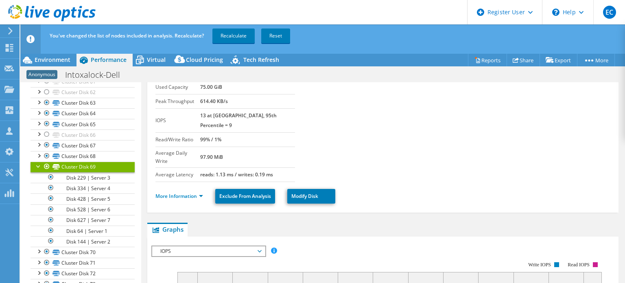
click at [37, 162] on div at bounding box center [39, 166] width 8 height 8
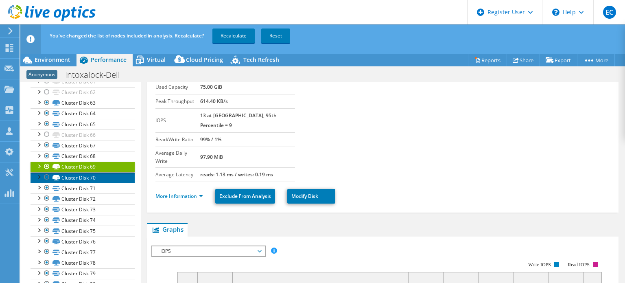
click at [65, 172] on link "Cluster Disk 70" at bounding box center [83, 177] width 104 height 11
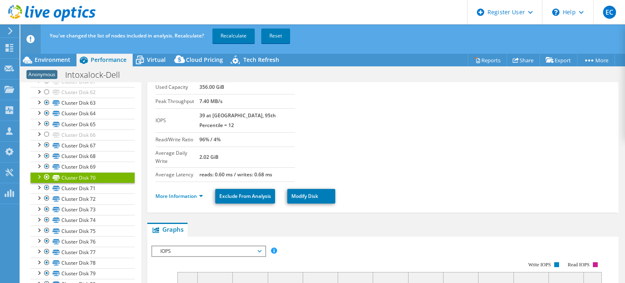
click at [37, 172] on div at bounding box center [39, 176] width 8 height 8
click at [34, 172] on link "Cluster Disk 70" at bounding box center [83, 177] width 104 height 11
click at [36, 172] on div at bounding box center [39, 176] width 8 height 8
click at [71, 183] on link "Cluster Disk 71" at bounding box center [83, 188] width 104 height 11
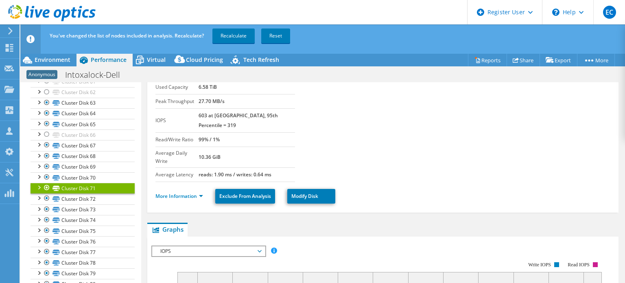
click at [38, 183] on div at bounding box center [39, 187] width 8 height 8
click at [75, 197] on link "Cluster Disk 72" at bounding box center [83, 198] width 104 height 11
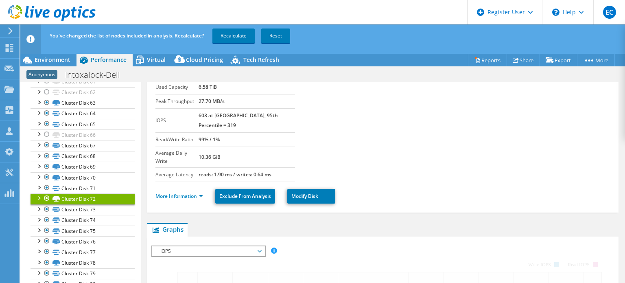
click at [41, 193] on div at bounding box center [39, 197] width 8 height 8
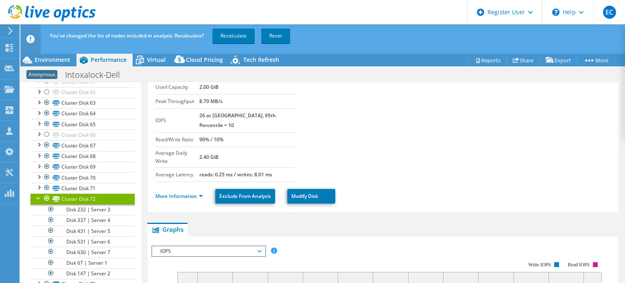
click at [39, 193] on div at bounding box center [39, 197] width 8 height 8
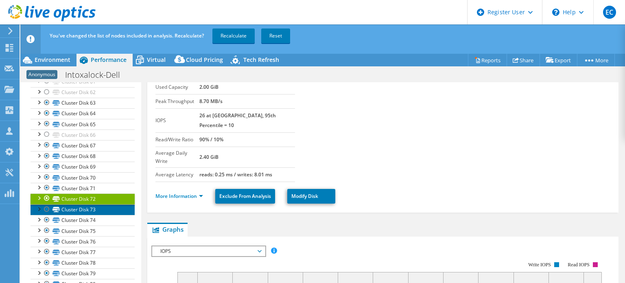
click at [78, 204] on link "Cluster Disk 73" at bounding box center [83, 209] width 104 height 11
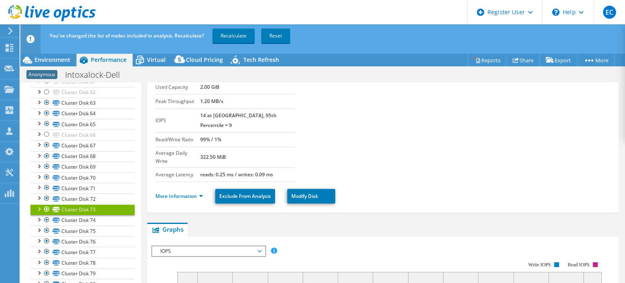
click at [37, 204] on div at bounding box center [39, 208] width 8 height 8
click at [33, 215] on link "Cluster Disk 74" at bounding box center [83, 220] width 104 height 11
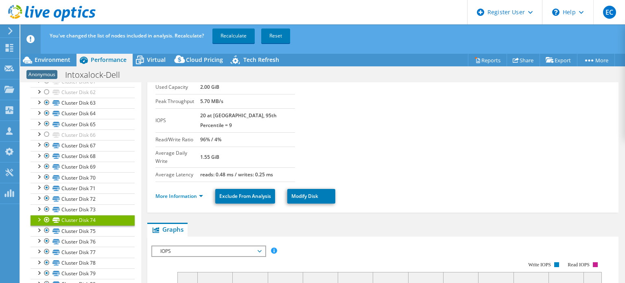
click at [37, 215] on div at bounding box center [39, 219] width 8 height 8
click at [36, 215] on div at bounding box center [39, 219] width 8 height 8
click at [69, 227] on link "Cluster Disk 75" at bounding box center [83, 230] width 104 height 11
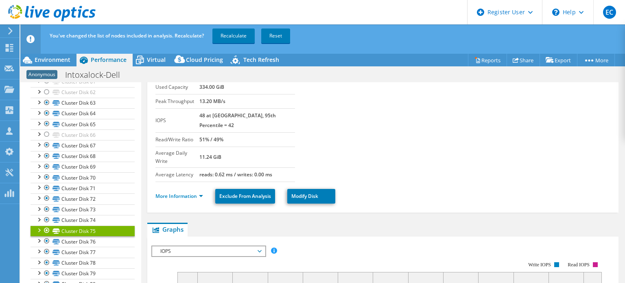
click at [39, 225] on div at bounding box center [39, 229] width 8 height 8
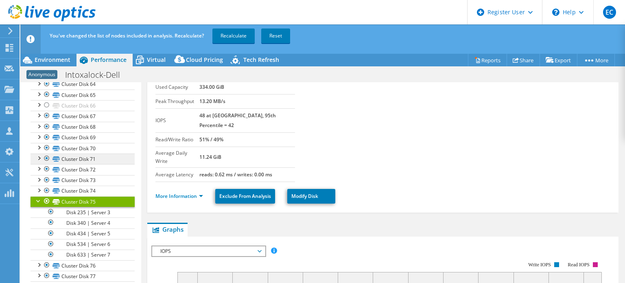
scroll to position [814, 0]
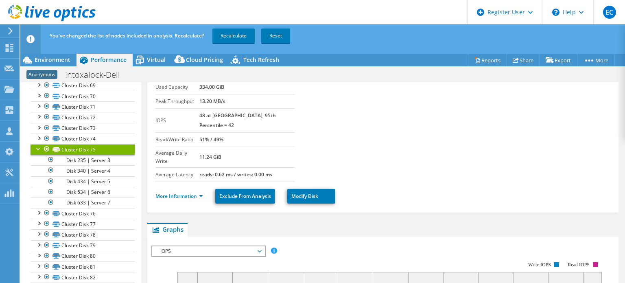
click at [45, 144] on div at bounding box center [47, 149] width 8 height 10
click at [37, 144] on div at bounding box center [39, 148] width 8 height 8
drag, startPoint x: 62, startPoint y: 156, endPoint x: 49, endPoint y: 157, distance: 13.1
click at [61, 156] on link "Cluster Disk 76" at bounding box center [83, 160] width 104 height 11
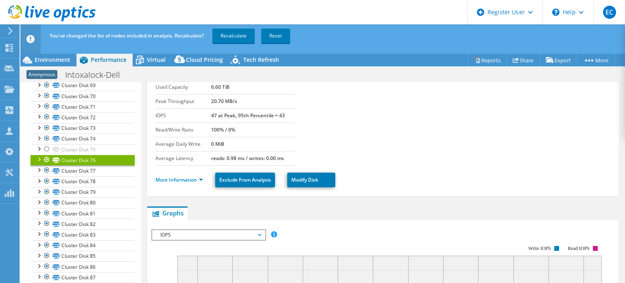
click at [35, 156] on div at bounding box center [39, 159] width 8 height 8
drag, startPoint x: 46, startPoint y: 155, endPoint x: 41, endPoint y: 155, distance: 5.3
click at [47, 155] on div at bounding box center [47, 160] width 8 height 10
click at [38, 155] on div at bounding box center [39, 159] width 8 height 8
click at [41, 168] on link "Cluster Disk 77" at bounding box center [83, 170] width 104 height 11
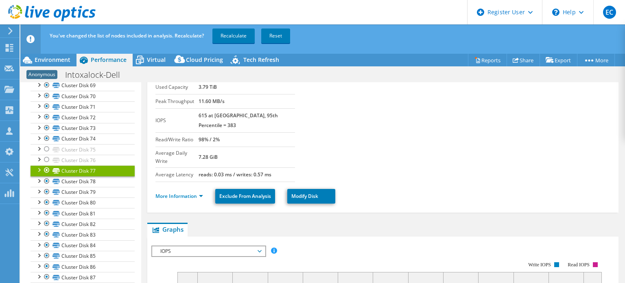
click at [39, 165] on div at bounding box center [39, 169] width 8 height 8
click at [46, 165] on div at bounding box center [47, 170] width 8 height 10
click at [36, 177] on div at bounding box center [39, 180] width 8 height 8
click at [46, 176] on div at bounding box center [47, 181] width 8 height 10
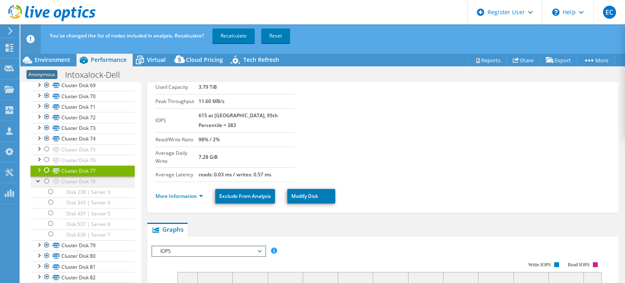
click at [38, 176] on div at bounding box center [39, 180] width 8 height 8
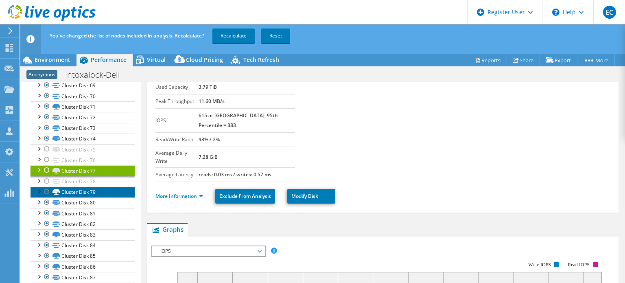
click at [34, 187] on link "Cluster Disk 79" at bounding box center [83, 192] width 104 height 11
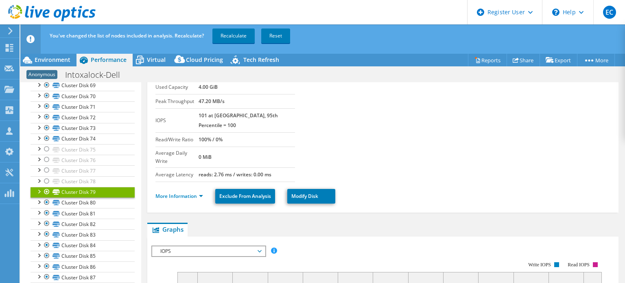
click at [37, 187] on div at bounding box center [39, 191] width 8 height 8
click at [36, 187] on div at bounding box center [39, 191] width 8 height 8
click at [36, 197] on div at bounding box center [39, 201] width 8 height 8
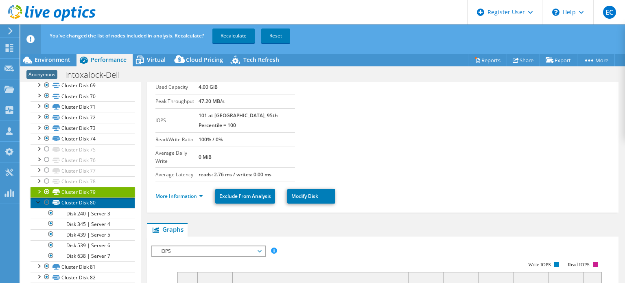
click at [75, 197] on link "Cluster Disk 80" at bounding box center [83, 202] width 104 height 11
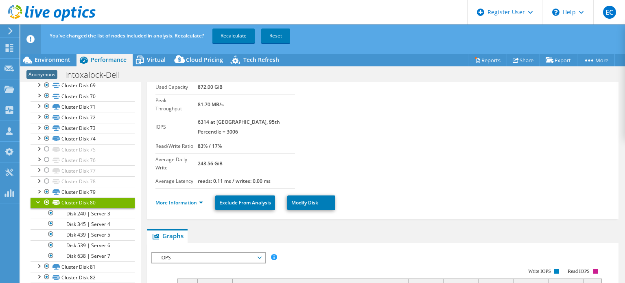
click at [45, 197] on div at bounding box center [47, 202] width 8 height 10
click at [38, 198] on div at bounding box center [39, 201] width 8 height 8
click at [36, 208] on div at bounding box center [39, 212] width 8 height 8
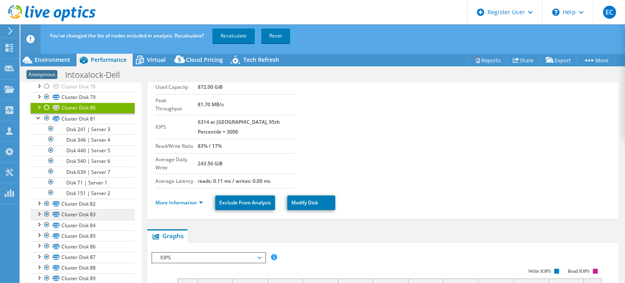
scroll to position [936, 0]
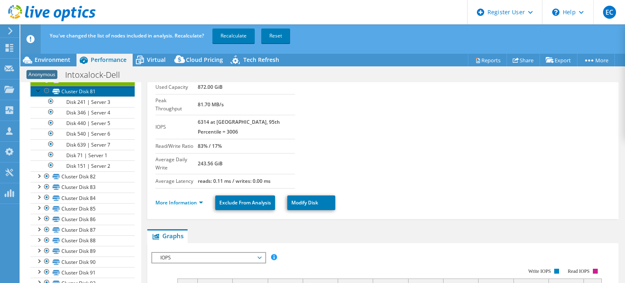
click at [38, 89] on link "Cluster Disk 81" at bounding box center [83, 91] width 104 height 11
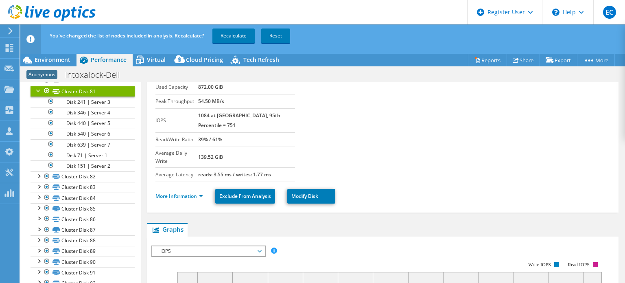
click at [36, 86] on div at bounding box center [39, 90] width 8 height 8
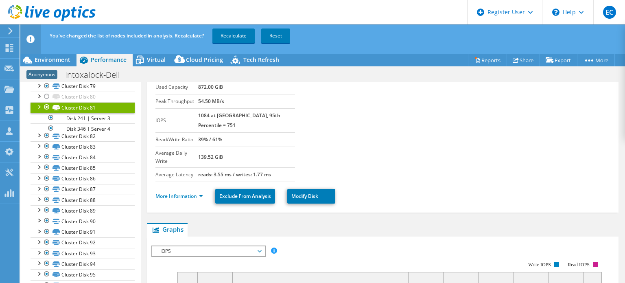
scroll to position [919, 0]
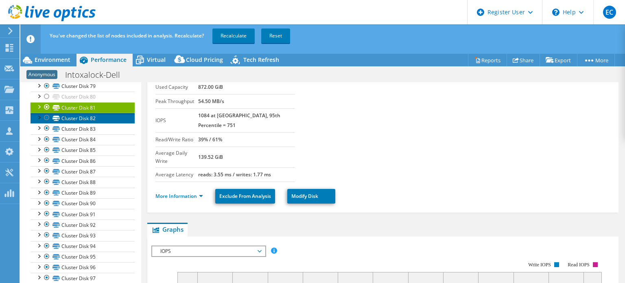
click at [90, 113] on link "Cluster Disk 82" at bounding box center [83, 118] width 104 height 11
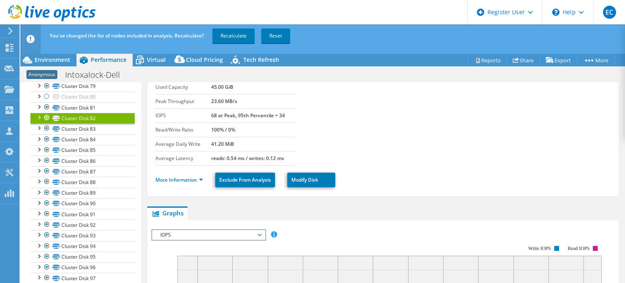
click at [38, 113] on div at bounding box center [39, 117] width 8 height 8
click at [36, 113] on div at bounding box center [39, 117] width 8 height 8
drag, startPoint x: 70, startPoint y: 124, endPoint x: 55, endPoint y: 122, distance: 15.5
click at [70, 124] on link "Cluster Disk 83" at bounding box center [83, 128] width 104 height 11
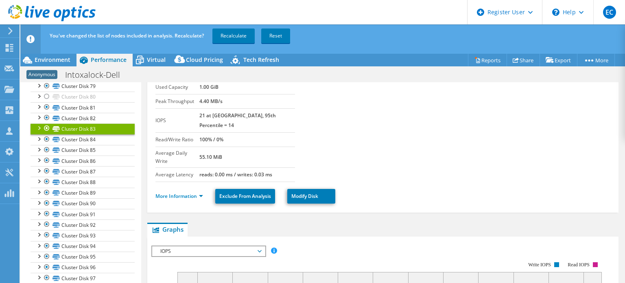
click at [35, 123] on div at bounding box center [39, 127] width 8 height 8
click at [62, 145] on link "Cluster Disk 85" at bounding box center [83, 150] width 104 height 11
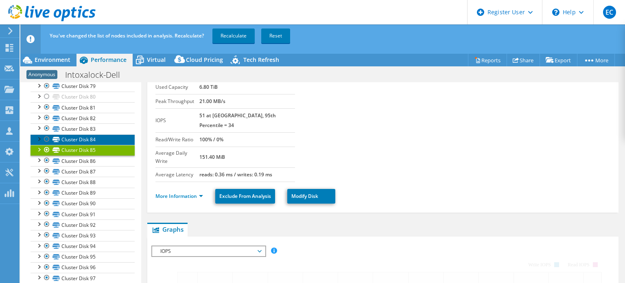
click at [69, 134] on link "Cluster Disk 84" at bounding box center [83, 139] width 104 height 11
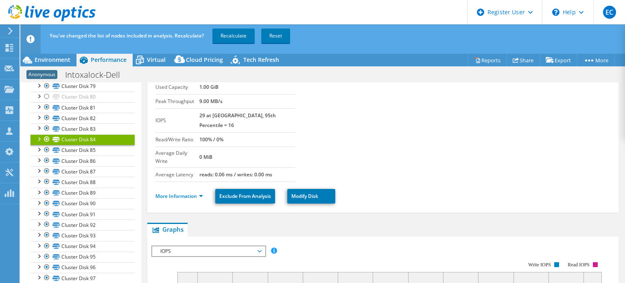
click at [37, 134] on div at bounding box center [39, 138] width 8 height 8
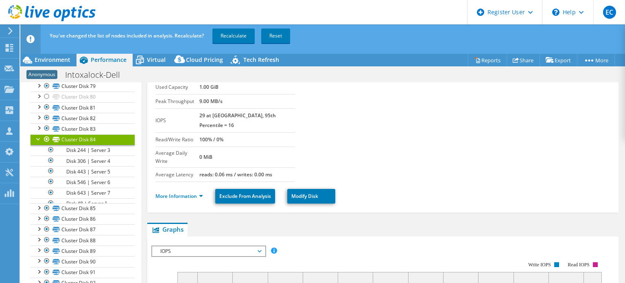
click at [37, 134] on div at bounding box center [39, 138] width 8 height 8
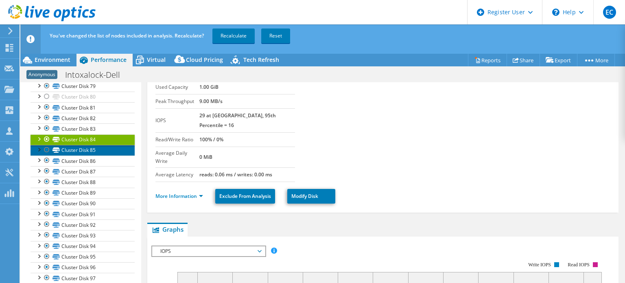
click at [61, 145] on link "Cluster Disk 85" at bounding box center [83, 150] width 104 height 11
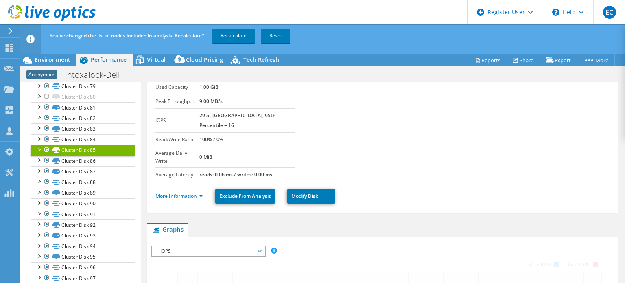
click at [37, 145] on div at bounding box center [39, 149] width 8 height 8
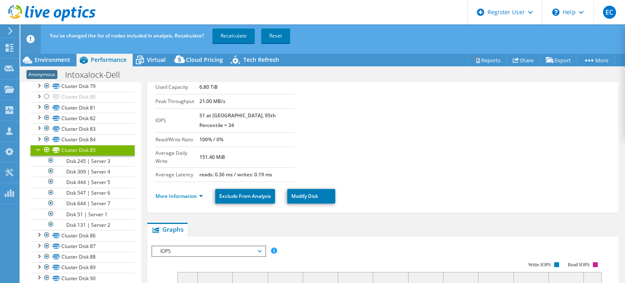
click at [36, 145] on div at bounding box center [39, 149] width 8 height 8
drag, startPoint x: 62, startPoint y: 156, endPoint x: 44, endPoint y: 153, distance: 17.8
click at [62, 155] on link "Cluster Disk 86" at bounding box center [83, 160] width 104 height 11
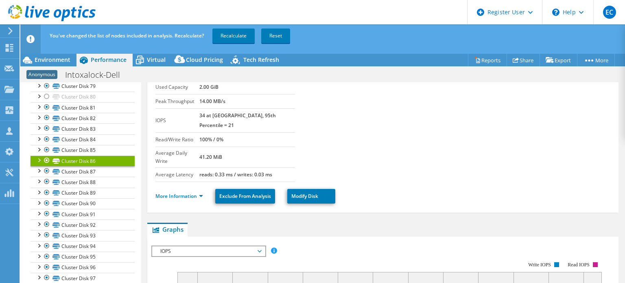
click at [33, 155] on link "Cluster Disk 86" at bounding box center [83, 160] width 104 height 11
click at [35, 155] on div at bounding box center [39, 159] width 8 height 8
click at [58, 169] on icon at bounding box center [55, 171] width 7 height 5
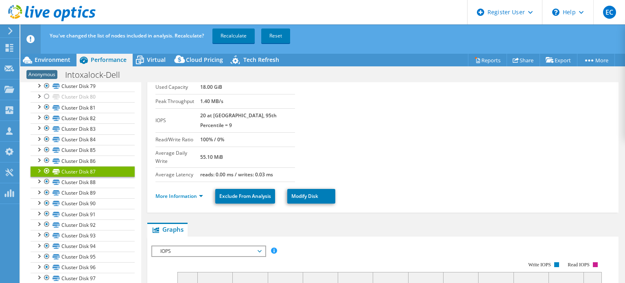
click at [38, 166] on div at bounding box center [39, 170] width 8 height 8
click at [39, 166] on div at bounding box center [39, 170] width 8 height 8
click at [35, 177] on div at bounding box center [39, 181] width 8 height 8
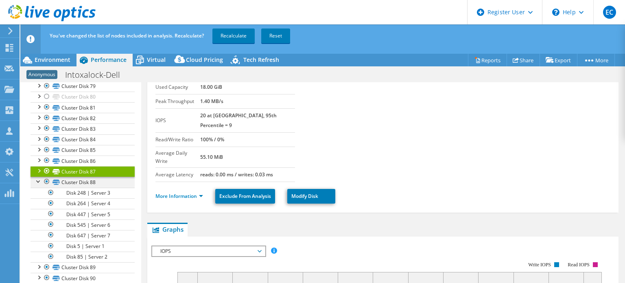
click at [36, 177] on div at bounding box center [39, 181] width 8 height 8
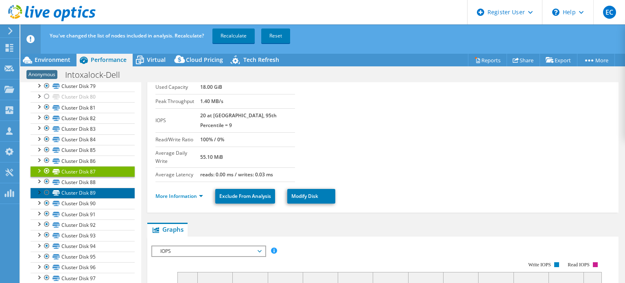
click at [72, 188] on link "Cluster Disk 89" at bounding box center [83, 193] width 104 height 11
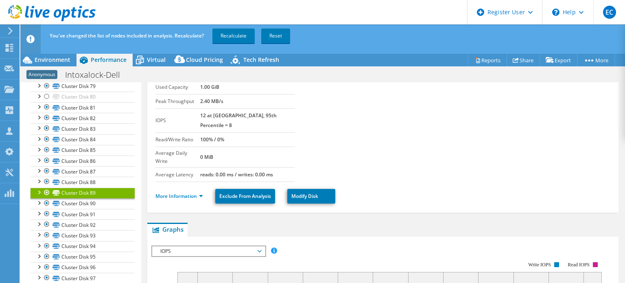
click at [40, 188] on div at bounding box center [39, 192] width 8 height 8
click at [68, 198] on link "Cluster Disk 90" at bounding box center [83, 203] width 104 height 11
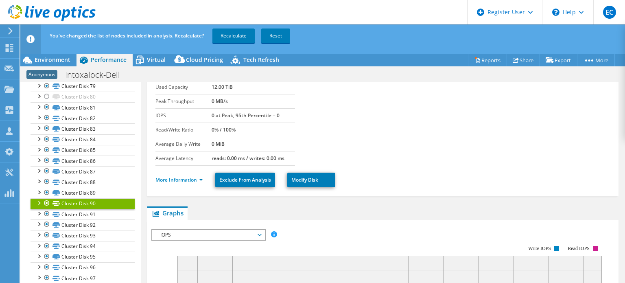
click at [35, 198] on div at bounding box center [39, 202] width 8 height 8
click at [45, 198] on div at bounding box center [47, 203] width 8 height 10
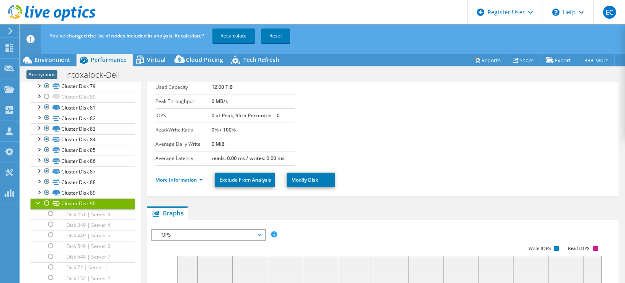
click at [46, 198] on div at bounding box center [47, 203] width 8 height 10
click at [39, 198] on div at bounding box center [39, 202] width 8 height 8
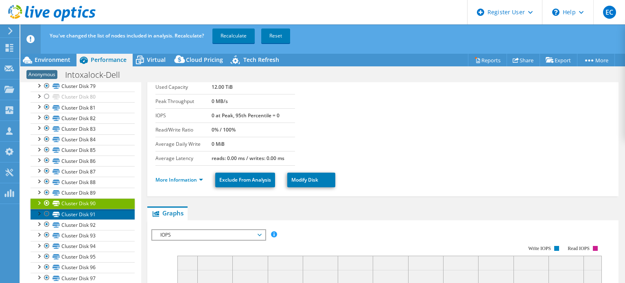
click at [97, 209] on link "Cluster Disk 91" at bounding box center [83, 214] width 104 height 11
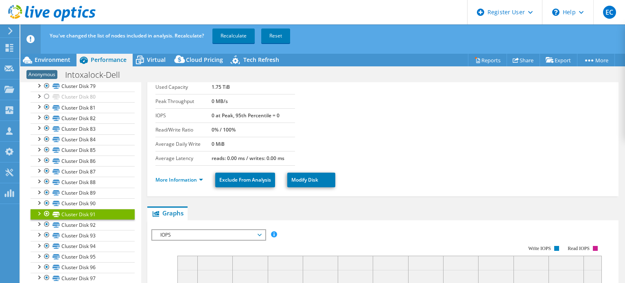
click at [37, 209] on div at bounding box center [39, 213] width 8 height 8
click at [40, 224] on div at bounding box center [39, 228] width 8 height 8
click at [39, 219] on div at bounding box center [39, 223] width 8 height 8
click at [37, 230] on div at bounding box center [39, 234] width 8 height 8
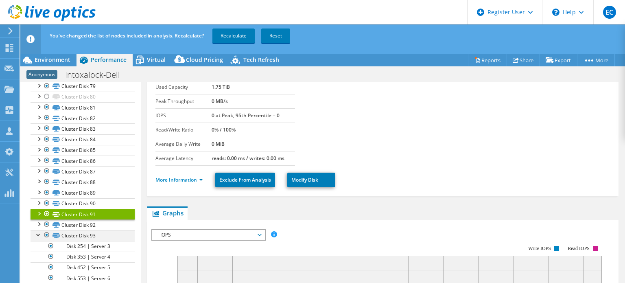
click at [37, 230] on div at bounding box center [39, 234] width 8 height 8
click at [37, 241] on div at bounding box center [39, 245] width 8 height 8
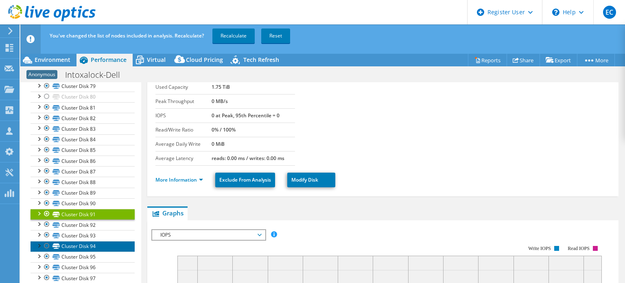
click at [65, 241] on link "Cluster Disk 94" at bounding box center [83, 246] width 104 height 11
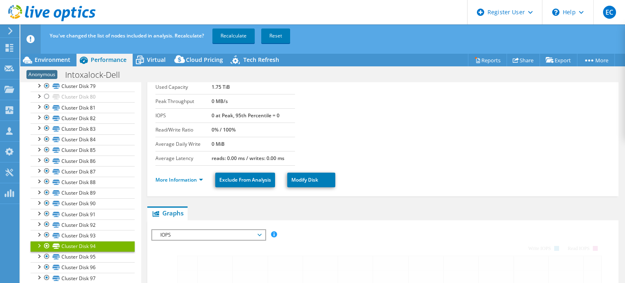
click at [36, 241] on div at bounding box center [39, 245] width 8 height 8
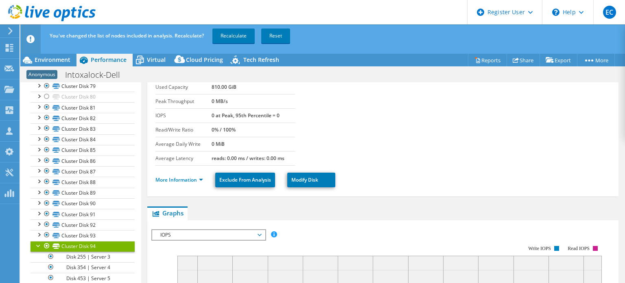
click at [36, 241] on div at bounding box center [39, 245] width 8 height 8
click at [39, 251] on div at bounding box center [39, 255] width 8 height 8
click at [37, 251] on div at bounding box center [39, 255] width 8 height 8
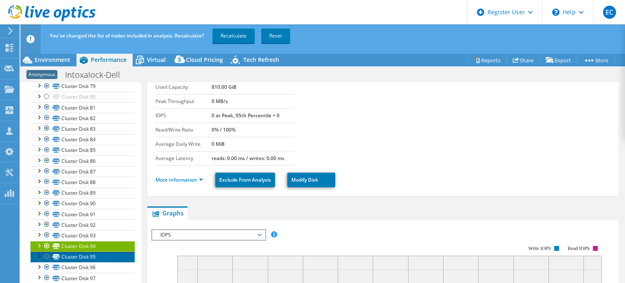
click at [85, 251] on link "Cluster Disk 95" at bounding box center [83, 256] width 104 height 11
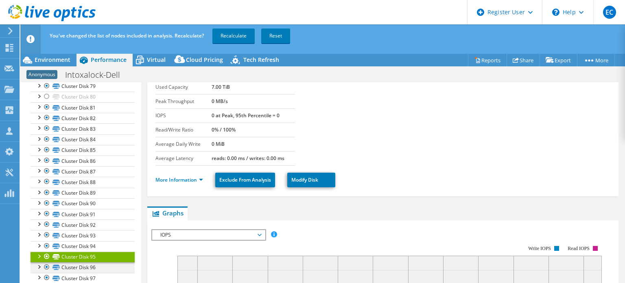
click at [39, 262] on div at bounding box center [39, 266] width 8 height 8
click at [38, 262] on div at bounding box center [39, 266] width 8 height 8
click at [37, 273] on div at bounding box center [39, 277] width 8 height 8
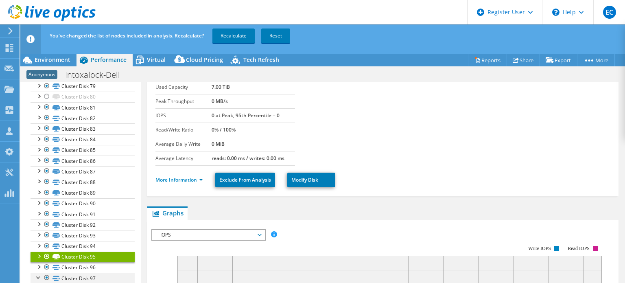
click at [37, 273] on div at bounding box center [39, 277] width 8 height 8
click at [38, 262] on div at bounding box center [39, 266] width 8 height 8
click at [39, 262] on div at bounding box center [39, 266] width 8 height 8
click at [39, 273] on div at bounding box center [39, 277] width 8 height 8
click at [40, 273] on div at bounding box center [39, 277] width 8 height 8
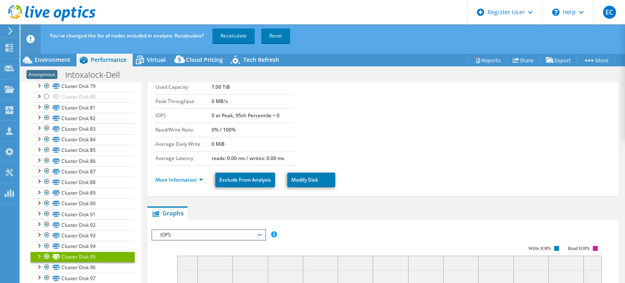
click at [38, 283] on div at bounding box center [39, 287] width 8 height 8
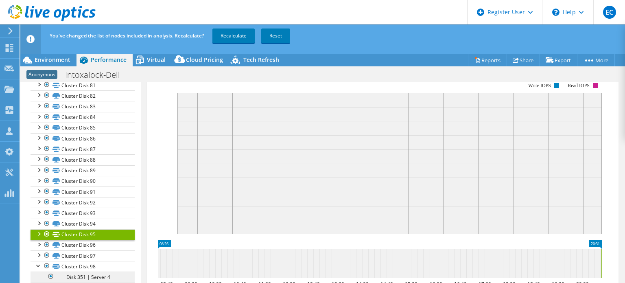
scroll to position [951, 0]
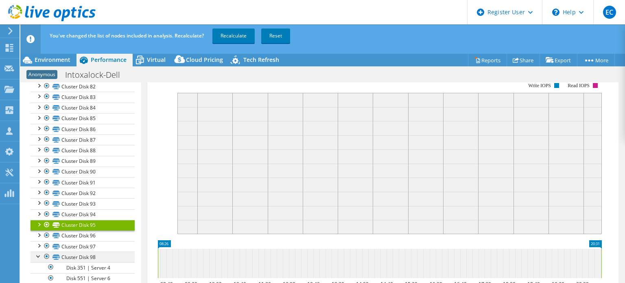
click at [36, 251] on div at bounding box center [39, 255] width 8 height 8
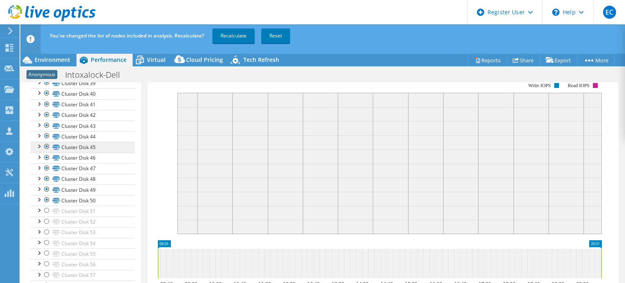
scroll to position [529, 0]
click at [37, 175] on div at bounding box center [39, 177] width 8 height 8
click at [37, 173] on div at bounding box center [39, 177] width 8 height 8
click at [39, 184] on div at bounding box center [39, 188] width 8 height 8
click at [37, 184] on div at bounding box center [39, 188] width 8 height 8
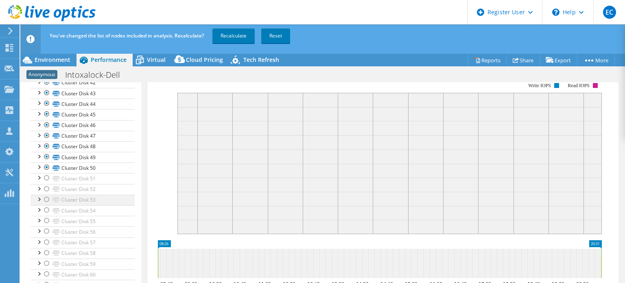
click at [39, 195] on div at bounding box center [39, 198] width 8 height 8
click at [36, 194] on div at bounding box center [39, 198] width 8 height 8
click at [39, 206] on div at bounding box center [39, 209] width 8 height 8
click at [37, 206] on div at bounding box center [39, 209] width 8 height 8
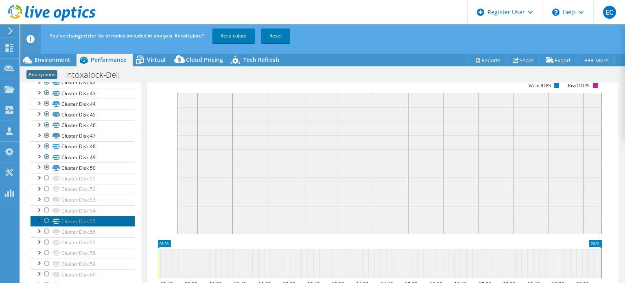
click at [84, 218] on link "Cluster Disk 55" at bounding box center [83, 221] width 104 height 11
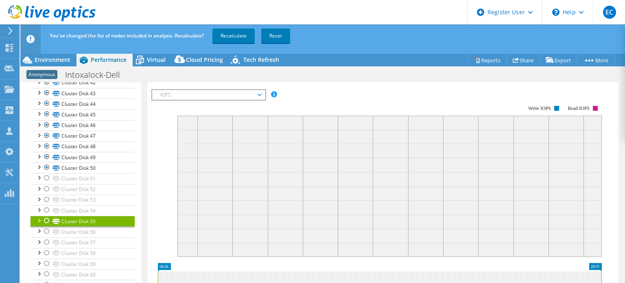
click at [37, 216] on div at bounding box center [39, 220] width 8 height 8
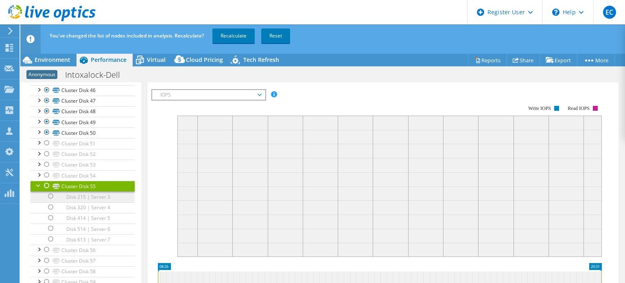
scroll to position [570, 0]
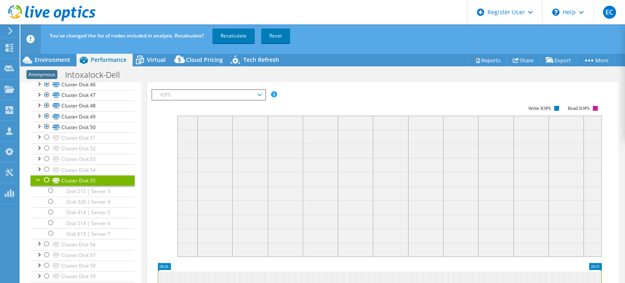
click at [37, 175] on div at bounding box center [39, 179] width 8 height 8
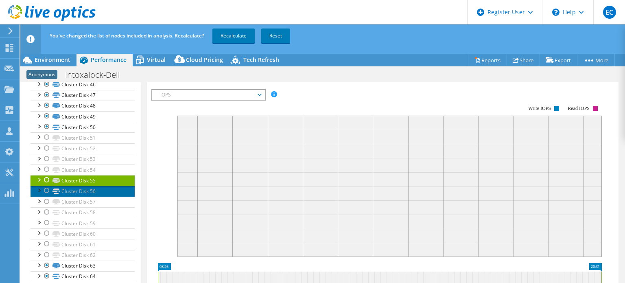
click at [67, 187] on link "Cluster Disk 56" at bounding box center [83, 191] width 104 height 11
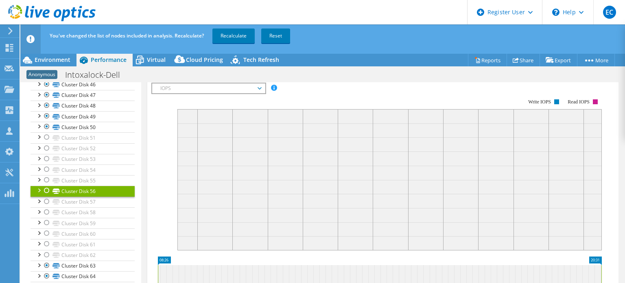
click at [37, 186] on div at bounding box center [39, 190] width 8 height 8
click at [76, 200] on link "Cluster Disk 57" at bounding box center [83, 202] width 104 height 11
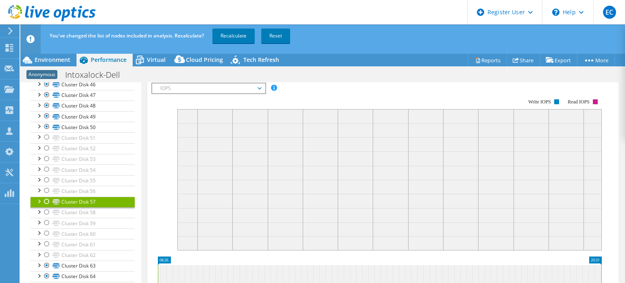
click at [38, 200] on div at bounding box center [39, 201] width 8 height 8
click at [35, 197] on div at bounding box center [39, 201] width 8 height 8
click at [81, 210] on link "Cluster Disk 58" at bounding box center [83, 212] width 104 height 11
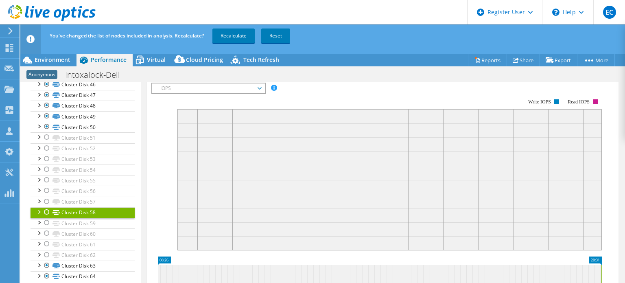
click at [38, 207] on div at bounding box center [39, 211] width 8 height 8
click at [34, 207] on link "Cluster Disk 58" at bounding box center [83, 212] width 104 height 11
click at [37, 207] on div at bounding box center [39, 211] width 8 height 8
click at [70, 219] on link "Cluster Disk 59" at bounding box center [83, 223] width 104 height 11
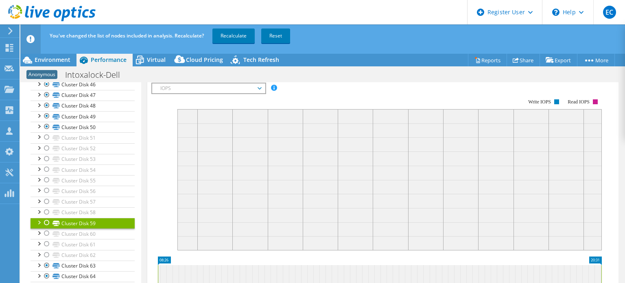
click at [36, 219] on div at bounding box center [39, 222] width 8 height 8
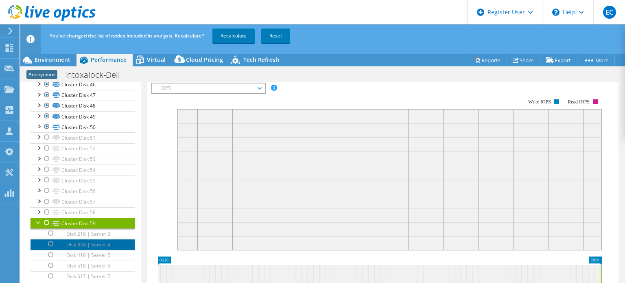
click at [81, 239] on link "Disk 324 | Server 4" at bounding box center [83, 244] width 104 height 11
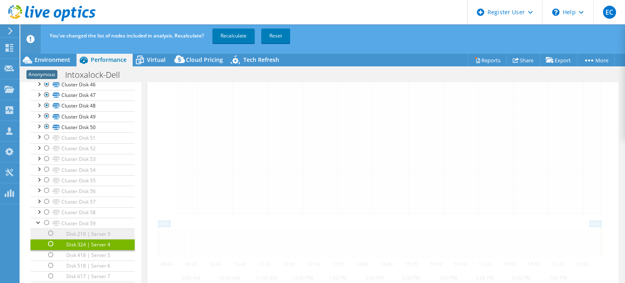
scroll to position [175, 0]
click at [87, 229] on link "Disk 219 | Server 3" at bounding box center [83, 233] width 104 height 11
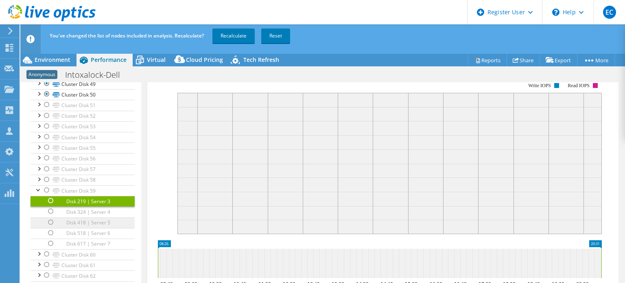
scroll to position [651, 0]
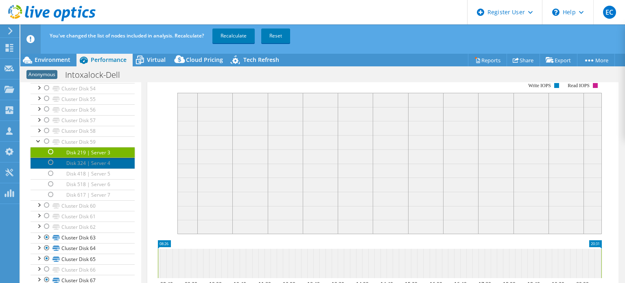
click at [100, 159] on link "Disk 324 | Server 4" at bounding box center [83, 162] width 104 height 11
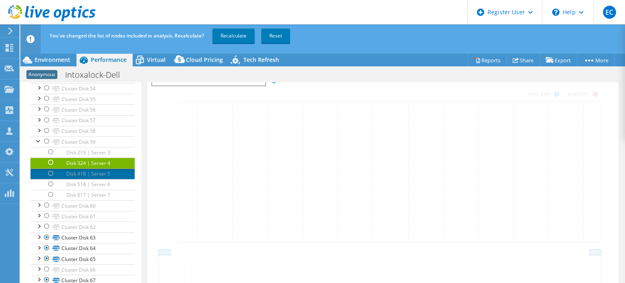
click at [100, 168] on link "Disk 418 | Server 5" at bounding box center [83, 173] width 104 height 11
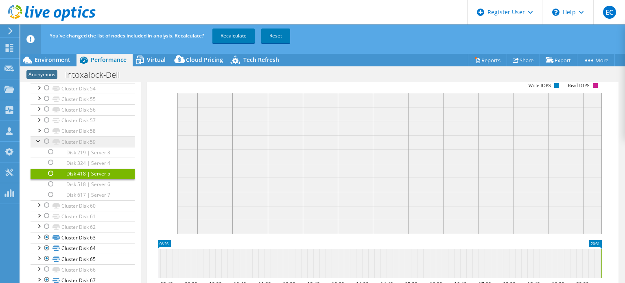
click at [35, 140] on div at bounding box center [39, 140] width 8 height 8
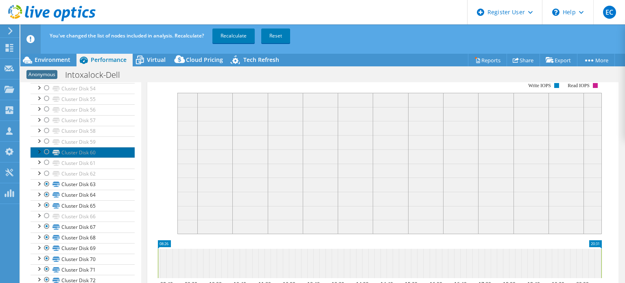
click at [64, 149] on link "Cluster Disk 60" at bounding box center [83, 152] width 104 height 11
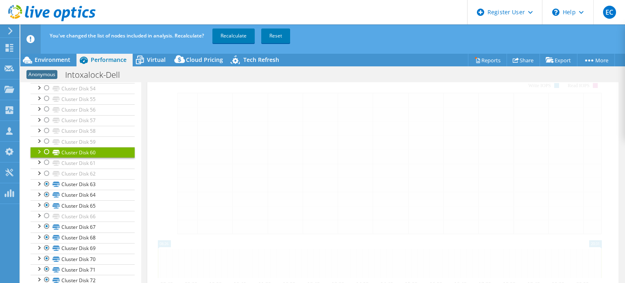
scroll to position [203, 0]
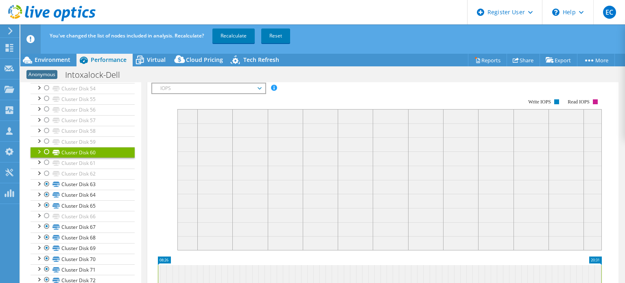
click at [41, 148] on div at bounding box center [39, 151] width 8 height 8
click at [72, 160] on link "Cluster Disk 61" at bounding box center [83, 162] width 104 height 11
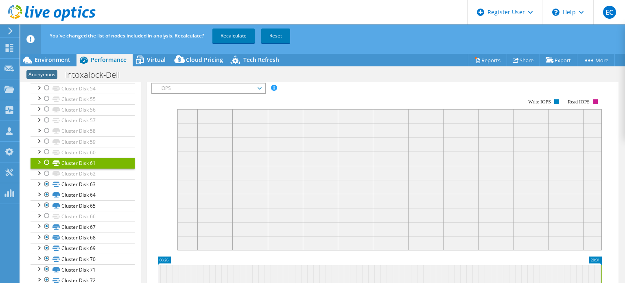
click at [40, 157] on div at bounding box center [39, 161] width 8 height 8
click at [39, 157] on div at bounding box center [39, 161] width 8 height 8
drag, startPoint x: 65, startPoint y: 169, endPoint x: 35, endPoint y: 170, distance: 29.7
click at [65, 169] on link "Cluster Disk 62" at bounding box center [83, 173] width 104 height 11
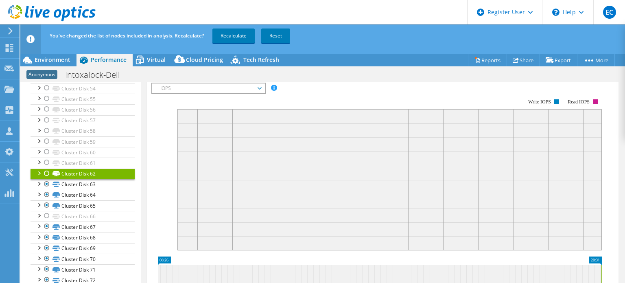
click at [37, 170] on div at bounding box center [39, 172] width 8 height 8
click at [38, 170] on div at bounding box center [39, 172] width 8 height 8
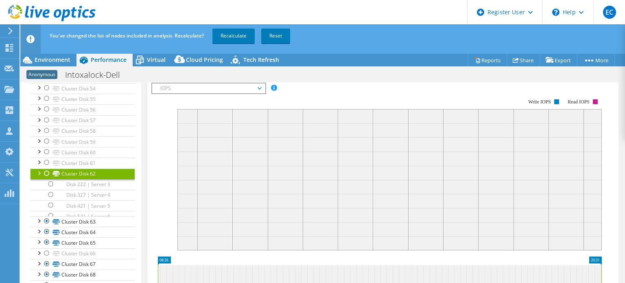
click at [38, 170] on div at bounding box center [39, 172] width 8 height 8
click at [38, 168] on div at bounding box center [39, 172] width 8 height 8
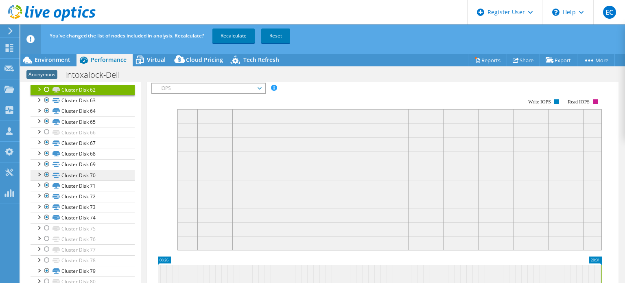
scroll to position [773, 0]
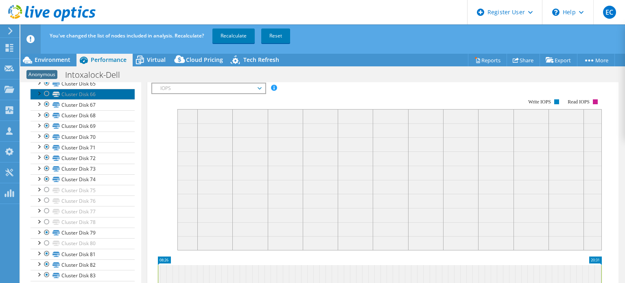
click at [100, 91] on link "Cluster Disk 66" at bounding box center [83, 94] width 104 height 11
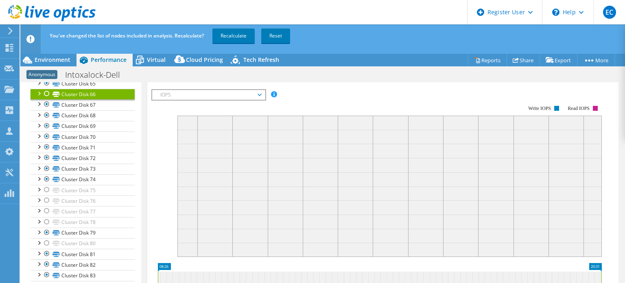
click at [37, 89] on div at bounding box center [39, 93] width 8 height 8
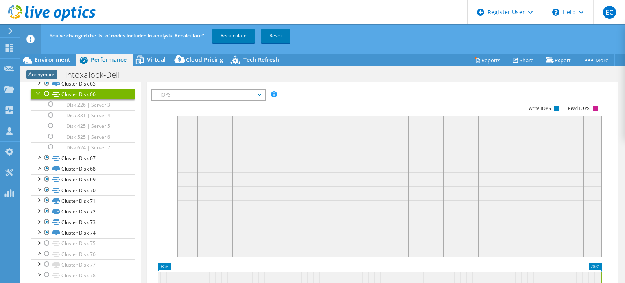
click at [37, 89] on div at bounding box center [39, 93] width 8 height 8
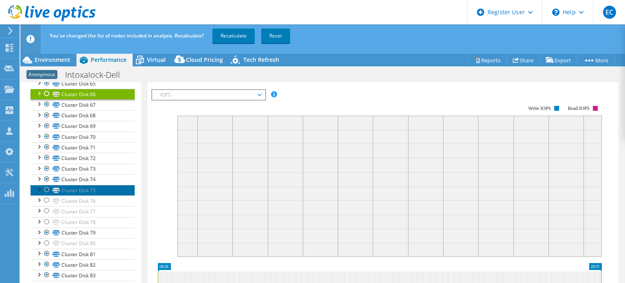
click at [64, 185] on link "Cluster Disk 75" at bounding box center [83, 190] width 104 height 11
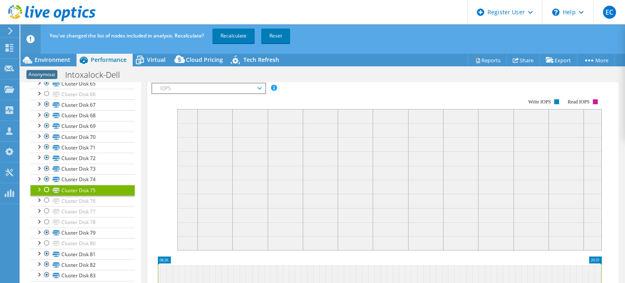
click at [33, 185] on link "Cluster Disk 75" at bounding box center [83, 190] width 104 height 11
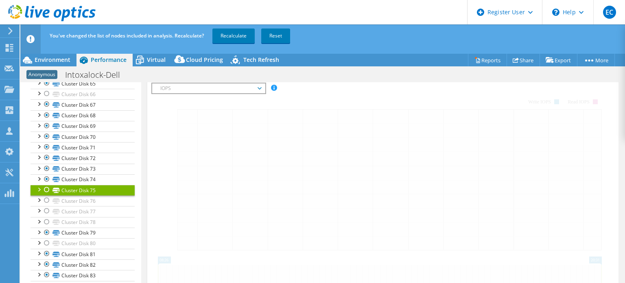
click at [38, 185] on div at bounding box center [39, 189] width 8 height 8
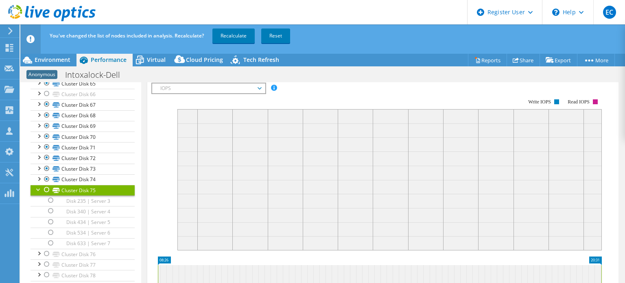
click at [38, 185] on div at bounding box center [39, 189] width 8 height 8
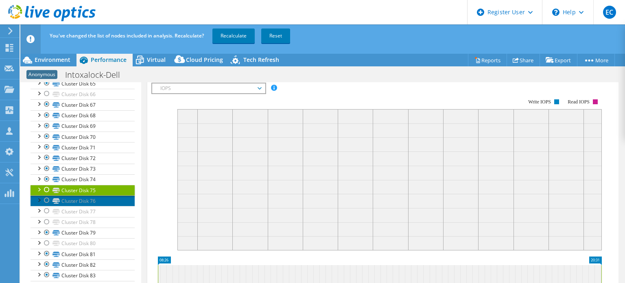
click at [62, 197] on link "Cluster Disk 76" at bounding box center [83, 200] width 104 height 11
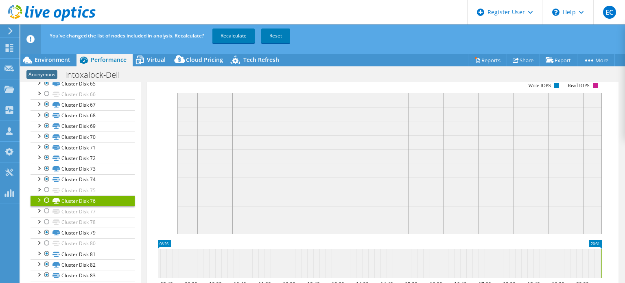
click at [36, 195] on div at bounding box center [39, 199] width 8 height 8
click at [37, 195] on div at bounding box center [39, 199] width 8 height 8
click at [65, 206] on link "Cluster Disk 77" at bounding box center [83, 211] width 104 height 11
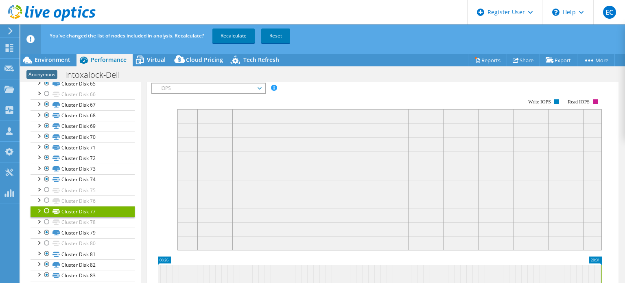
click at [40, 206] on div at bounding box center [39, 210] width 8 height 8
click at [85, 206] on link "Cluster Disk 77" at bounding box center [83, 211] width 104 height 11
click at [37, 206] on div at bounding box center [39, 210] width 8 height 8
click at [35, 217] on div at bounding box center [39, 221] width 8 height 8
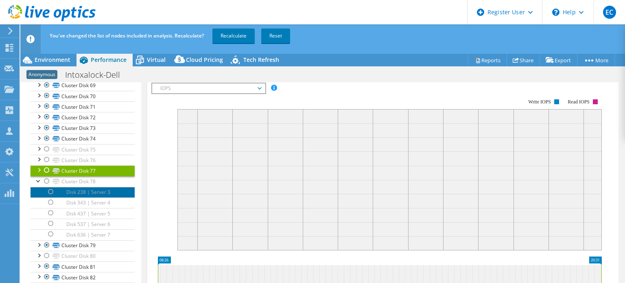
click at [81, 187] on link "Disk 238 | Server 3" at bounding box center [83, 192] width 104 height 11
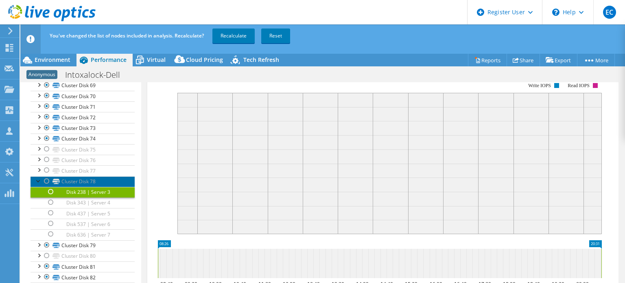
click at [83, 176] on link "Cluster Disk 78" at bounding box center [83, 181] width 104 height 11
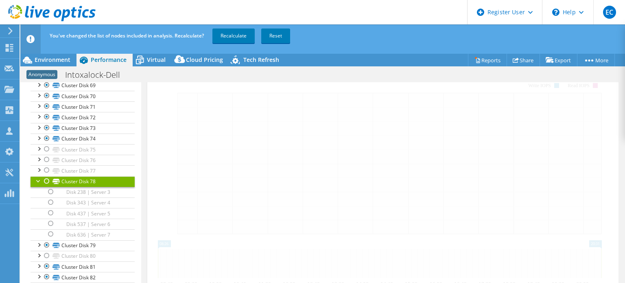
scroll to position [203, 0]
click at [41, 176] on div at bounding box center [39, 180] width 8 height 8
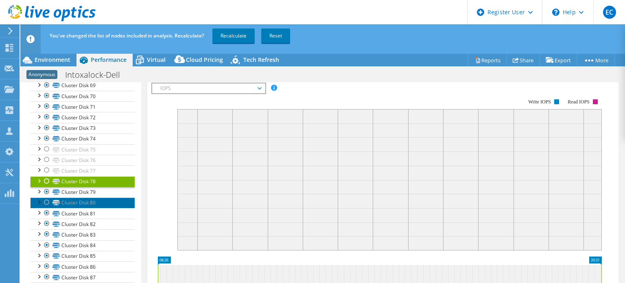
click at [91, 197] on link "Cluster Disk 80" at bounding box center [83, 202] width 104 height 11
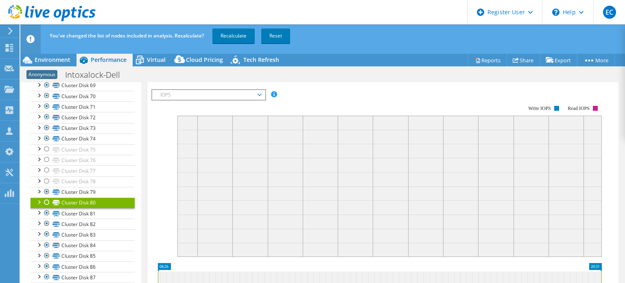
click at [39, 197] on div at bounding box center [39, 201] width 8 height 8
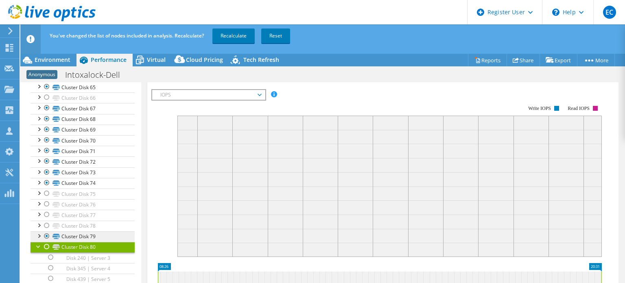
scroll to position [810, 0]
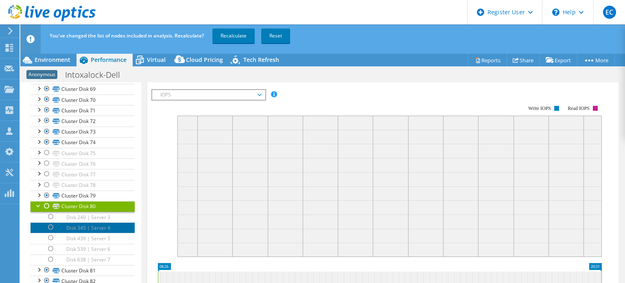
click at [93, 222] on link "Disk 345 | Server 4" at bounding box center [83, 227] width 104 height 11
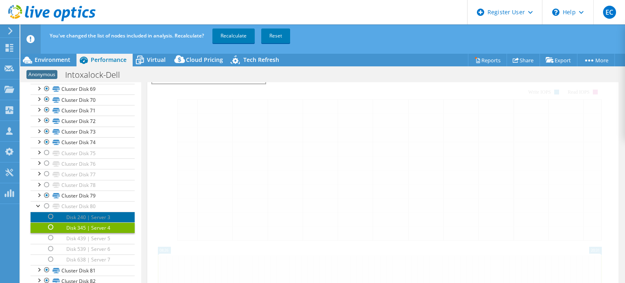
click at [97, 212] on link "Disk 240 | Server 3" at bounding box center [83, 217] width 104 height 11
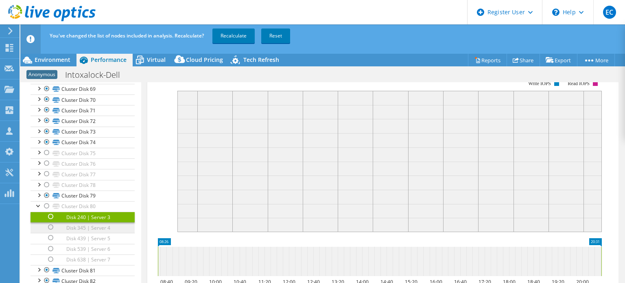
scroll to position [175, 0]
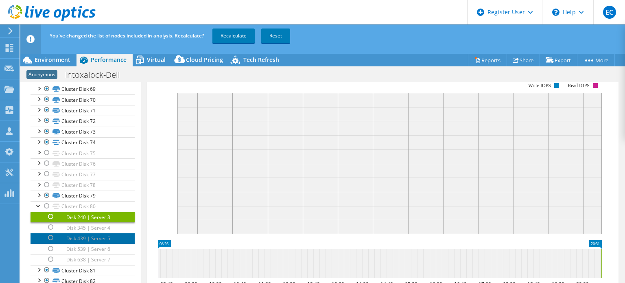
click at [99, 233] on link "Disk 439 | Server 5" at bounding box center [83, 238] width 104 height 11
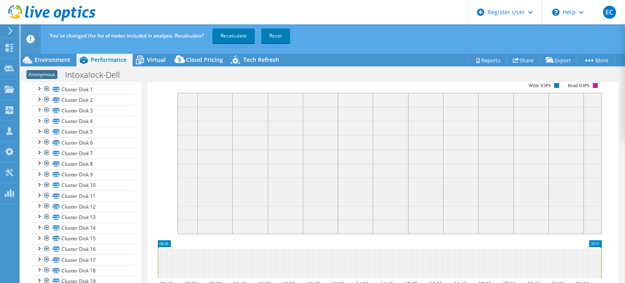
scroll to position [0, 0]
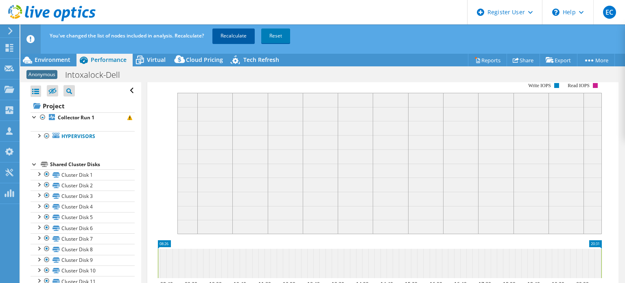
click at [234, 37] on link "Recalculate" at bounding box center [233, 35] width 42 height 15
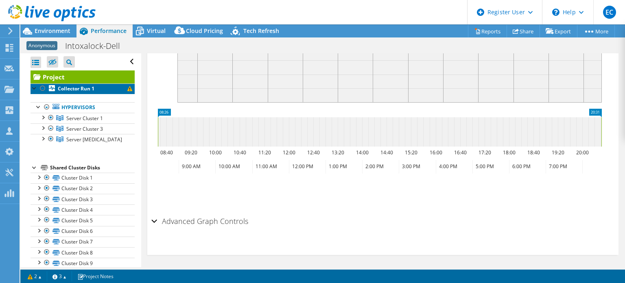
click at [78, 91] on b "Collector Run 1" at bounding box center [76, 88] width 37 height 7
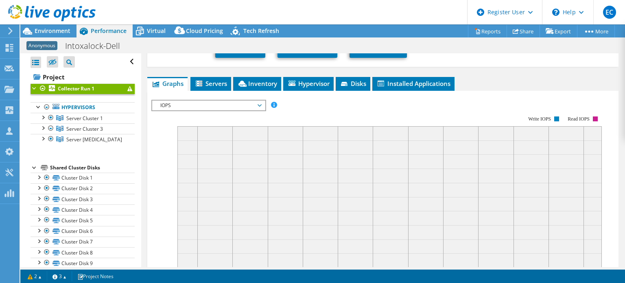
scroll to position [76, 0]
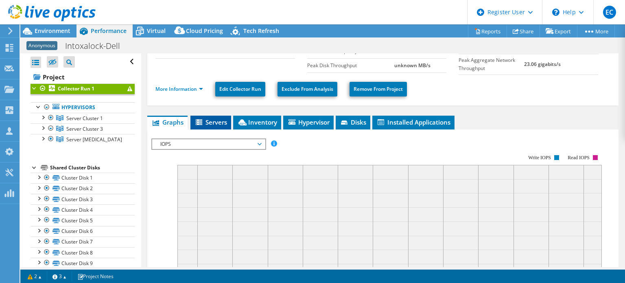
click at [231, 122] on ul "Graphs Servers Inventory Hypervisor Disks Cluster Disks Installed Applications" at bounding box center [382, 123] width 471 height 14
click at [247, 119] on icon at bounding box center [242, 122] width 8 height 6
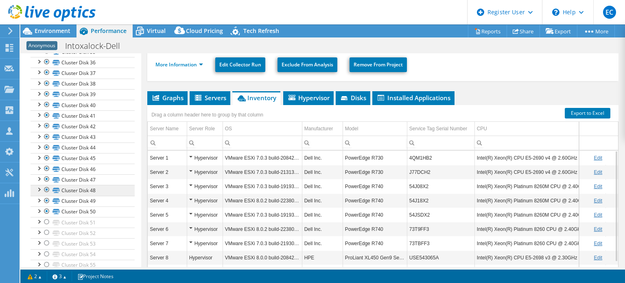
scroll to position [610, 0]
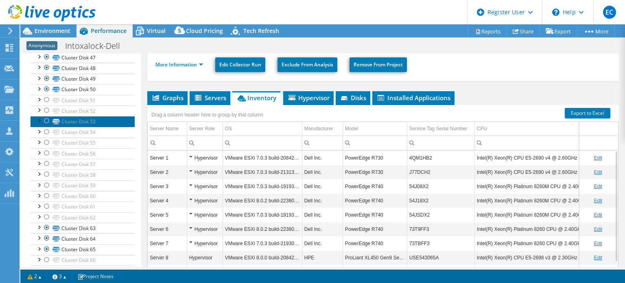
click at [92, 121] on link "Cluster Disk 53" at bounding box center [83, 121] width 104 height 11
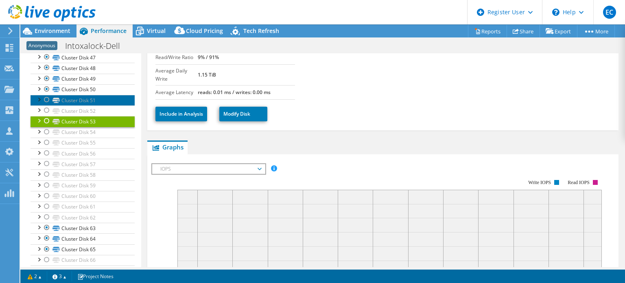
click at [93, 95] on link "Cluster Disk 51" at bounding box center [83, 100] width 104 height 11
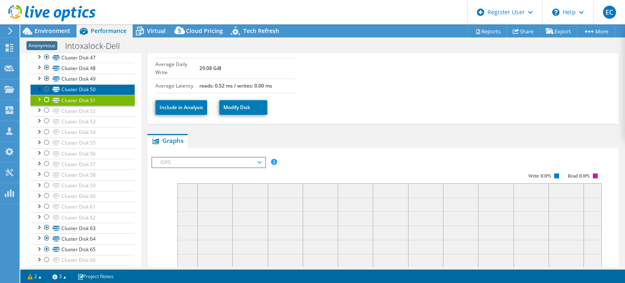
click at [96, 84] on link "Cluster Disk 50" at bounding box center [83, 89] width 104 height 11
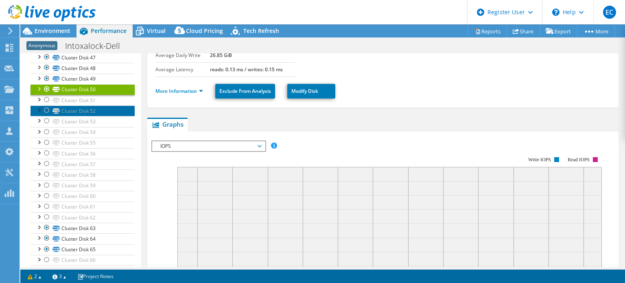
click at [91, 105] on link "Cluster Disk 52" at bounding box center [83, 110] width 104 height 11
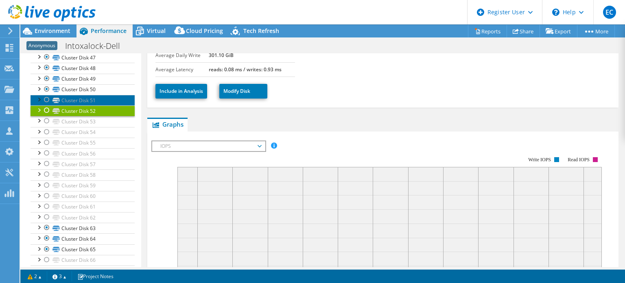
click at [92, 95] on link "Cluster Disk 51" at bounding box center [83, 100] width 104 height 11
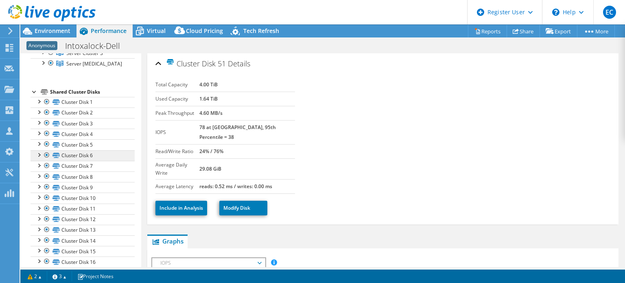
scroll to position [0, 0]
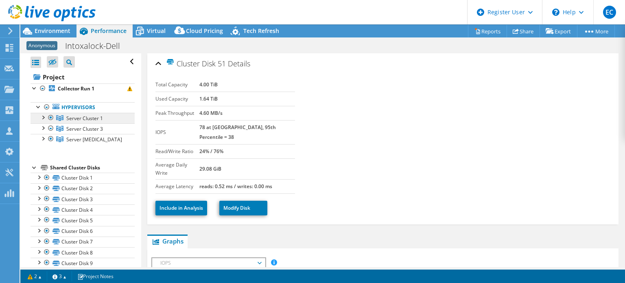
click at [107, 115] on link "Server Cluster 1" at bounding box center [83, 118] width 104 height 11
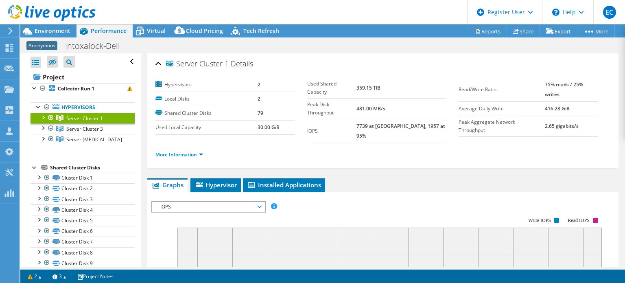
click at [250, 201] on div "IOPS IOPS Disk Throughput IO Size Latency Queue Depth CPU Percentage Memory Pag…" at bounding box center [208, 206] width 115 height 11
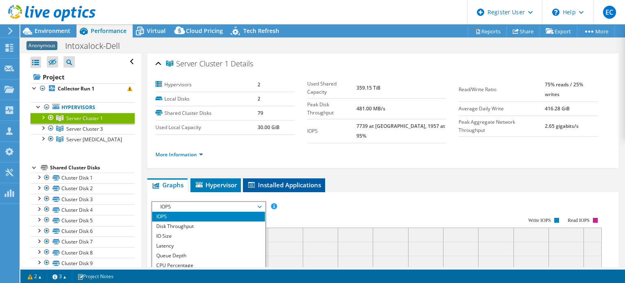
click at [270, 181] on span "Installed Applications" at bounding box center [284, 185] width 74 height 8
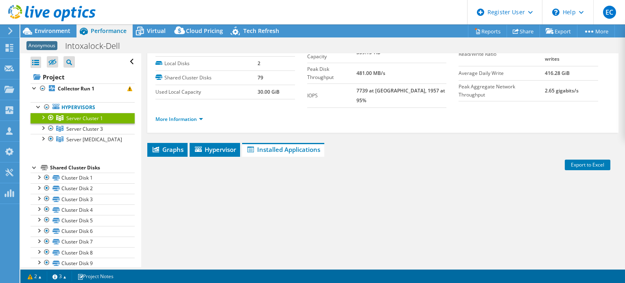
scroll to position [81, 0]
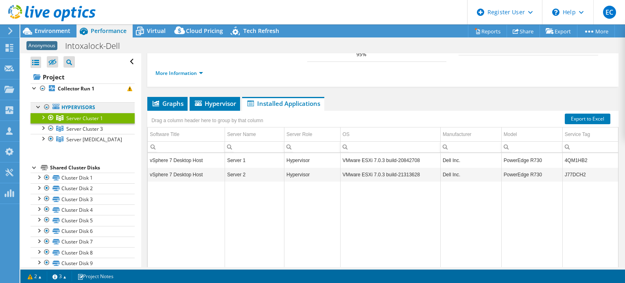
click at [67, 106] on link "Hypervisors" at bounding box center [83, 107] width 104 height 11
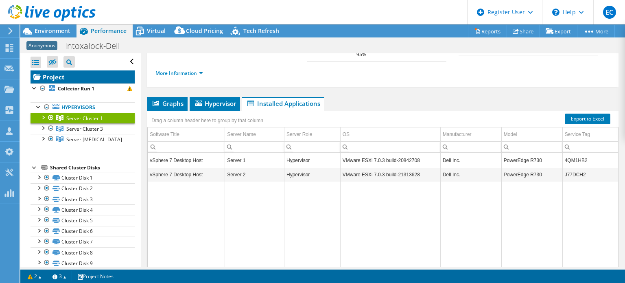
click at [69, 81] on link "Project" at bounding box center [83, 76] width 104 height 13
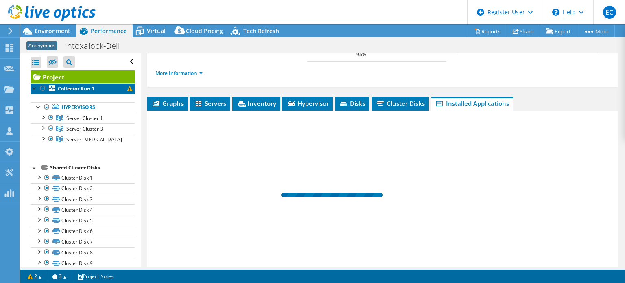
click at [68, 87] on b "Collector Run 1" at bounding box center [76, 88] width 37 height 7
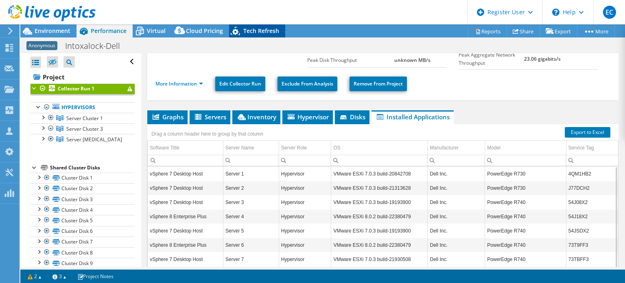
click at [251, 32] on span "Tech Refresh" at bounding box center [261, 31] width 36 height 8
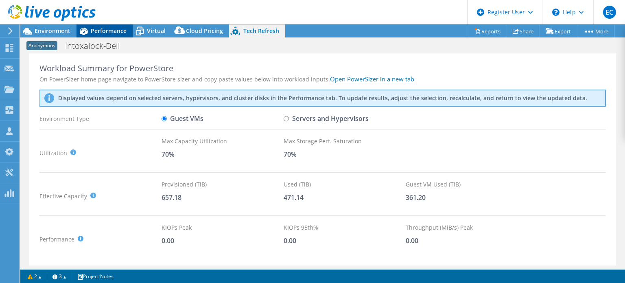
click at [111, 32] on span "Performance" at bounding box center [109, 31] width 36 height 8
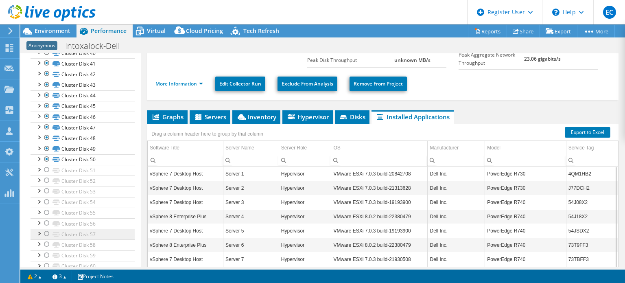
scroll to position [570, 0]
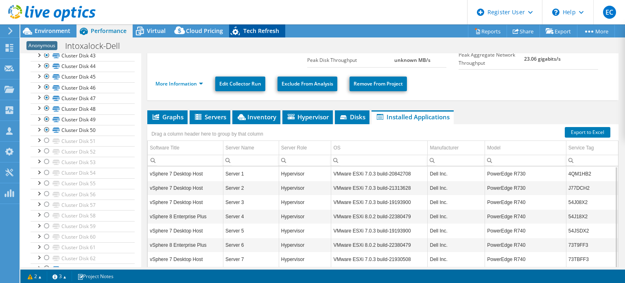
click at [260, 30] on span "Tech Refresh" at bounding box center [261, 31] width 36 height 8
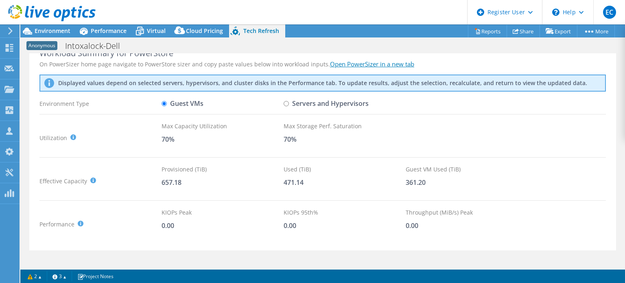
scroll to position [2, 0]
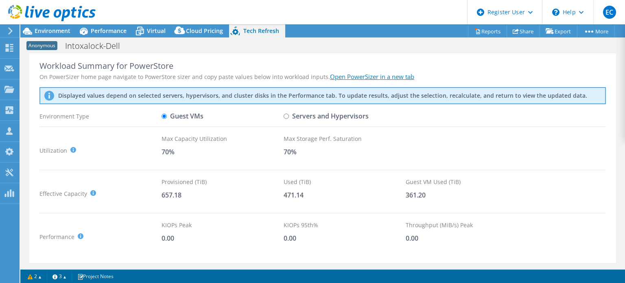
click at [290, 114] on label "Servers and Hypervisors" at bounding box center [326, 116] width 85 height 14
click at [289, 114] on input "Servers and Hypervisors" at bounding box center [286, 116] width 5 height 5
radio input "true"
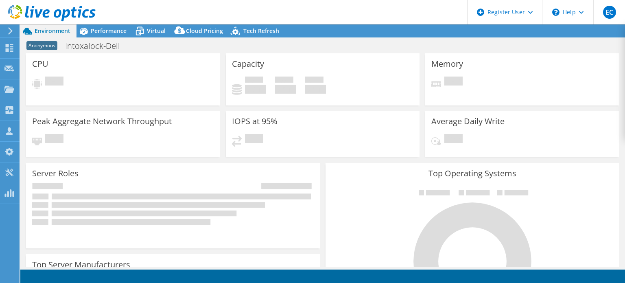
select select "USD"
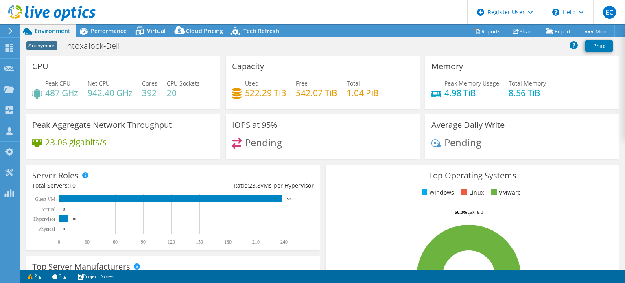
click at [129, 19] on header "EC Dell User [PERSON_NAME] [EMAIL_ADDRESS][DOMAIN_NAME] Dell My Profile Log Out…" at bounding box center [312, 12] width 625 height 24
click at [119, 34] on span "Performance" at bounding box center [109, 31] width 36 height 8
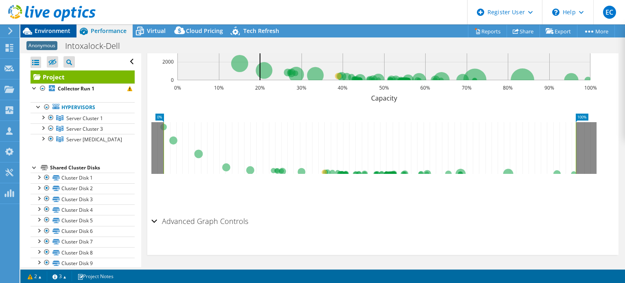
click at [68, 28] on span "Environment" at bounding box center [53, 31] width 36 height 8
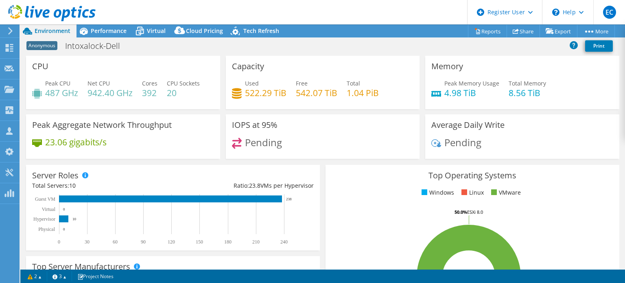
click at [483, 141] on div "Pending" at bounding box center [522, 146] width 182 height 17
drag, startPoint x: 486, startPoint y: 142, endPoint x: 428, endPoint y: 130, distance: 59.4
click at [428, 127] on div "Average Daily Write Pending" at bounding box center [522, 136] width 194 height 44
click at [461, 166] on div "Top Operating Systems Windows Linux VMware 50.0% ESXi 7.0 50.0% ESXi 8.0" at bounding box center [472, 262] width 294 height 195
click at [130, 26] on div "Performance" at bounding box center [104, 30] width 56 height 13
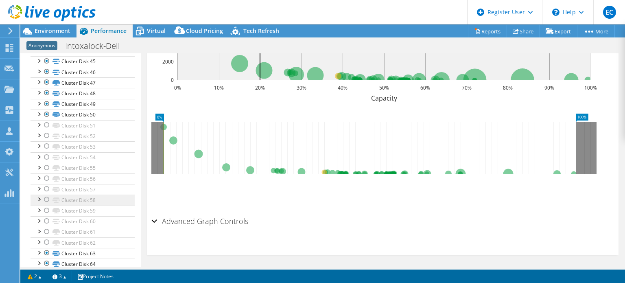
scroll to position [585, 0]
click at [47, 122] on div at bounding box center [47, 125] width 8 height 10
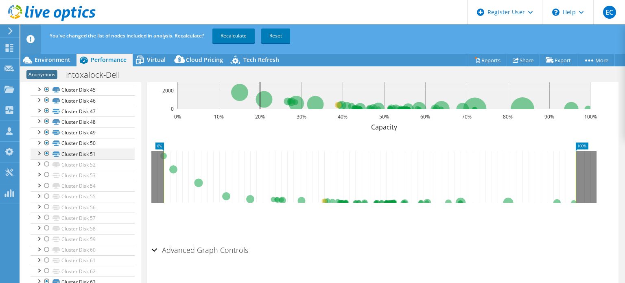
click at [45, 151] on div at bounding box center [47, 154] width 8 height 10
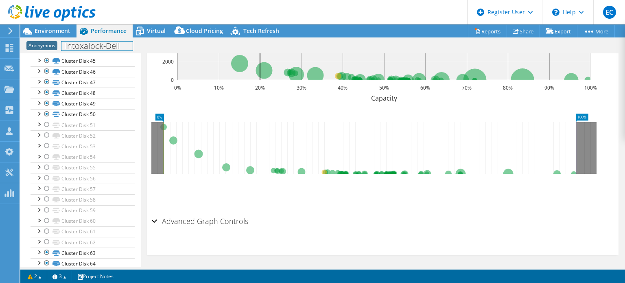
click at [66, 38] on div "Anonymous Intoxalock-Dell Print" at bounding box center [322, 45] width 605 height 15
click at [66, 35] on div "Environment" at bounding box center [48, 30] width 56 height 13
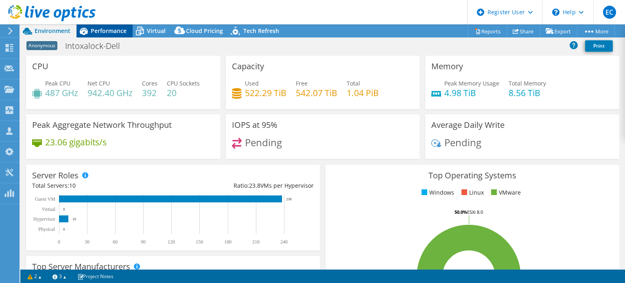
click at [91, 35] on div "Performance" at bounding box center [104, 30] width 56 height 13
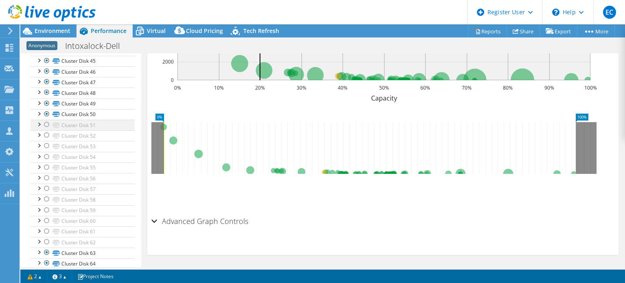
click at [47, 121] on div at bounding box center [47, 125] width 8 height 10
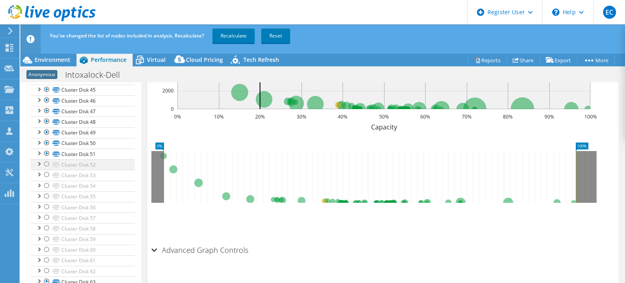
click at [47, 129] on ul "Cluster Disk 1 Disk 161 | Server 3 Disk 261 | Server 4" at bounding box center [83, 138] width 104 height 1044
click at [47, 161] on div at bounding box center [47, 164] width 8 height 10
click at [46, 173] on div at bounding box center [47, 175] width 8 height 10
click at [231, 31] on link "Recalculate" at bounding box center [233, 35] width 42 height 15
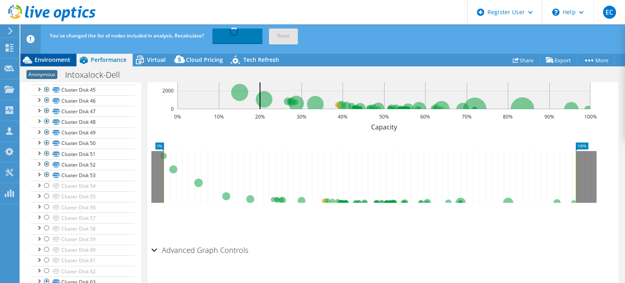
click at [65, 63] on span "Environment" at bounding box center [53, 60] width 36 height 8
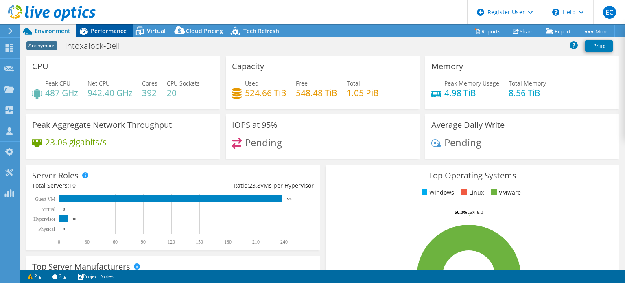
click at [105, 36] on div "Performance" at bounding box center [104, 30] width 56 height 13
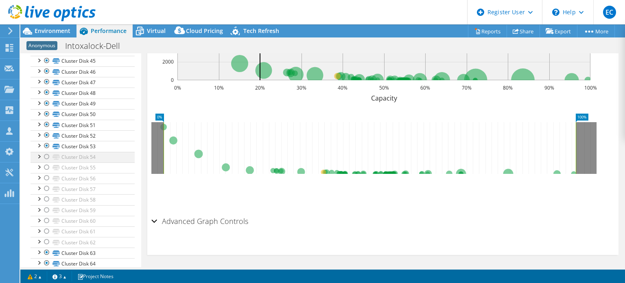
click at [45, 153] on div at bounding box center [47, 157] width 8 height 10
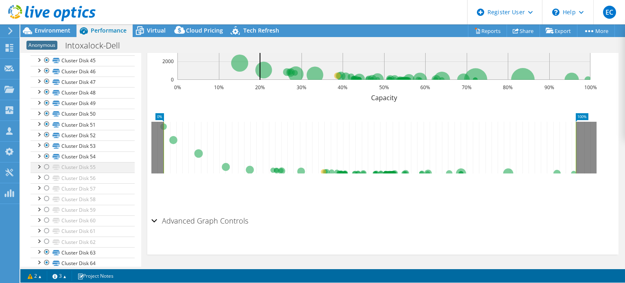
click at [45, 163] on ul "Cluster Disk 1 Disk 161 | Server 3 Disk 261 | Server 4" at bounding box center [83, 109] width 104 height 1044
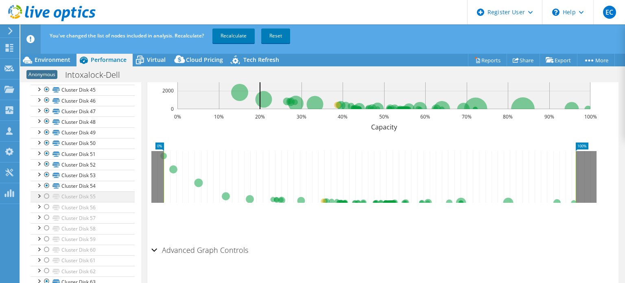
click at [46, 191] on div at bounding box center [47, 196] width 8 height 10
click at [48, 204] on div at bounding box center [47, 207] width 8 height 10
click at [47, 214] on div at bounding box center [47, 217] width 8 height 10
click at [48, 223] on div at bounding box center [47, 228] width 8 height 10
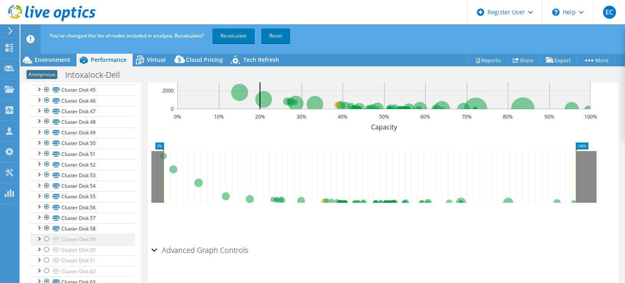
click at [46, 235] on div at bounding box center [47, 239] width 8 height 10
click at [46, 245] on div at bounding box center [47, 250] width 8 height 10
click at [45, 255] on div at bounding box center [47, 260] width 8 height 10
click at [45, 266] on div at bounding box center [47, 271] width 8 height 10
click at [62, 52] on header "You've changed the list of nodes included in analysis. Recalculate? Recalculate…" at bounding box center [335, 38] width 630 height 29
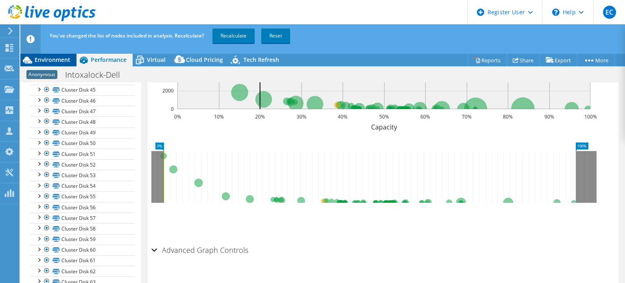
click at [62, 60] on span "Environment" at bounding box center [53, 60] width 36 height 8
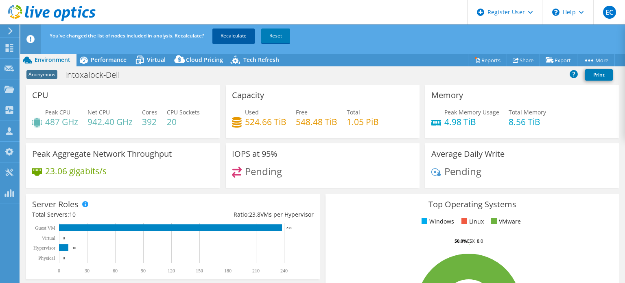
click at [244, 38] on link "Recalculate" at bounding box center [233, 35] width 42 height 15
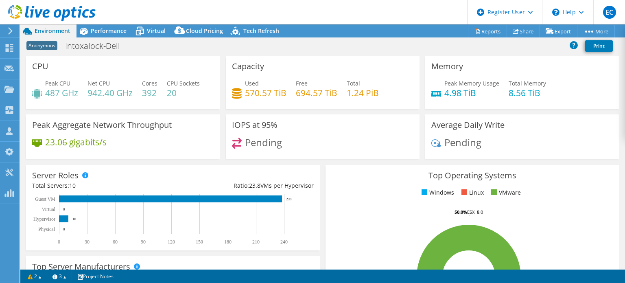
click at [92, 25] on div at bounding box center [48, 13] width 96 height 27
click at [93, 26] on div at bounding box center [48, 13] width 96 height 27
click at [105, 37] on div "Performance" at bounding box center [104, 30] width 56 height 13
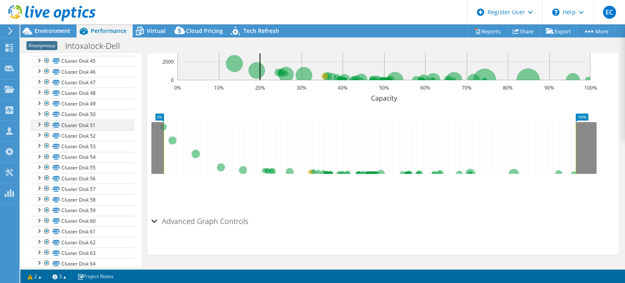
click at [44, 120] on div at bounding box center [47, 125] width 8 height 10
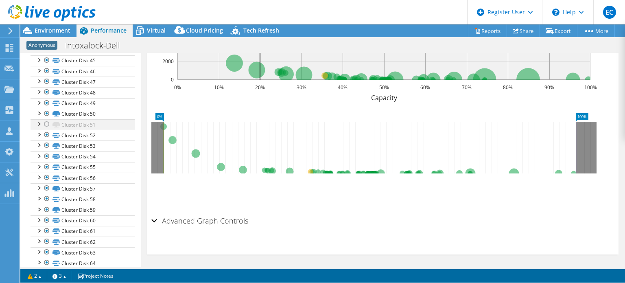
click at [45, 125] on ul "Cluster Disk 1 Disk 161 | Server 3 Disk 261 | Server 4" at bounding box center [83, 109] width 104 height 1044
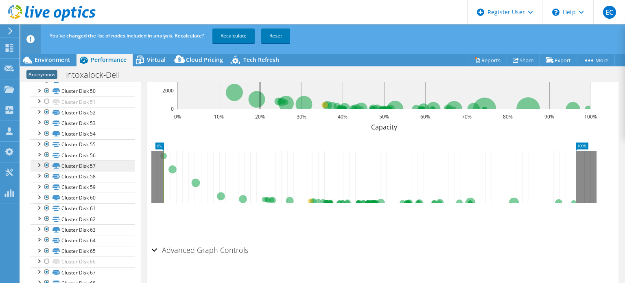
scroll to position [626, 0]
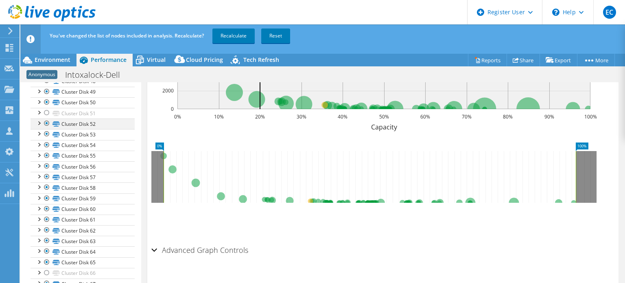
click at [44, 119] on div at bounding box center [47, 123] width 8 height 10
click at [46, 129] on div at bounding box center [47, 134] width 8 height 10
click at [45, 140] on div at bounding box center [47, 145] width 8 height 10
click at [46, 144] on div at bounding box center [47, 145] width 8 height 10
click at [46, 153] on div at bounding box center [47, 156] width 8 height 10
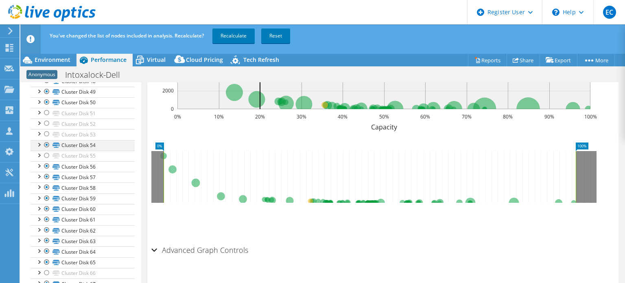
click at [46, 142] on div at bounding box center [47, 145] width 8 height 10
click at [48, 162] on div at bounding box center [47, 166] width 8 height 10
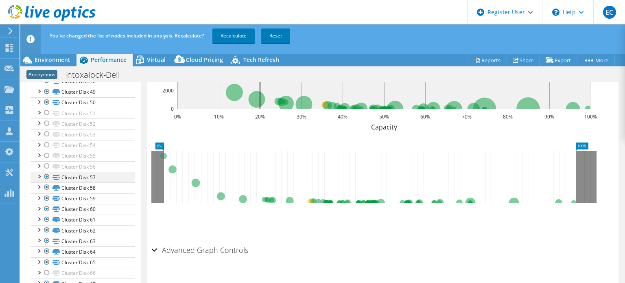
click at [47, 172] on div at bounding box center [47, 177] width 8 height 10
drag, startPoint x: 47, startPoint y: 181, endPoint x: 47, endPoint y: 187, distance: 6.1
click at [47, 182] on div at bounding box center [47, 187] width 8 height 10
click at [47, 193] on div at bounding box center [47, 198] width 8 height 10
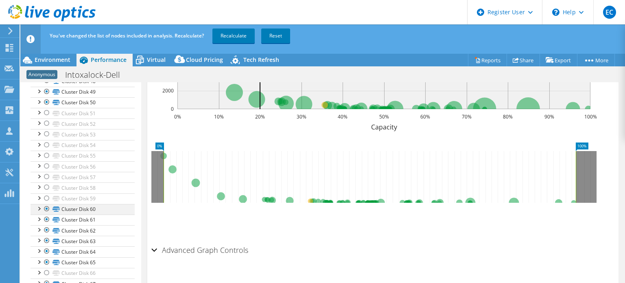
click at [47, 204] on div at bounding box center [47, 209] width 8 height 10
click at [46, 215] on div at bounding box center [47, 219] width 8 height 10
click at [48, 225] on div at bounding box center [47, 230] width 8 height 10
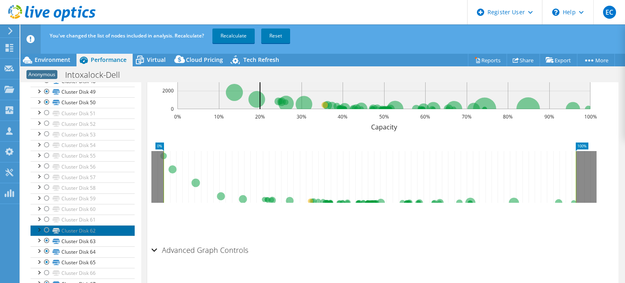
click at [80, 227] on link "Cluster Disk 62" at bounding box center [83, 230] width 104 height 11
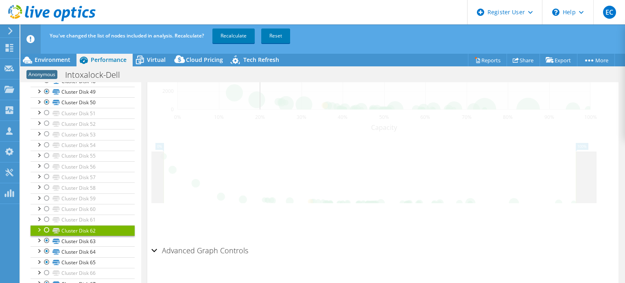
scroll to position [322, 0]
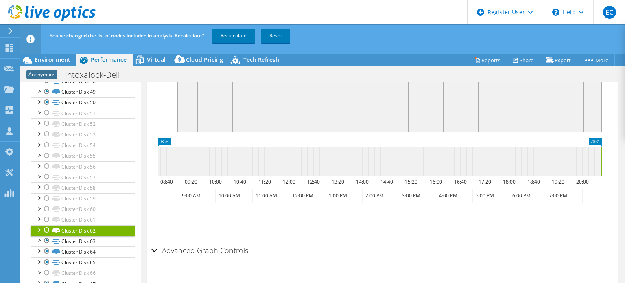
click at [37, 225] on div at bounding box center [39, 229] width 8 height 8
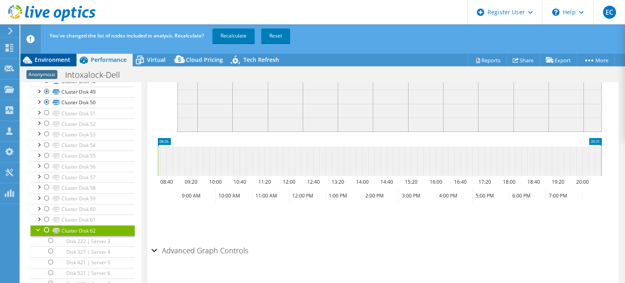
click at [66, 62] on span "Environment" at bounding box center [53, 60] width 36 height 8
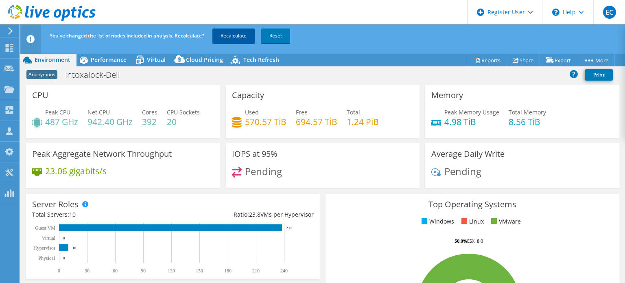
click at [228, 37] on link "Recalculate" at bounding box center [233, 35] width 42 height 15
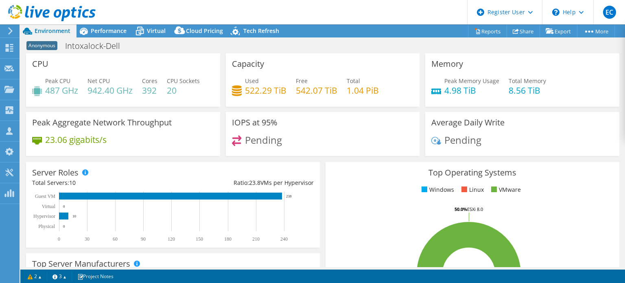
scroll to position [284, 0]
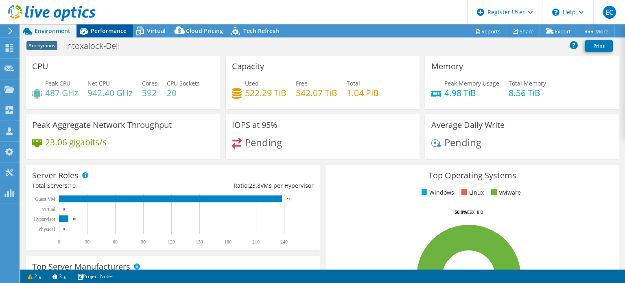
click at [103, 32] on span "Performance" at bounding box center [109, 31] width 36 height 8
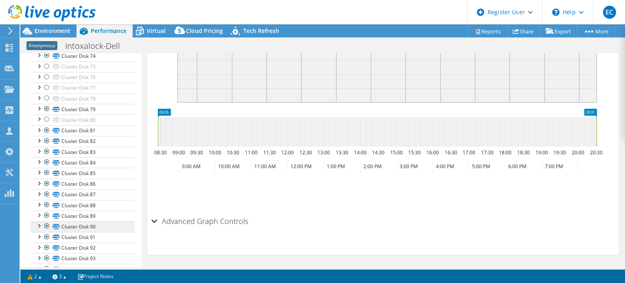
scroll to position [829, 0]
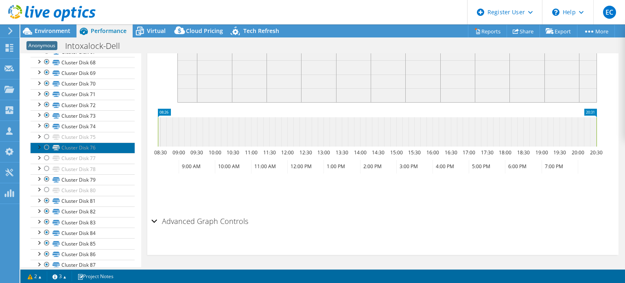
click at [92, 142] on link "Cluster Disk 76" at bounding box center [83, 147] width 104 height 11
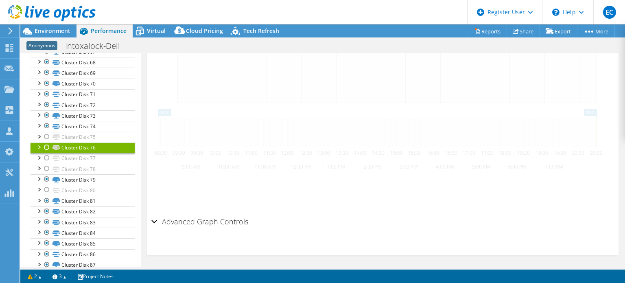
scroll to position [306, 0]
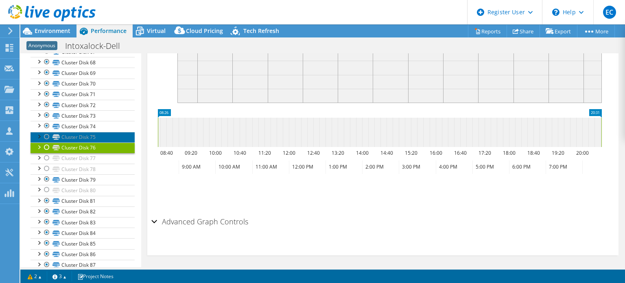
click at [101, 132] on link "Cluster Disk 75" at bounding box center [83, 137] width 104 height 11
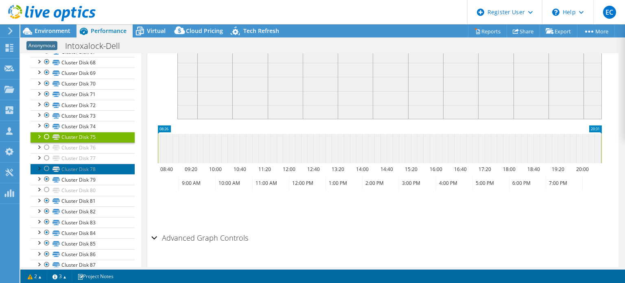
click at [90, 164] on link "Cluster Disk 78" at bounding box center [83, 169] width 104 height 11
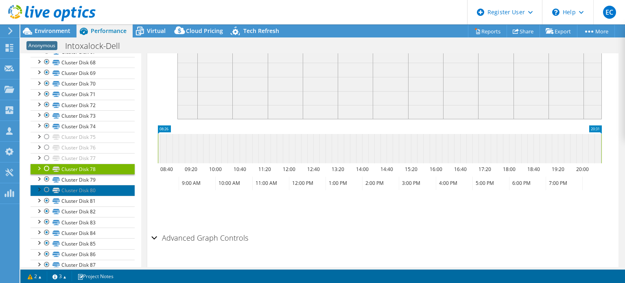
click at [96, 185] on link "Cluster Disk 80" at bounding box center [83, 190] width 104 height 11
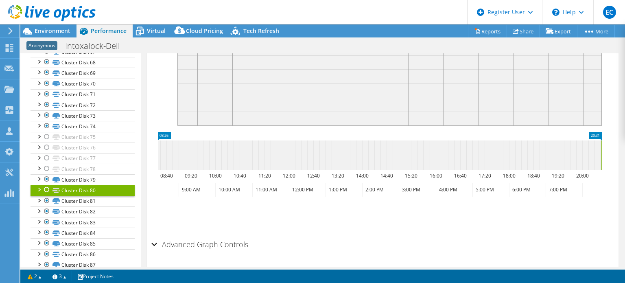
click at [155, 236] on div "Advanced Graph Controls" at bounding box center [382, 244] width 463 height 17
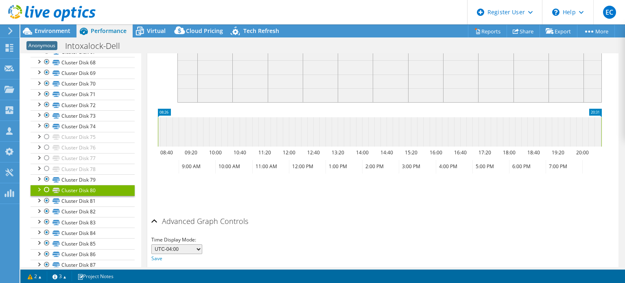
click at [163, 213] on h2 "Advanced Graph Controls" at bounding box center [199, 221] width 97 height 16
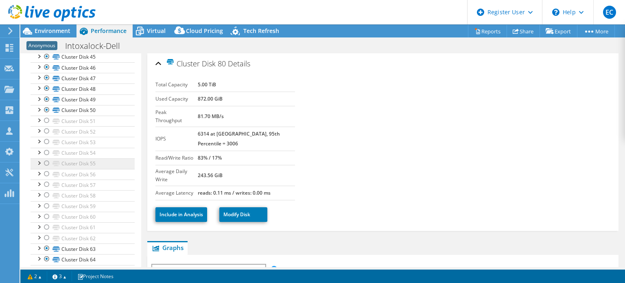
scroll to position [585, 0]
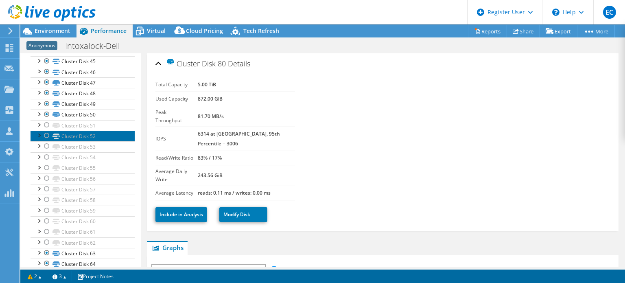
click at [93, 131] on link "Cluster Disk 52" at bounding box center [83, 136] width 104 height 11
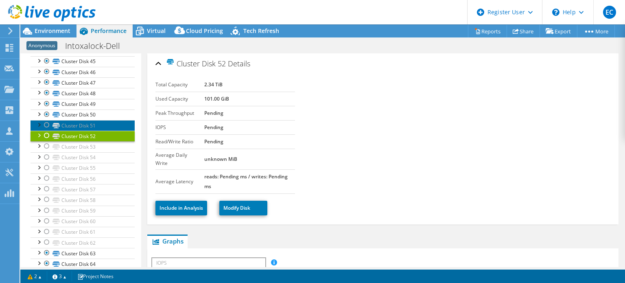
click at [93, 121] on link "Cluster Disk 51" at bounding box center [83, 125] width 104 height 11
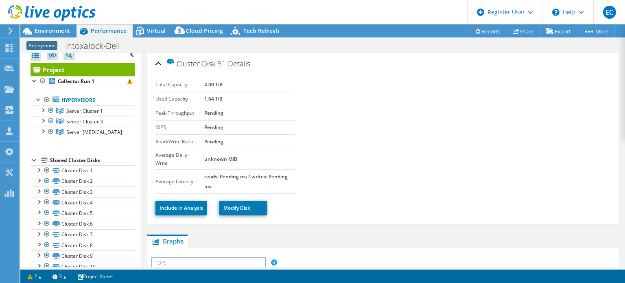
scroll to position [0, 0]
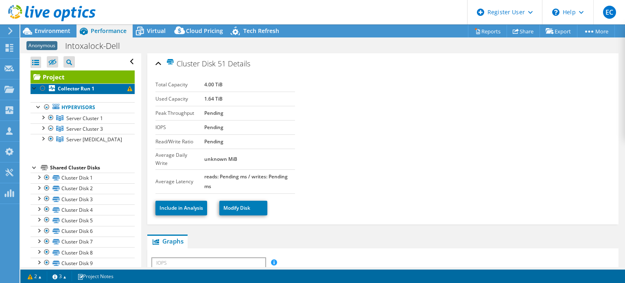
click at [97, 87] on link "Collector Run 1" at bounding box center [83, 88] width 104 height 11
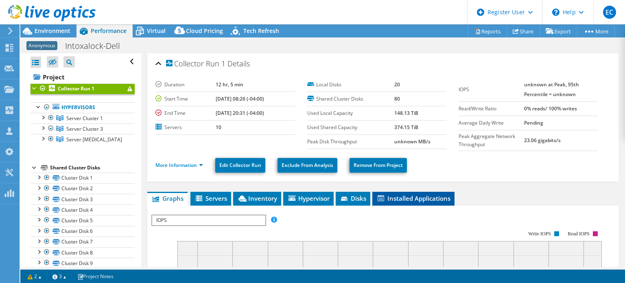
click at [417, 196] on span "Installed Applications" at bounding box center [413, 198] width 74 height 8
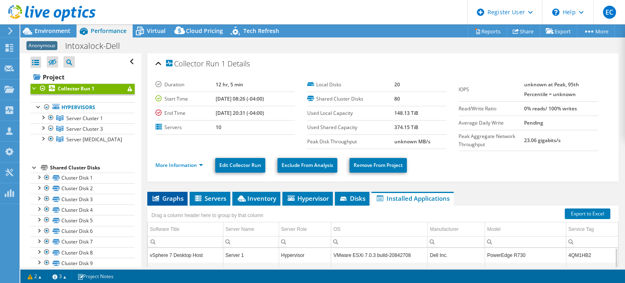
click at [178, 194] on span "Graphs" at bounding box center [167, 198] width 32 height 8
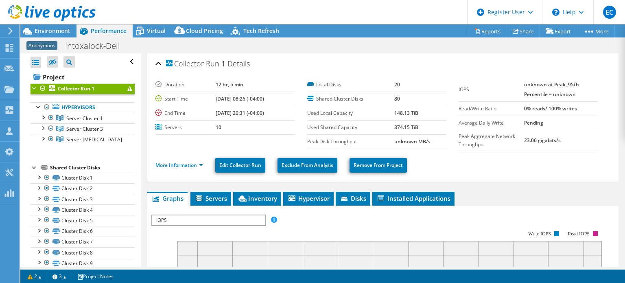
click at [337, 83] on label "Local Disks" at bounding box center [350, 85] width 87 height 8
click at [61, 33] on span "Environment" at bounding box center [53, 31] width 36 height 8
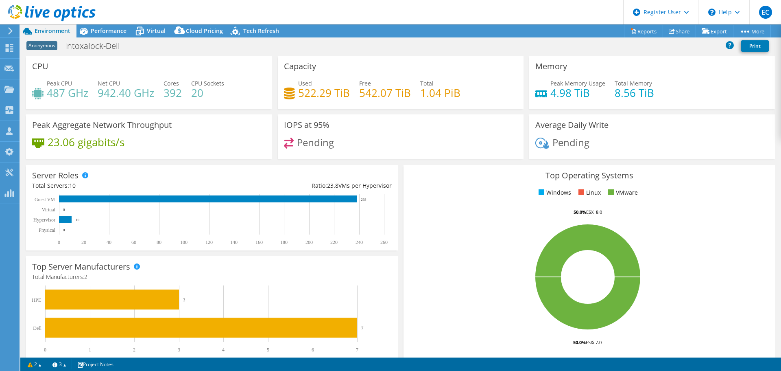
click at [378, 94] on h4 "542.07 TiB" at bounding box center [385, 92] width 52 height 9
click at [361, 97] on h4 "542.07 TiB" at bounding box center [385, 92] width 52 height 9
drag, startPoint x: 357, startPoint y: 94, endPoint x: 409, endPoint y: 88, distance: 52.3
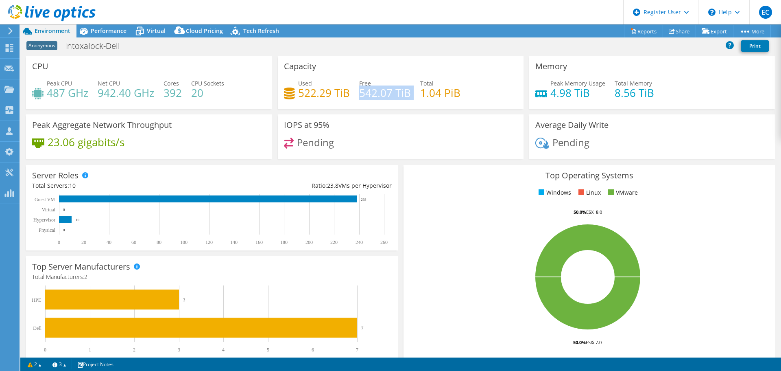
click at [409, 88] on div "Used 522.29 TiB Free 542.07 TiB Total 1.04 PiB" at bounding box center [401, 92] width 234 height 26
click at [321, 91] on h4 "522.29 TiB" at bounding box center [324, 92] width 52 height 9
drag, startPoint x: 339, startPoint y: 91, endPoint x: 261, endPoint y: 103, distance: 79.1
click at [261, 103] on div "CPU Peak CPU 487 GHz Net CPU 942.40 GHz Cores 392 CPU Sockets 20 Capacity Used …" at bounding box center [400, 110] width 755 height 108
click at [303, 91] on h4 "522.29 TiB" at bounding box center [324, 92] width 52 height 9
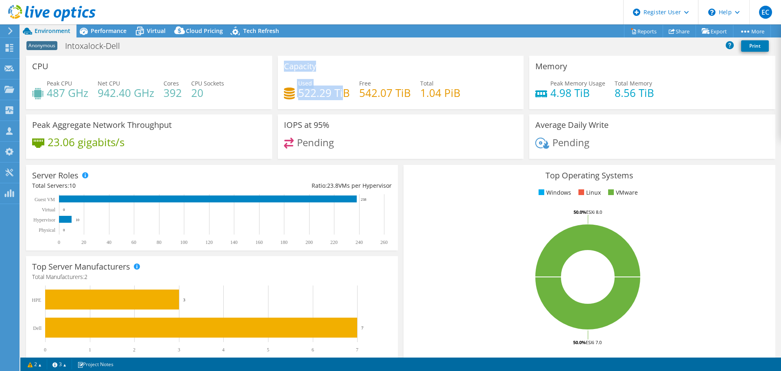
click at [303, 91] on h4 "522.29 TiB" at bounding box center [324, 92] width 52 height 9
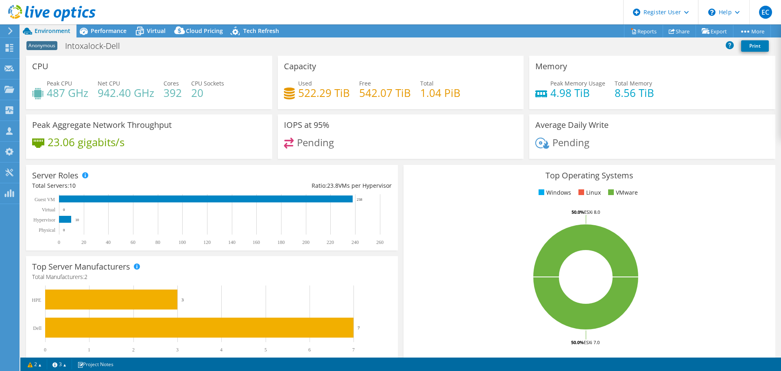
select select "USD"
click at [104, 28] on span "Performance" at bounding box center [109, 31] width 36 height 8
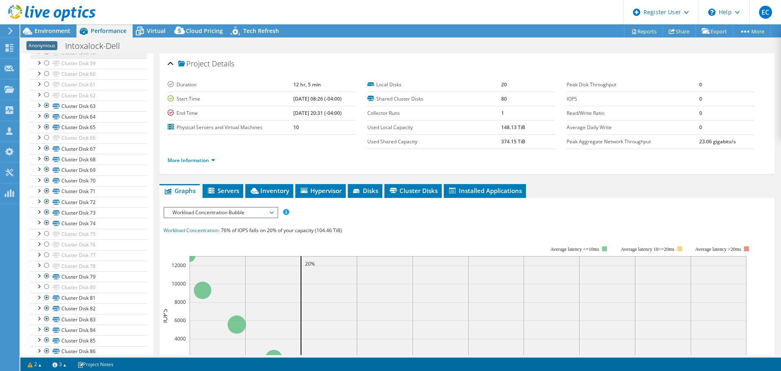
scroll to position [448, 0]
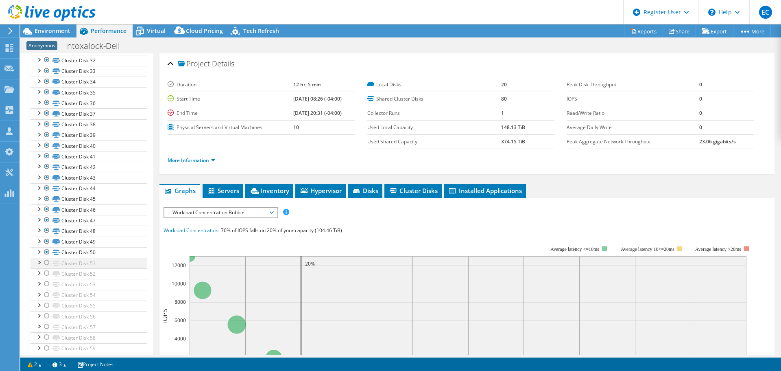
click at [47, 266] on div at bounding box center [47, 263] width 8 height 10
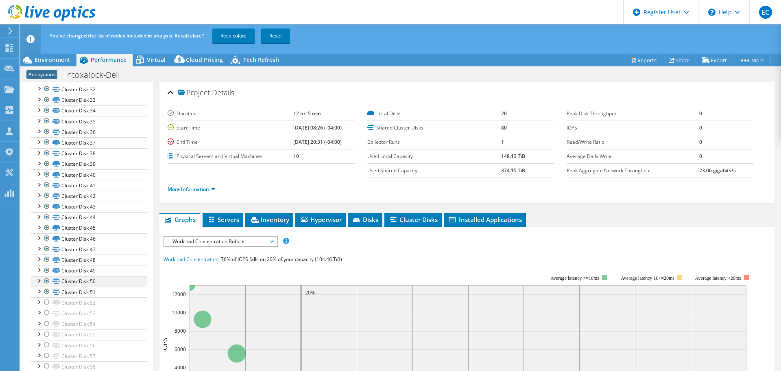
drag, startPoint x: 47, startPoint y: 271, endPoint x: 47, endPoint y: 281, distance: 9.8
click at [46, 272] on ul "Cluster Disk 1 Disk 161 | Server 3 Disk 261 | Server 4" at bounding box center [89, 276] width 116 height 1044
click at [46, 306] on div at bounding box center [47, 302] width 8 height 10
drag, startPoint x: 46, startPoint y: 310, endPoint x: 46, endPoint y: 315, distance: 4.9
click at [46, 310] on div at bounding box center [47, 313] width 8 height 10
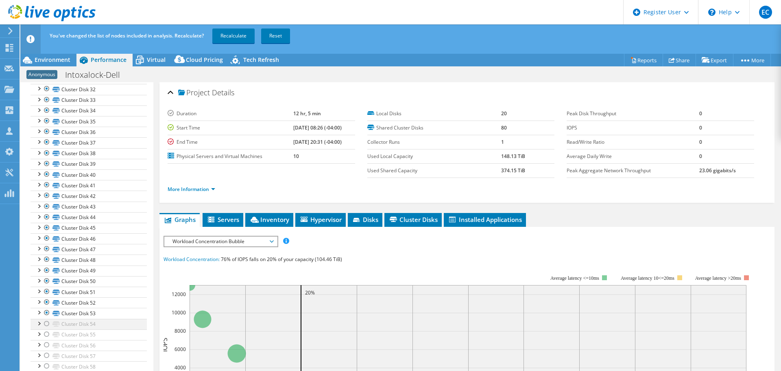
click at [45, 323] on div at bounding box center [47, 324] width 8 height 10
click at [45, 329] on ul "Cluster Disk 1 Disk 161 | Server 3 Disk 261 | Server 4" at bounding box center [89, 276] width 116 height 1044
click at [45, 337] on div at bounding box center [47, 334] width 8 height 10
drag, startPoint x: 47, startPoint y: 345, endPoint x: 47, endPoint y: 355, distance: 10.2
click at [47, 345] on div at bounding box center [47, 345] width 8 height 10
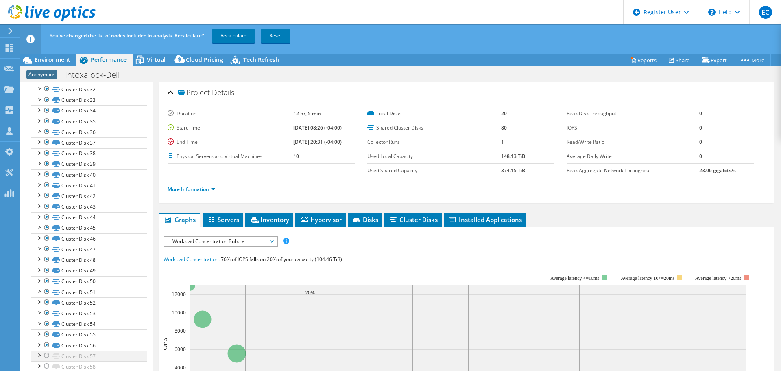
click at [47, 356] on div at bounding box center [47, 355] width 8 height 10
click at [44, 206] on div at bounding box center [47, 203] width 8 height 10
click at [46, 216] on div at bounding box center [47, 214] width 8 height 10
click at [47, 227] on div at bounding box center [47, 225] width 8 height 10
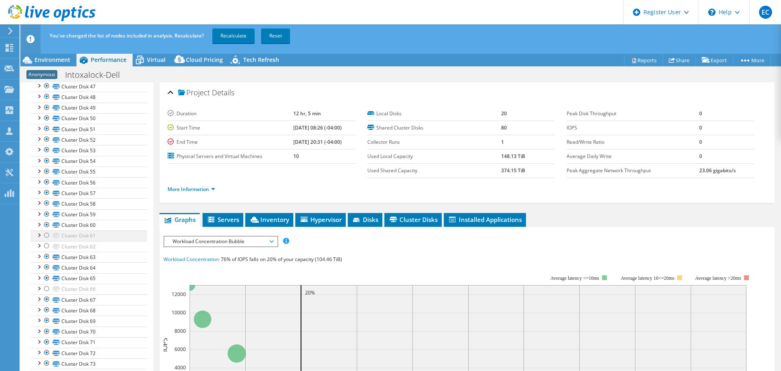
click at [47, 234] on div at bounding box center [47, 235] width 8 height 10
click at [47, 245] on div at bounding box center [47, 246] width 8 height 10
click at [44, 289] on div at bounding box center [47, 289] width 8 height 10
click at [48, 181] on div at bounding box center [47, 181] width 8 height 10
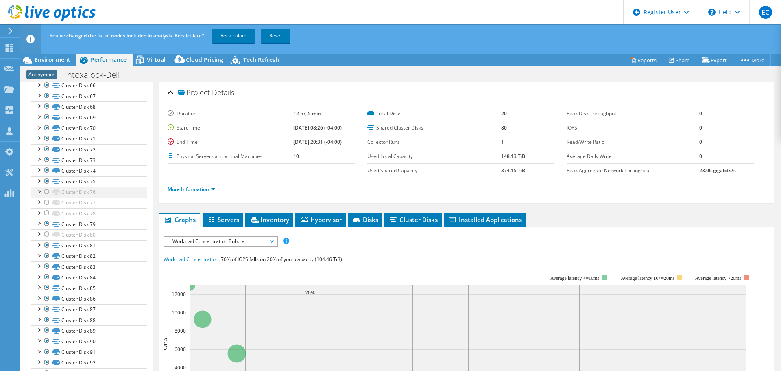
click at [46, 192] on div at bounding box center [47, 192] width 8 height 10
click at [45, 199] on div at bounding box center [47, 202] width 8 height 10
drag, startPoint x: 47, startPoint y: 208, endPoint x: 52, endPoint y: 209, distance: 4.9
click at [47, 209] on div at bounding box center [47, 213] width 8 height 10
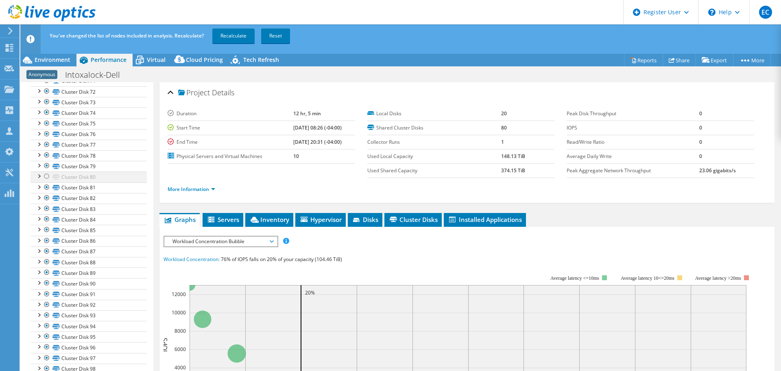
click at [46, 177] on div at bounding box center [47, 176] width 8 height 10
click at [239, 37] on link "Recalculate" at bounding box center [233, 35] width 42 height 15
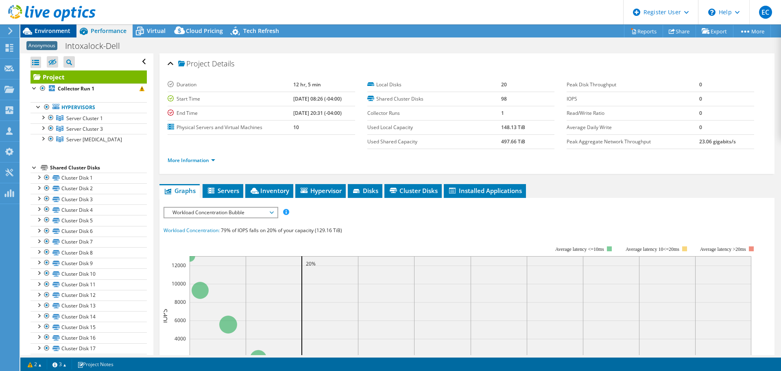
click at [61, 28] on span "Environment" at bounding box center [53, 31] width 36 height 8
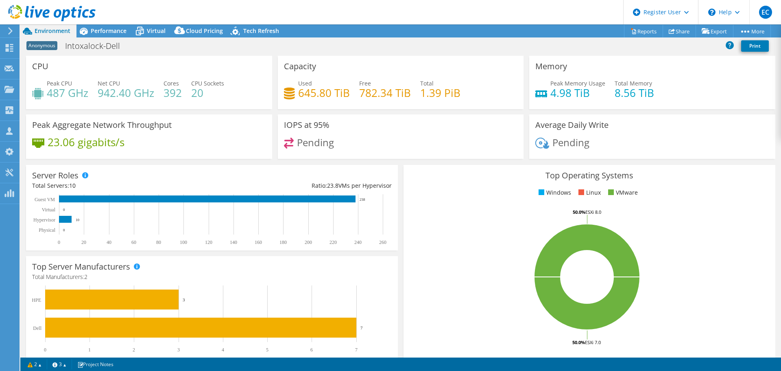
click at [76, 31] on div "Environment" at bounding box center [48, 30] width 56 height 13
click at [84, 33] on icon at bounding box center [83, 31] width 14 height 14
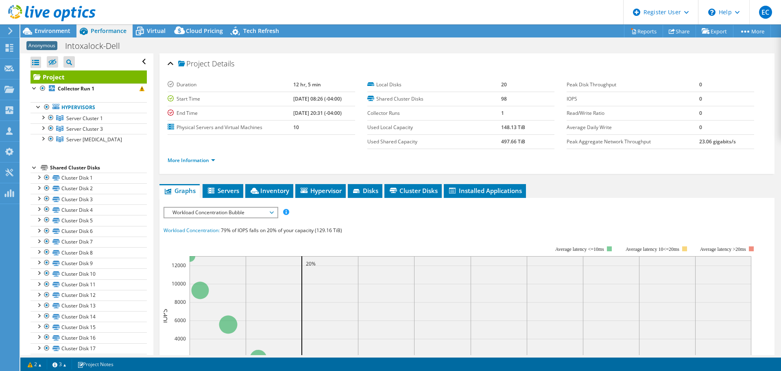
click at [94, 76] on link "Project" at bounding box center [89, 76] width 116 height 13
click at [205, 156] on li "More Information" at bounding box center [194, 160] width 52 height 9
click at [197, 158] on link "More Information" at bounding box center [192, 160] width 48 height 7
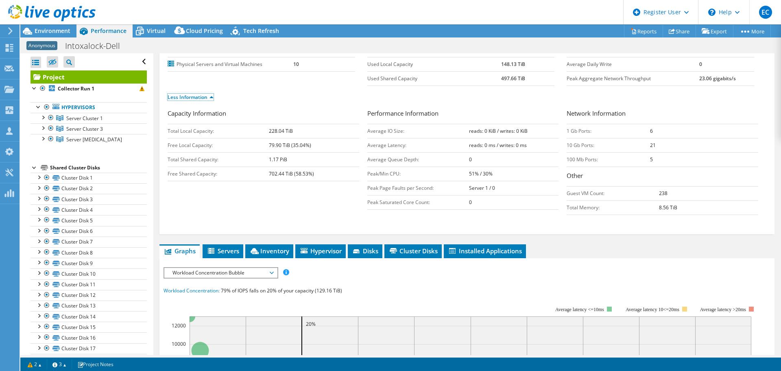
scroll to position [122, 0]
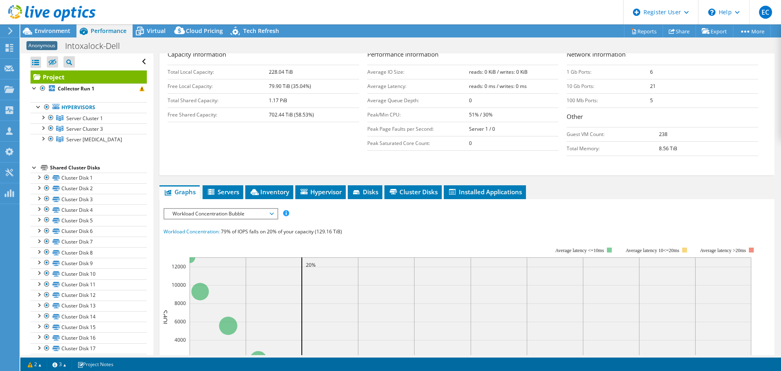
click at [236, 216] on span "Workload Concentration Bubble" at bounding box center [220, 214] width 105 height 10
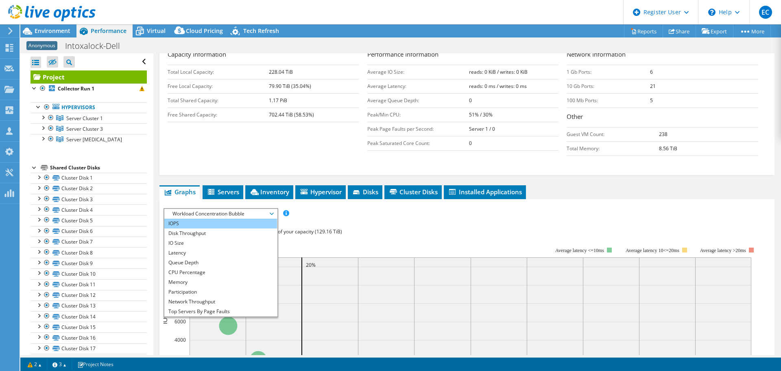
click at [227, 227] on li "IOPS" at bounding box center [220, 223] width 113 height 10
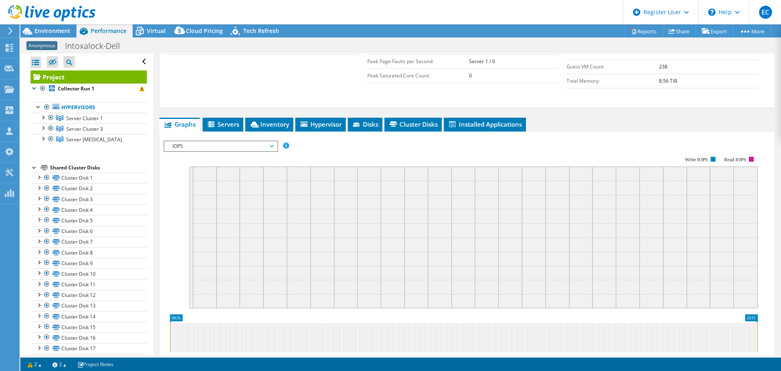
scroll to position [244, 0]
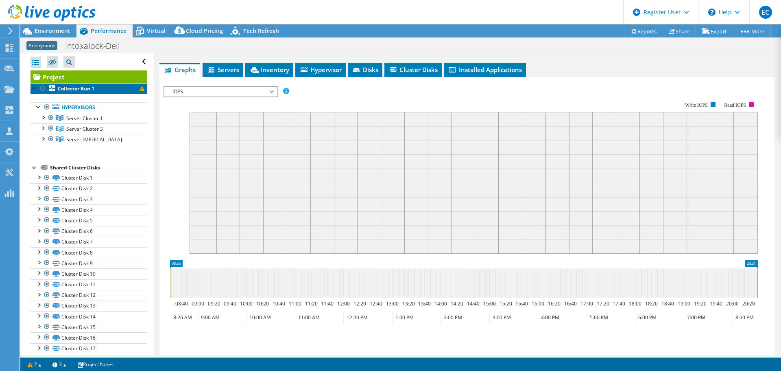
click at [116, 91] on link "Collector Run 1" at bounding box center [89, 88] width 116 height 11
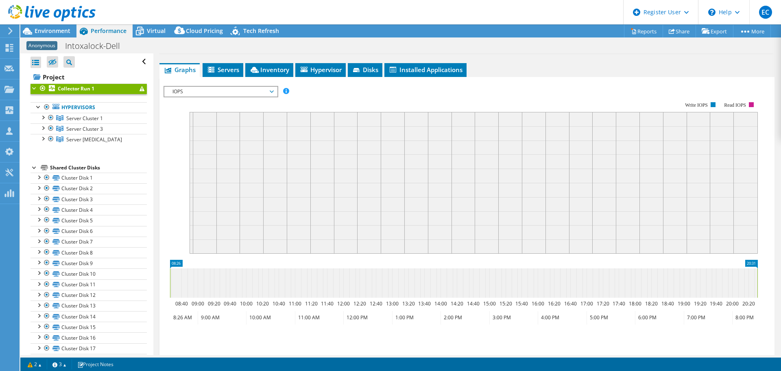
scroll to position [0, 0]
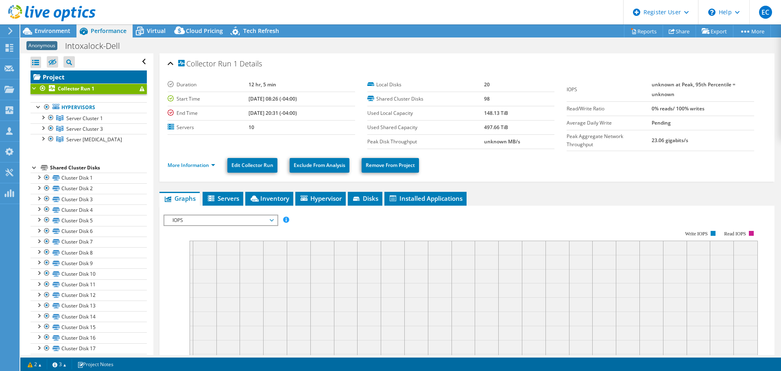
click at [76, 76] on link "Project" at bounding box center [89, 76] width 116 height 13
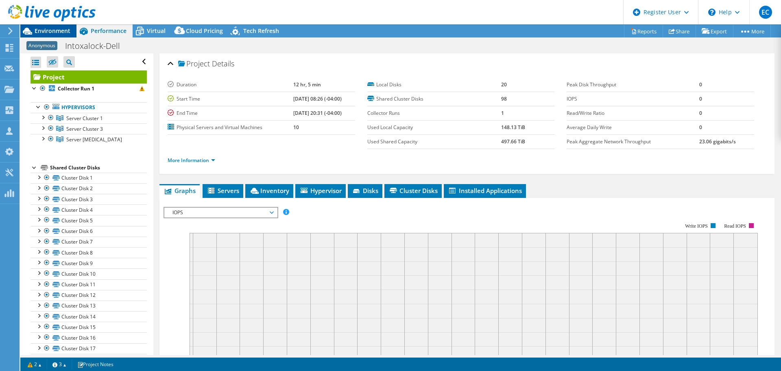
click at [52, 28] on span "Environment" at bounding box center [53, 31] width 36 height 8
